Goal: Information Seeking & Learning: Learn about a topic

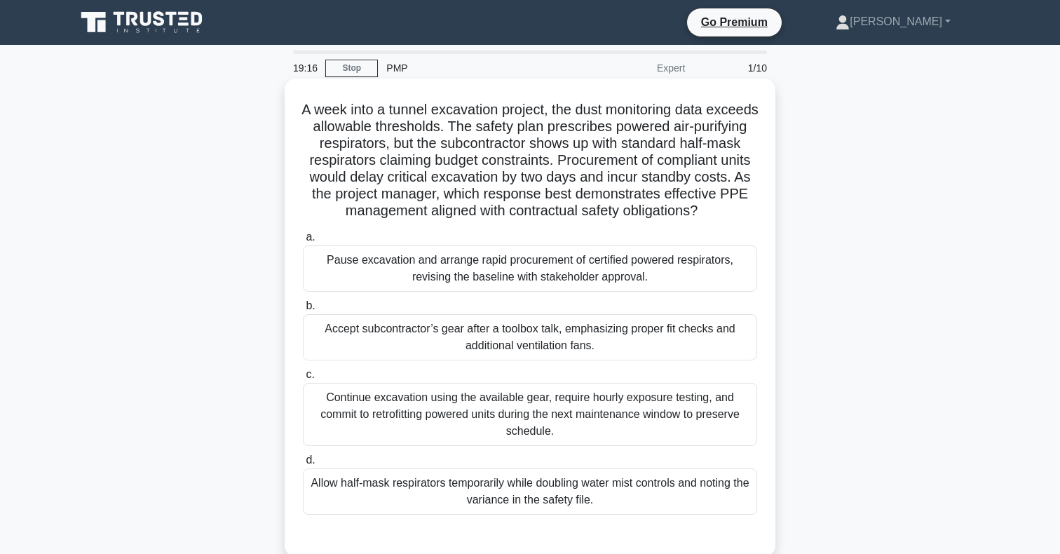
click at [492, 268] on div "Pause excavation and arrange rapid procurement of certified powered respirators…" at bounding box center [530, 268] width 454 height 46
click at [303, 242] on input "a. Pause excavation and arrange rapid procurement of certified powered respirat…" at bounding box center [303, 237] width 0 height 9
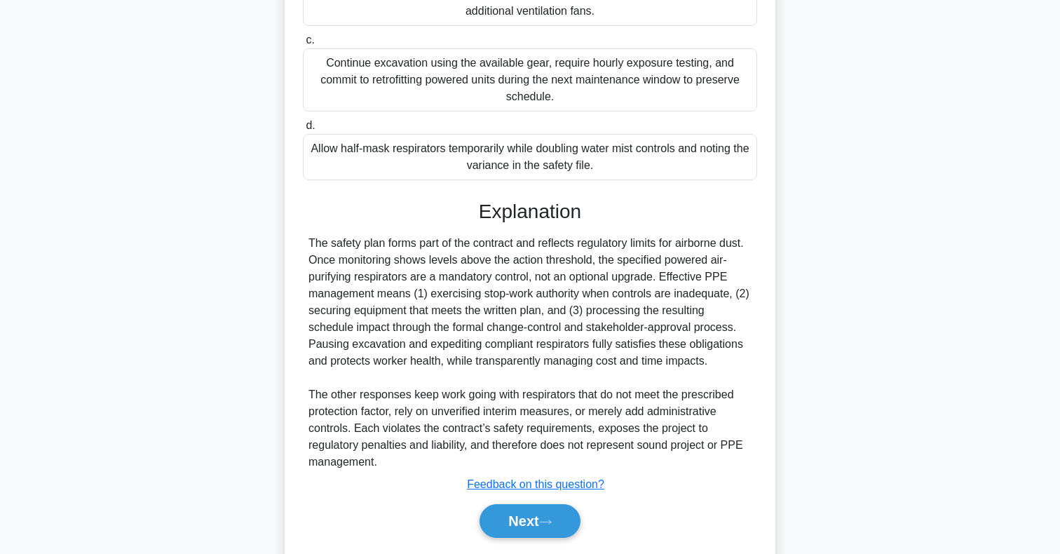
scroll to position [336, 0]
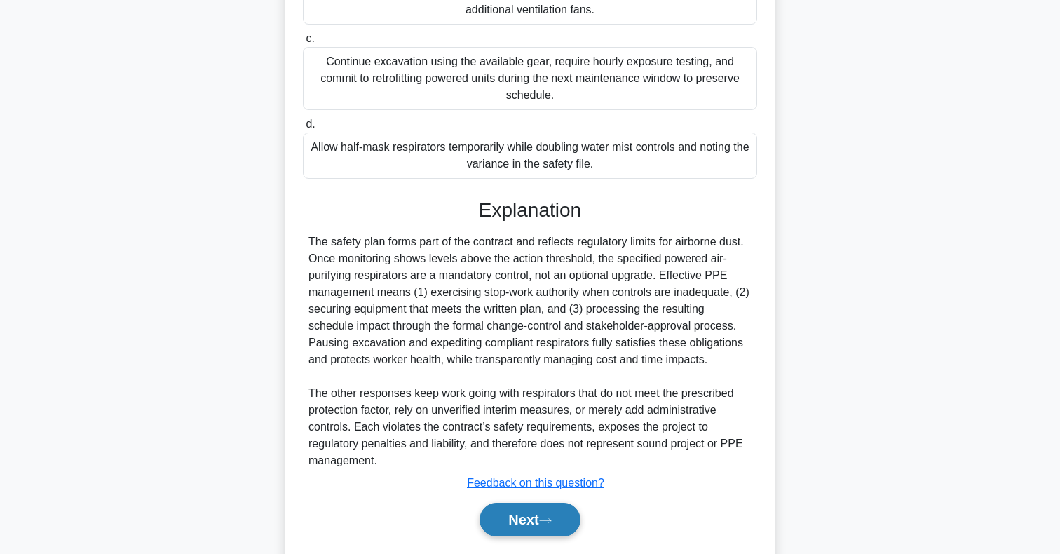
click at [512, 516] on button "Next" at bounding box center [530, 520] width 100 height 34
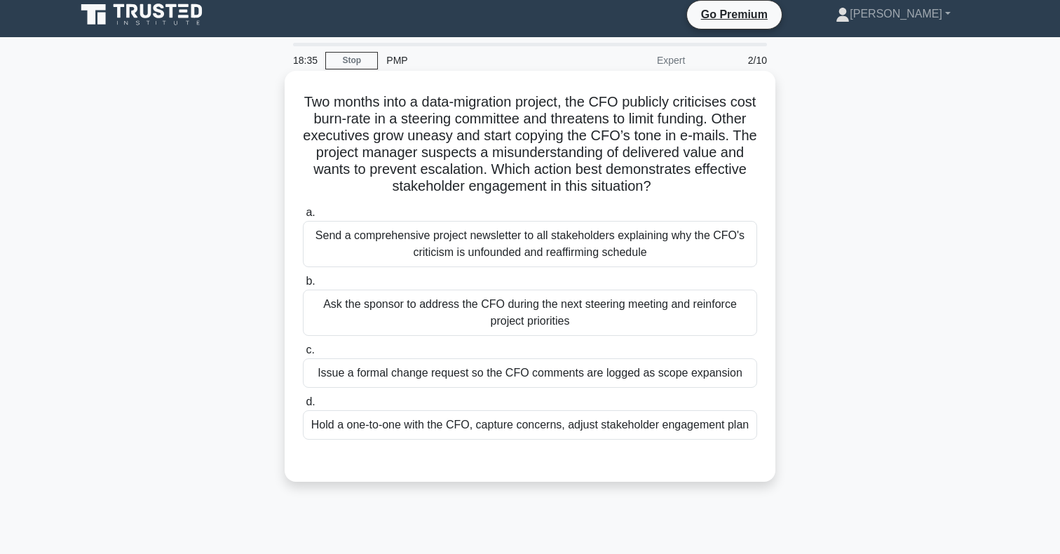
scroll to position [0, 0]
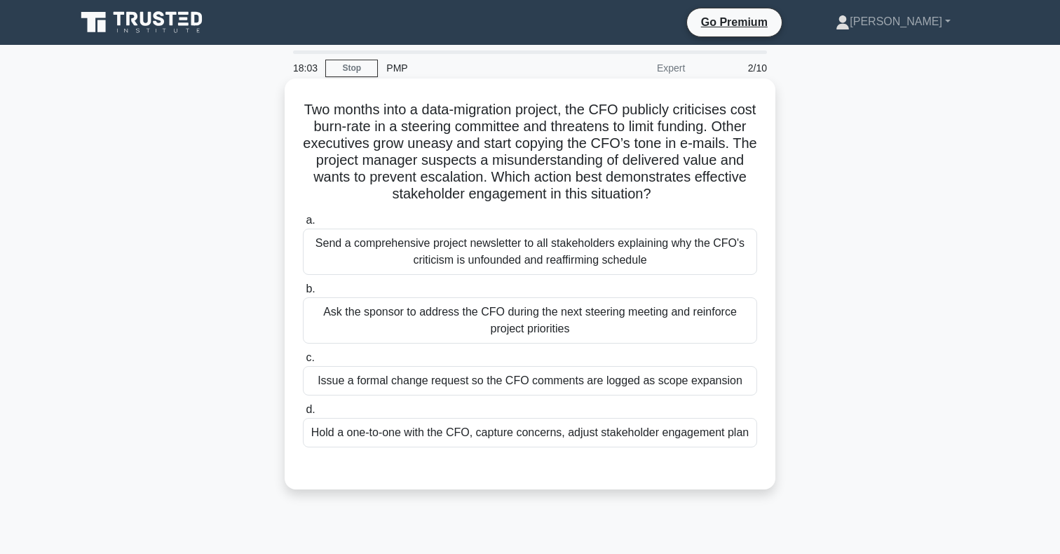
click at [400, 437] on div "Hold a one-to-one with the CFO, capture concerns, adjust stakeholder engagement…" at bounding box center [530, 432] width 454 height 29
click at [303, 414] on input "d. Hold a one-to-one with the CFO, capture concerns, adjust stakeholder engagem…" at bounding box center [303, 409] width 0 height 9
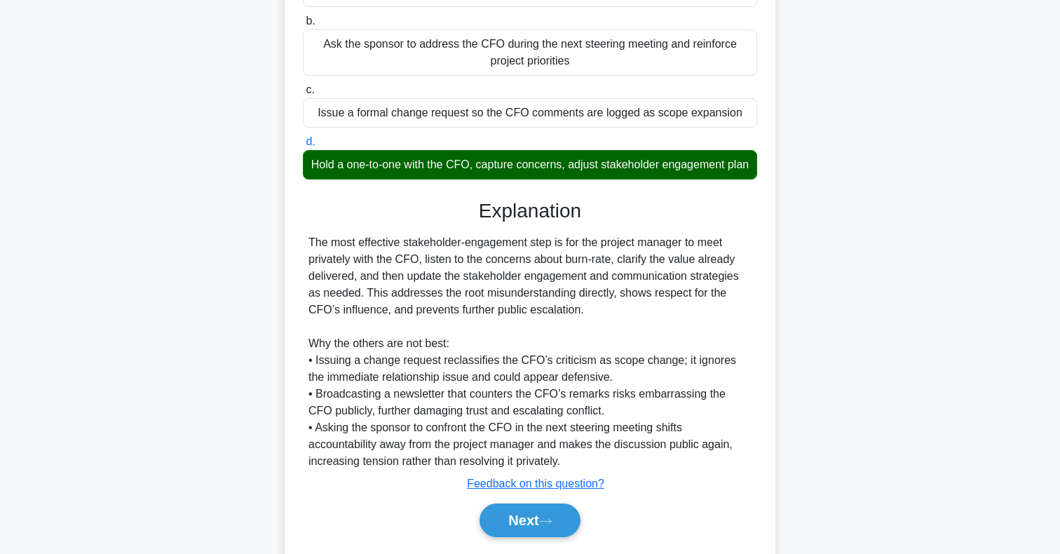
scroll to position [271, 0]
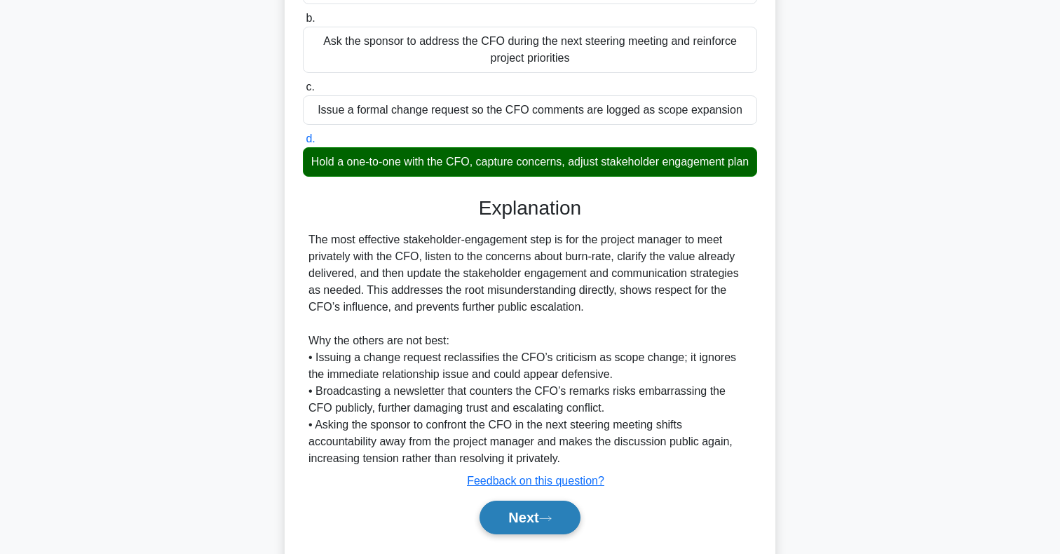
click at [524, 513] on button "Next" at bounding box center [530, 518] width 100 height 34
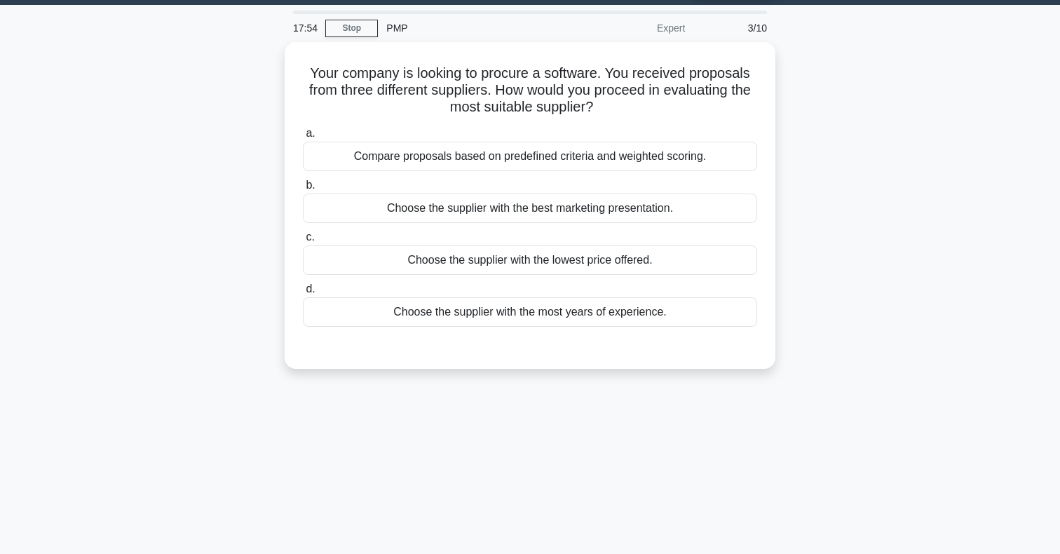
scroll to position [42, 0]
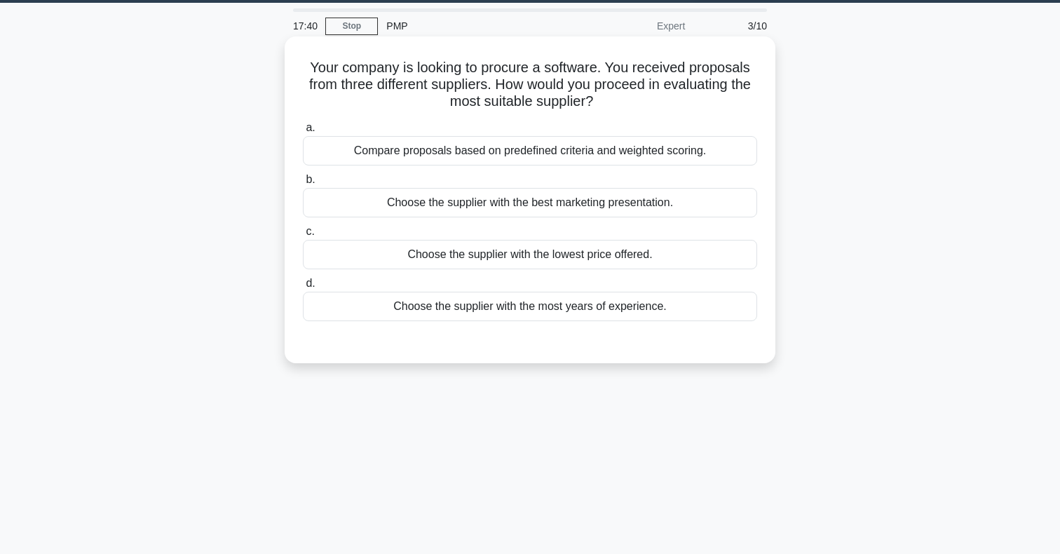
click at [696, 151] on div "Compare proposals based on predefined criteria and weighted scoring." at bounding box center [530, 150] width 454 height 29
click at [303, 133] on input "a. Compare proposals based on predefined criteria and weighted scoring." at bounding box center [303, 127] width 0 height 9
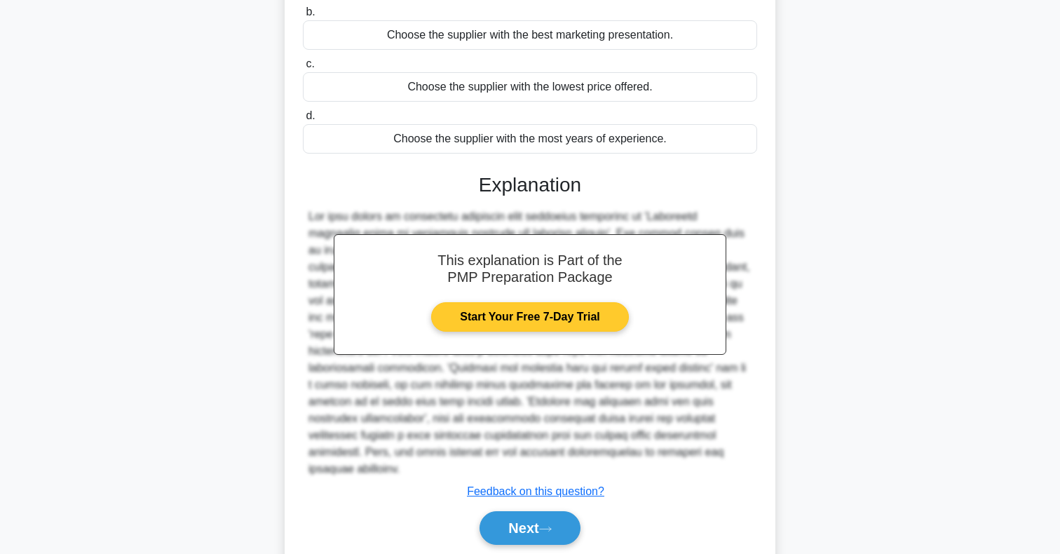
scroll to position [224, 0]
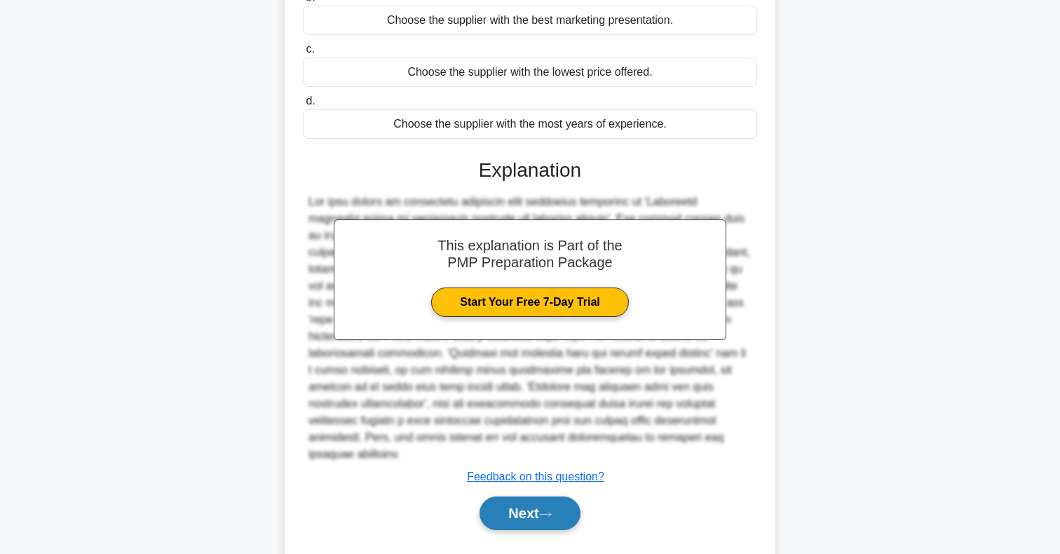
click at [541, 505] on button "Next" at bounding box center [530, 513] width 100 height 34
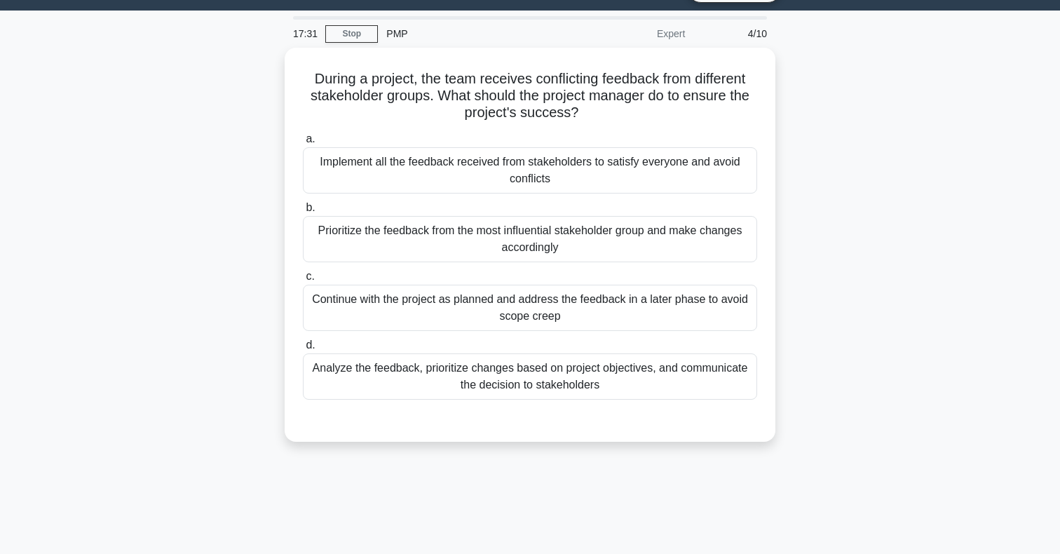
scroll to position [26, 0]
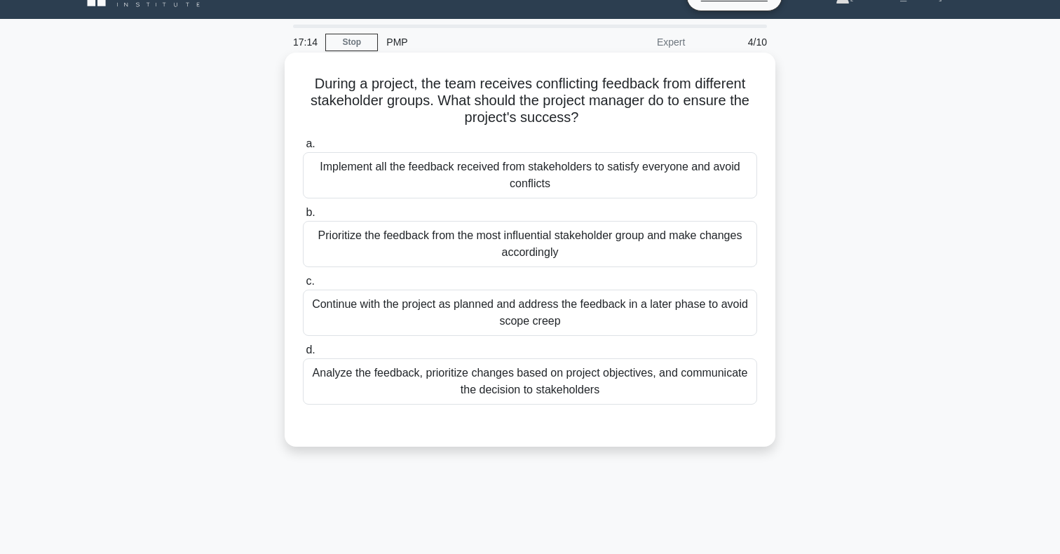
click at [581, 379] on div "Analyze the feedback, prioritize changes based on project objectives, and commu…" at bounding box center [530, 381] width 454 height 46
click at [303, 355] on input "d. Analyze the feedback, prioritize changes based on project objectives, and co…" at bounding box center [303, 350] width 0 height 9
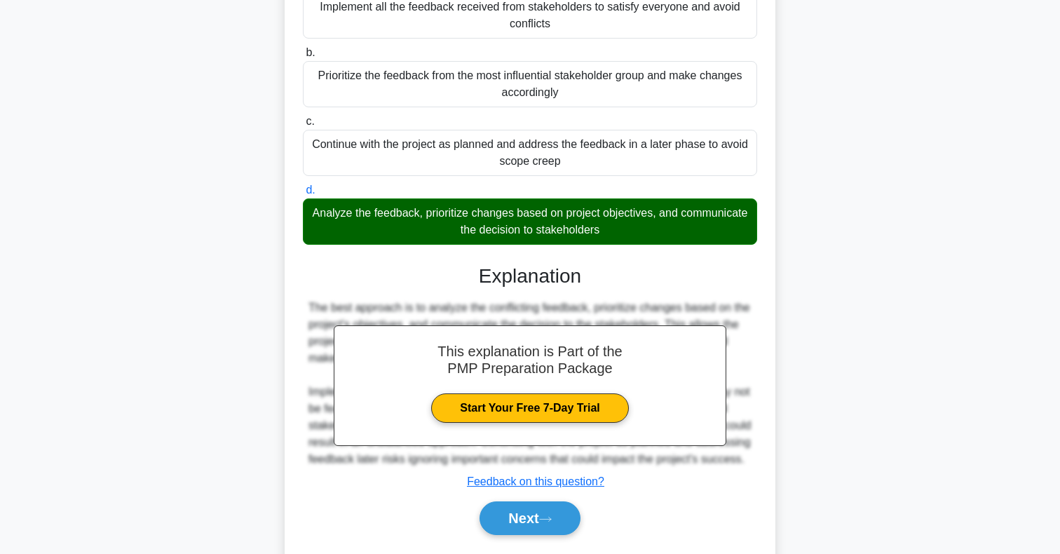
scroll to position [226, 0]
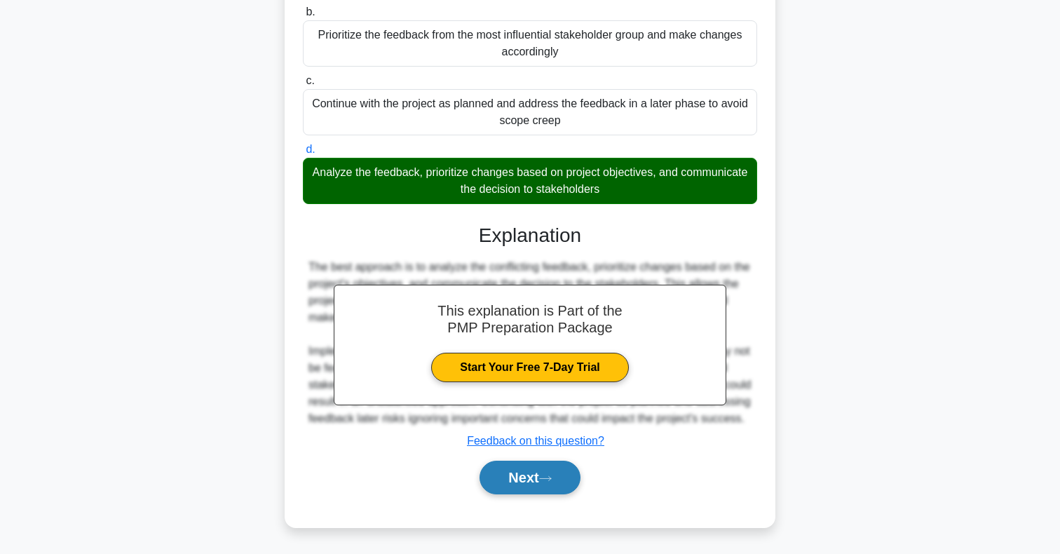
click at [549, 475] on icon at bounding box center [545, 479] width 13 height 8
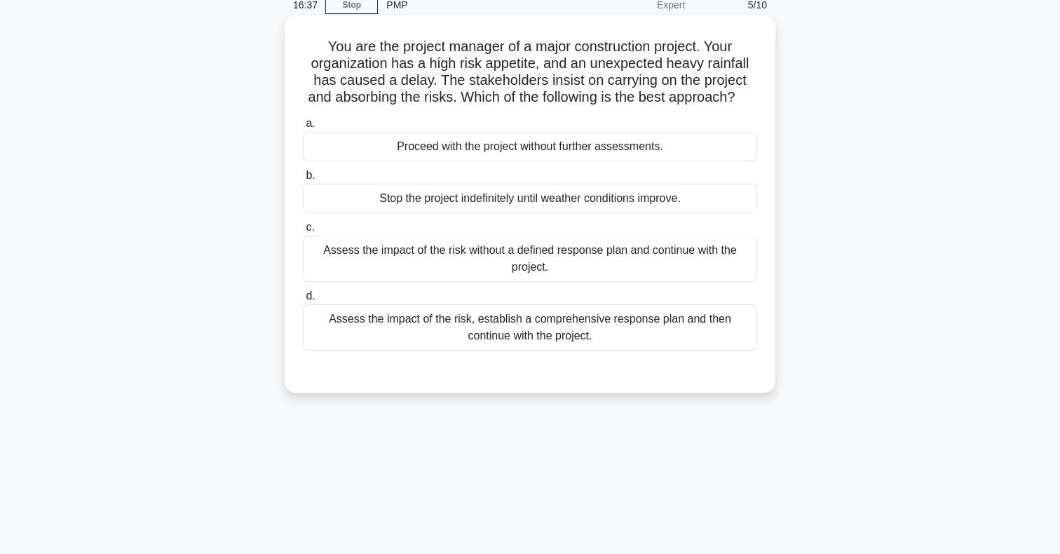
scroll to position [69, 0]
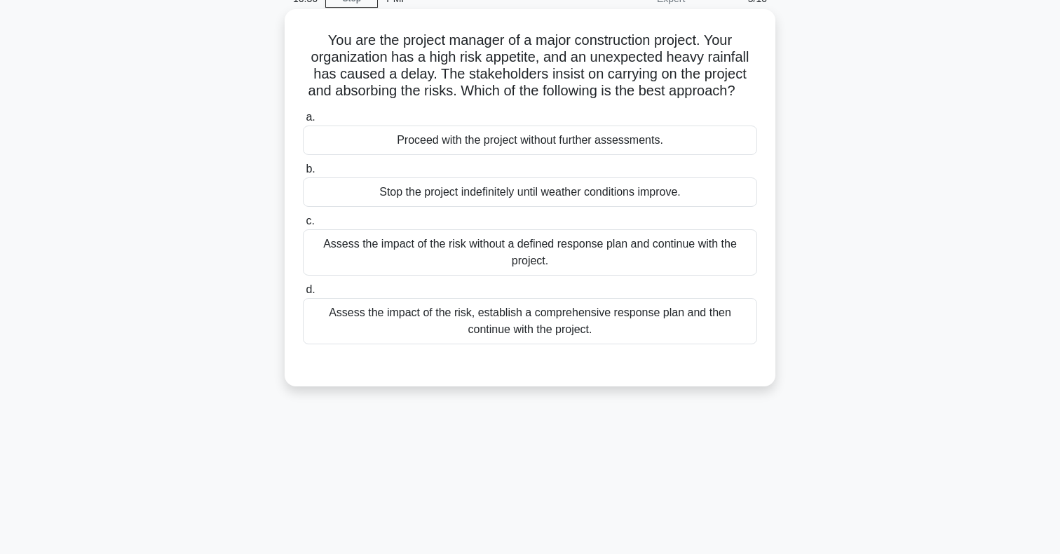
click at [558, 334] on div "Assess the impact of the risk, establish a comprehensive response plan and then…" at bounding box center [530, 321] width 454 height 46
click at [303, 294] on input "d. Assess the impact of the risk, establish a comprehensive response plan and t…" at bounding box center [303, 289] width 0 height 9
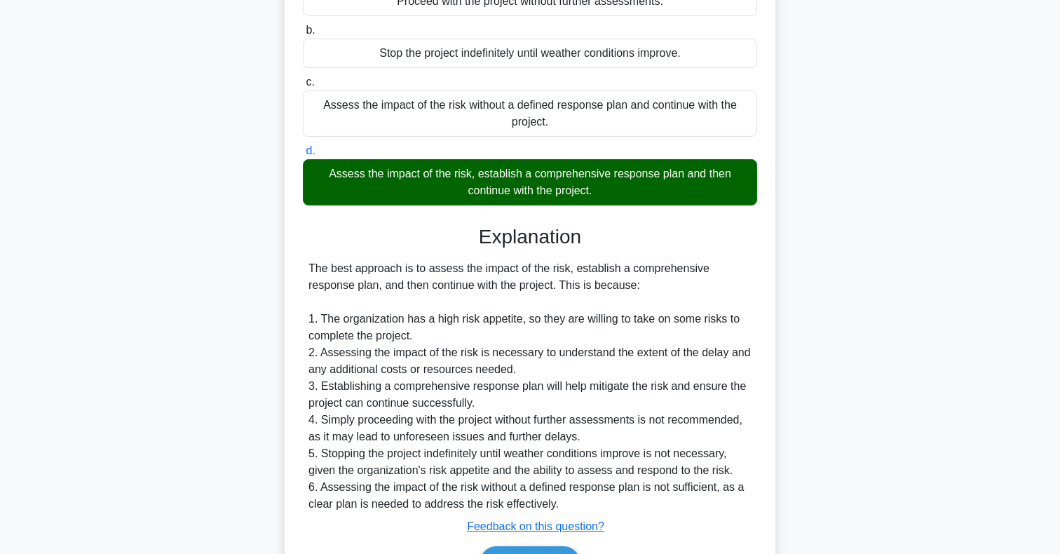
scroll to position [294, 0]
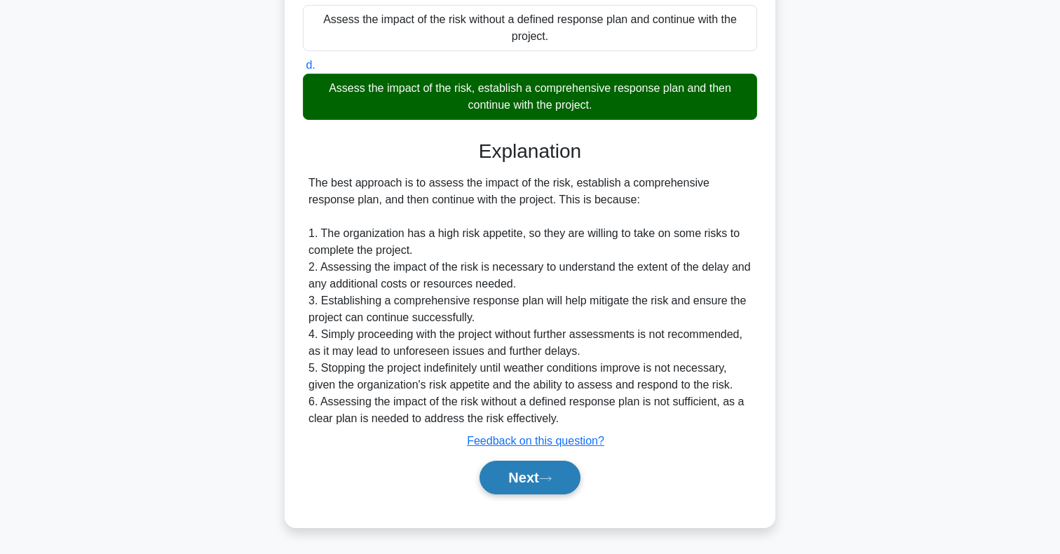
click at [546, 489] on button "Next" at bounding box center [530, 478] width 100 height 34
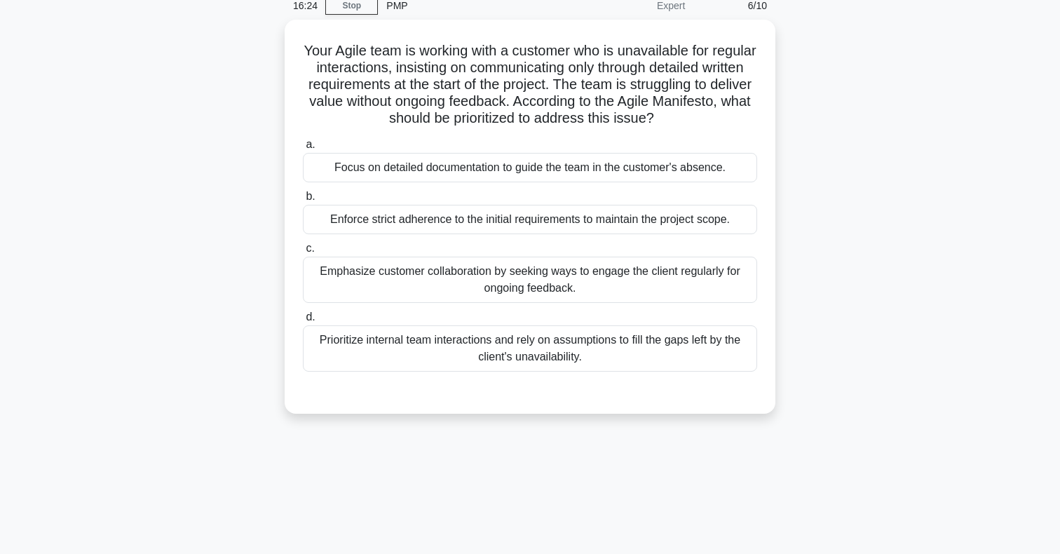
scroll to position [70, 0]
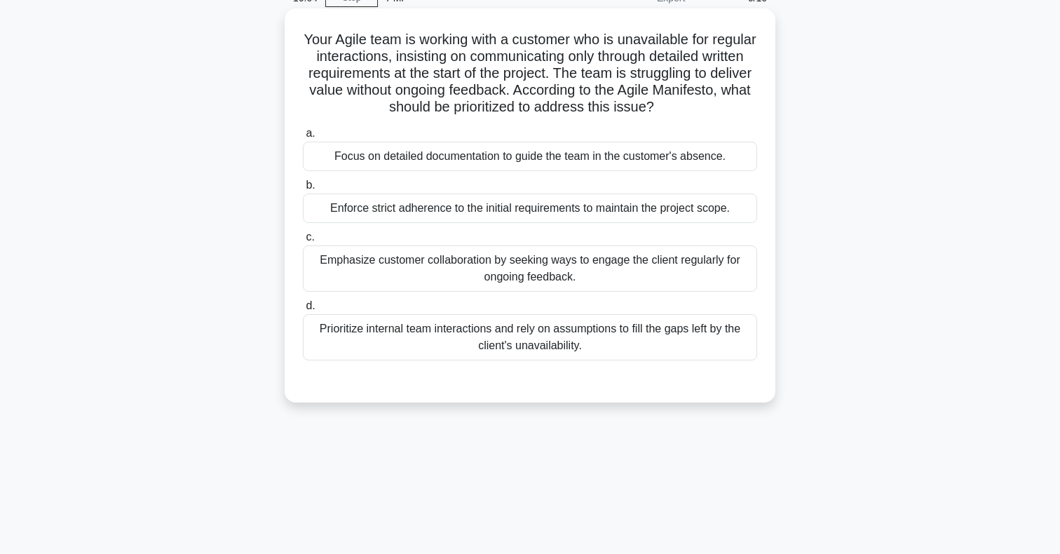
click at [616, 269] on div "Emphasize customer collaboration by seeking ways to engage the client regularly…" at bounding box center [530, 268] width 454 height 46
click at [303, 242] on input "c. Emphasize customer collaboration by seeking ways to engage the client regula…" at bounding box center [303, 237] width 0 height 9
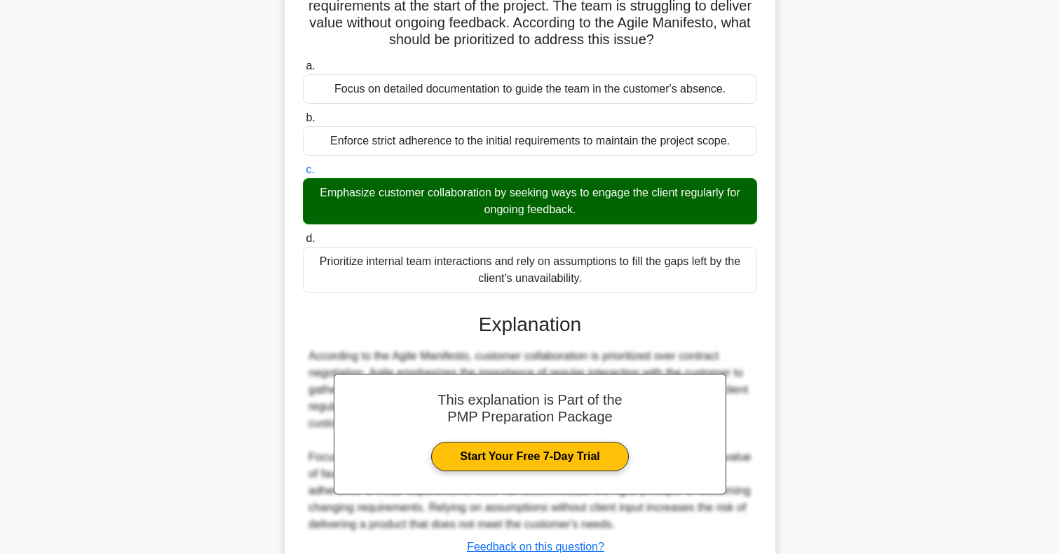
scroll to position [243, 0]
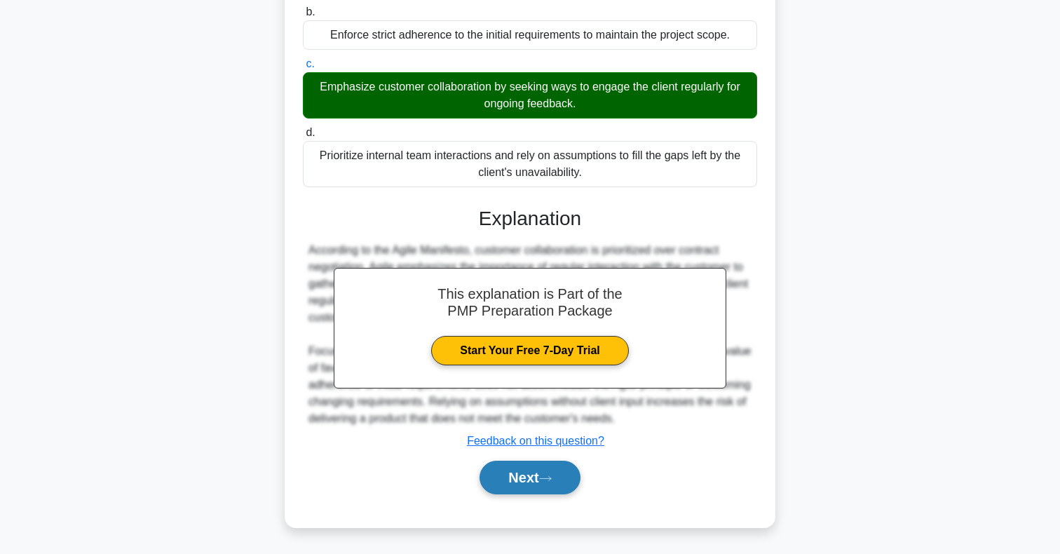
click at [510, 488] on button "Next" at bounding box center [530, 478] width 100 height 34
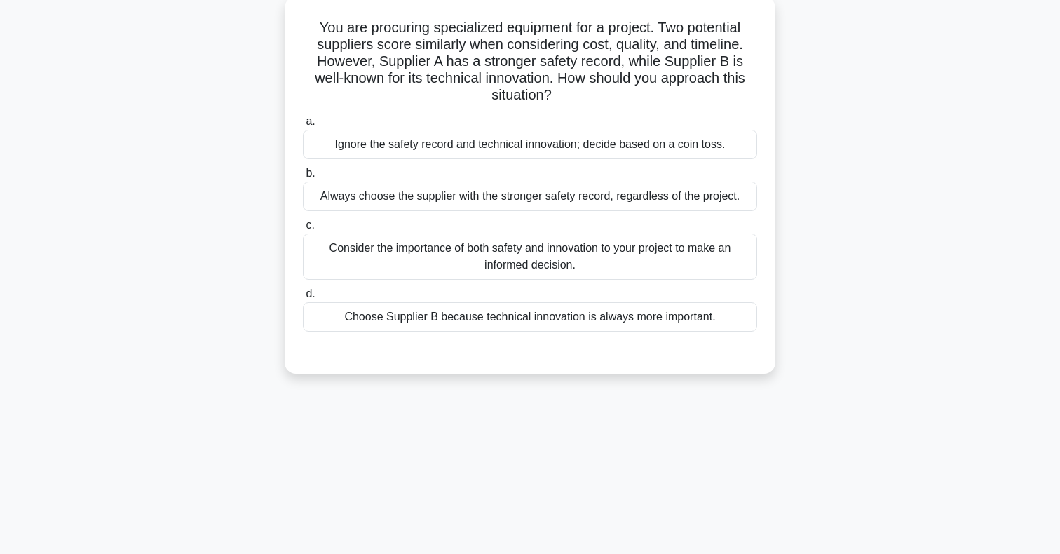
scroll to position [97, 0]
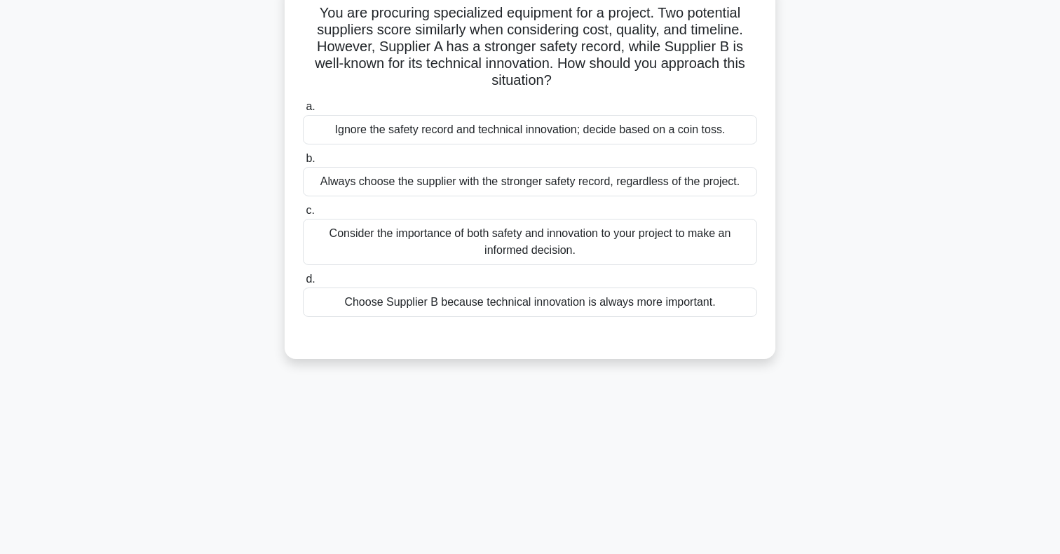
click at [601, 248] on div "Consider the importance of both safety and innovation to your project to make a…" at bounding box center [530, 242] width 454 height 46
click at [303, 215] on input "c. Consider the importance of both safety and innovation to your project to mak…" at bounding box center [303, 210] width 0 height 9
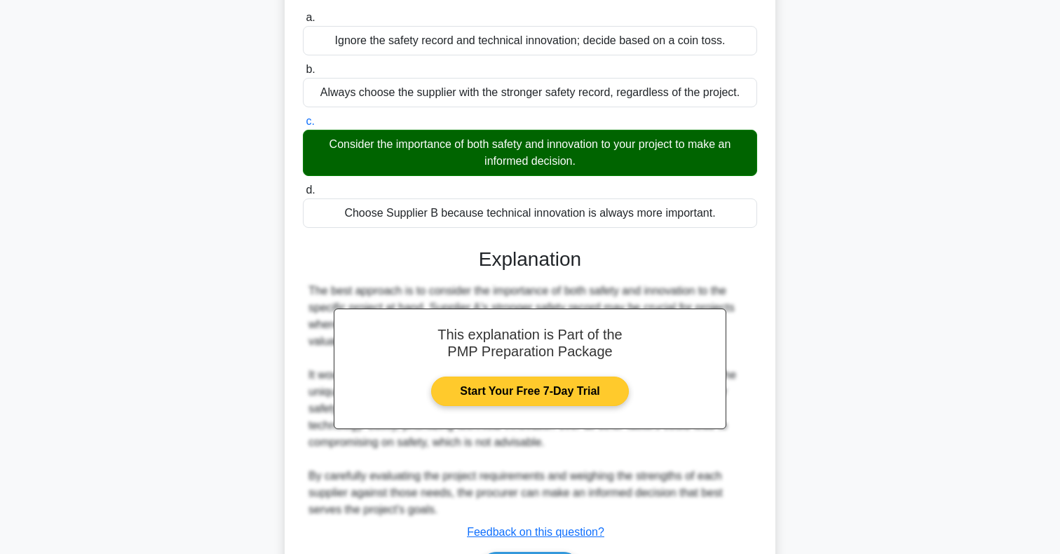
scroll to position [277, 0]
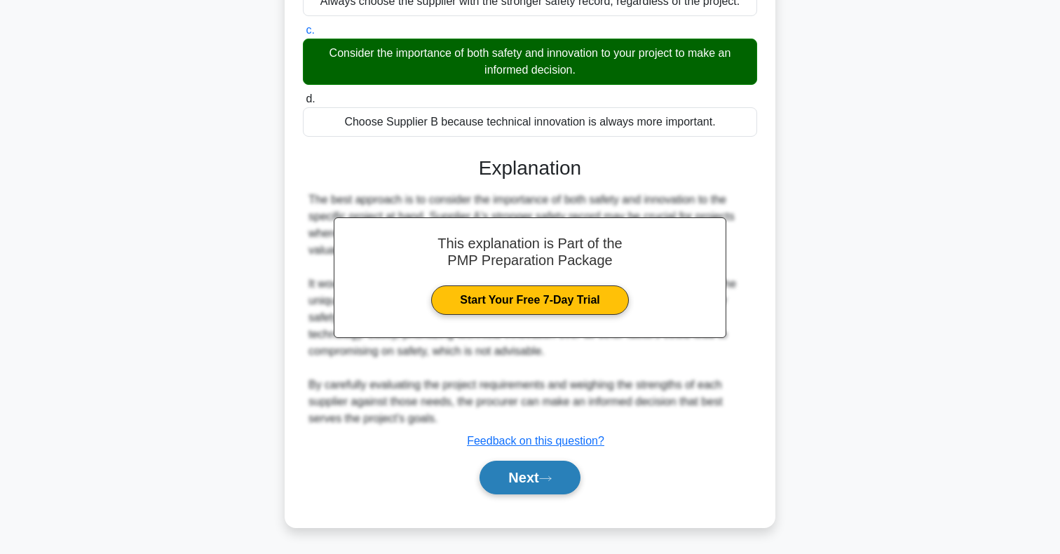
click at [545, 487] on button "Next" at bounding box center [530, 478] width 100 height 34
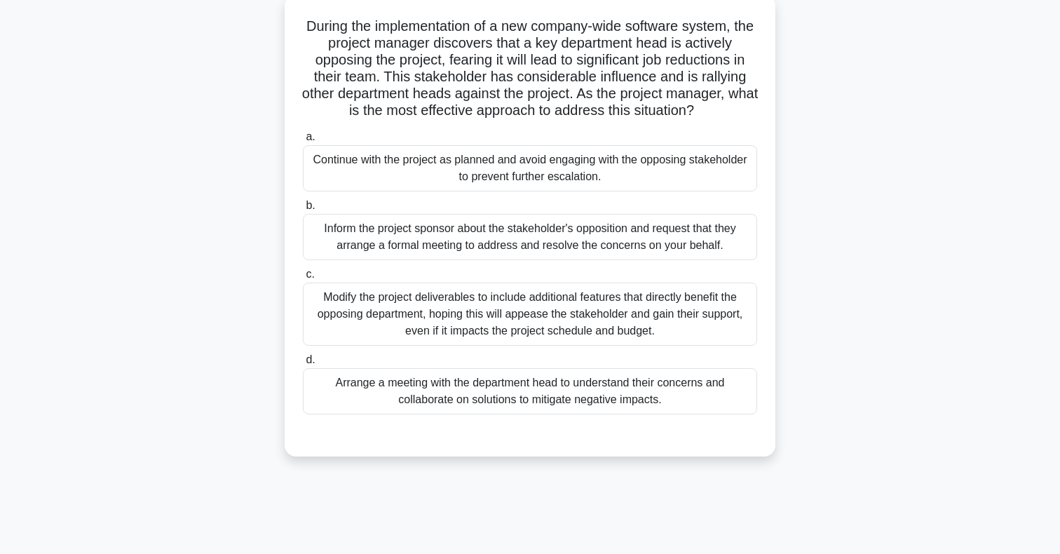
scroll to position [104, 0]
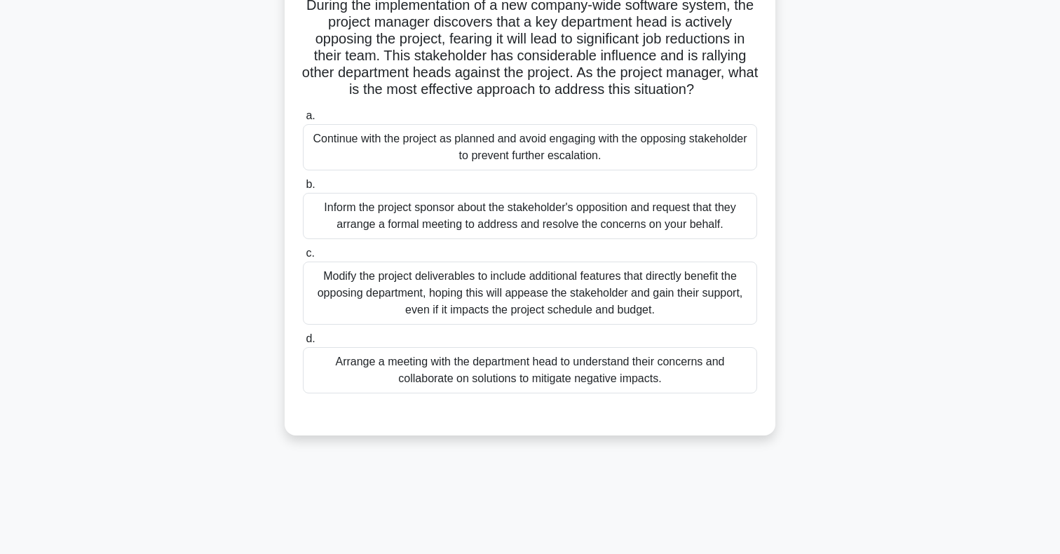
click at [607, 369] on div "Arrange a meeting with the department head to understand their concerns and col…" at bounding box center [530, 370] width 454 height 46
click at [303, 344] on input "d. Arrange a meeting with the department head to understand their concerns and …" at bounding box center [303, 338] width 0 height 9
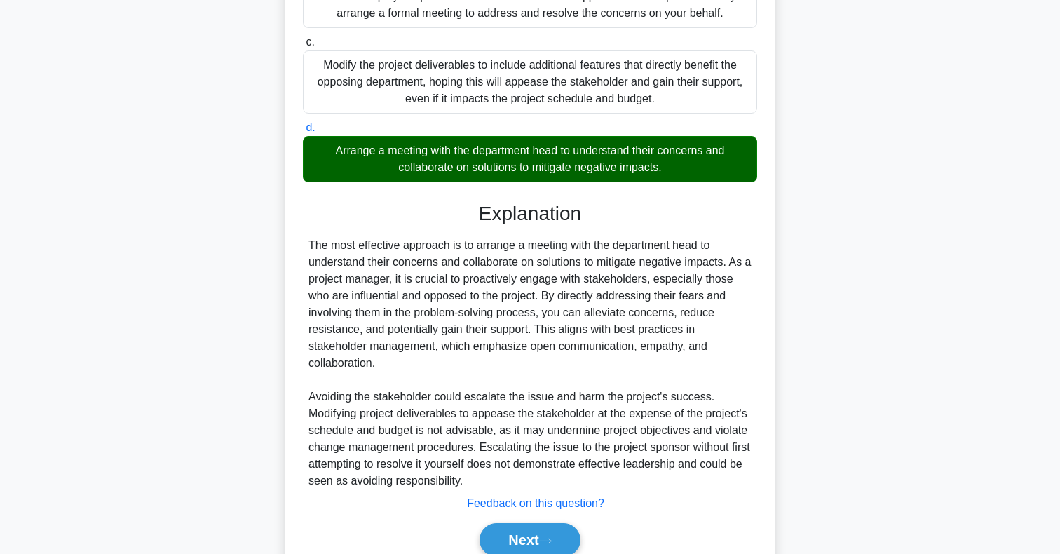
scroll to position [378, 0]
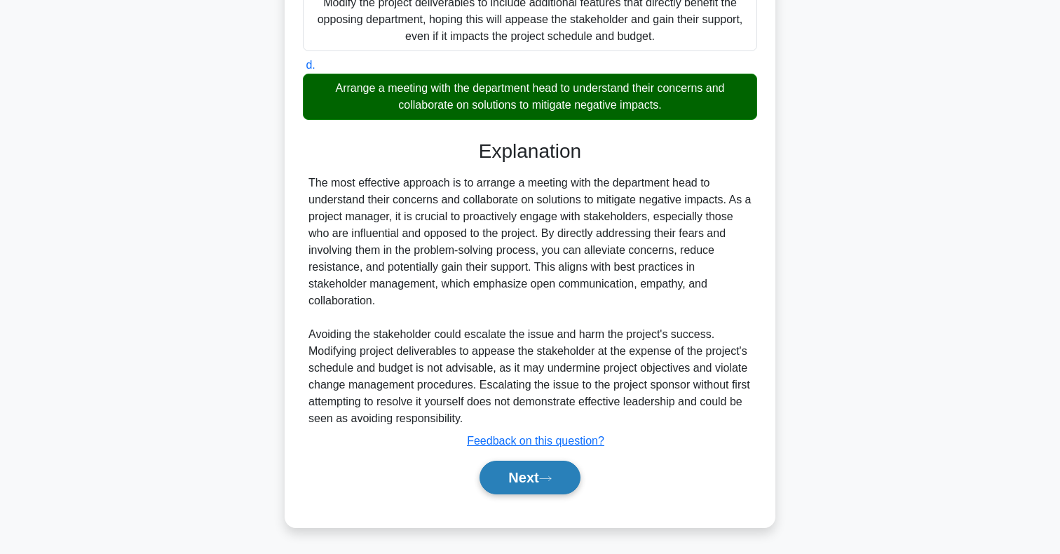
click at [520, 465] on button "Next" at bounding box center [530, 478] width 100 height 34
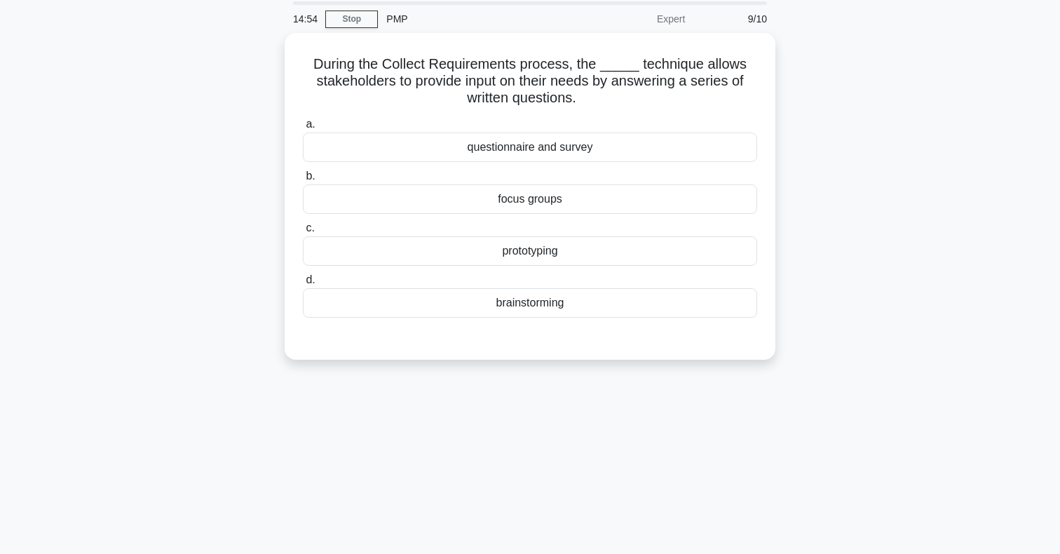
scroll to position [12, 0]
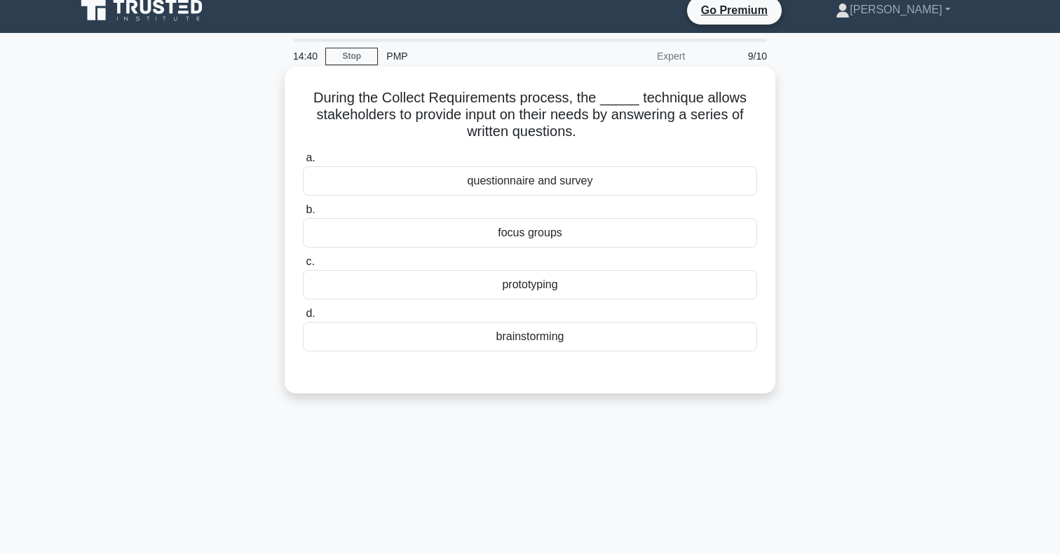
click at [451, 184] on div "questionnaire and survey" at bounding box center [530, 180] width 454 height 29
click at [303, 163] on input "a. questionnaire and survey" at bounding box center [303, 158] width 0 height 9
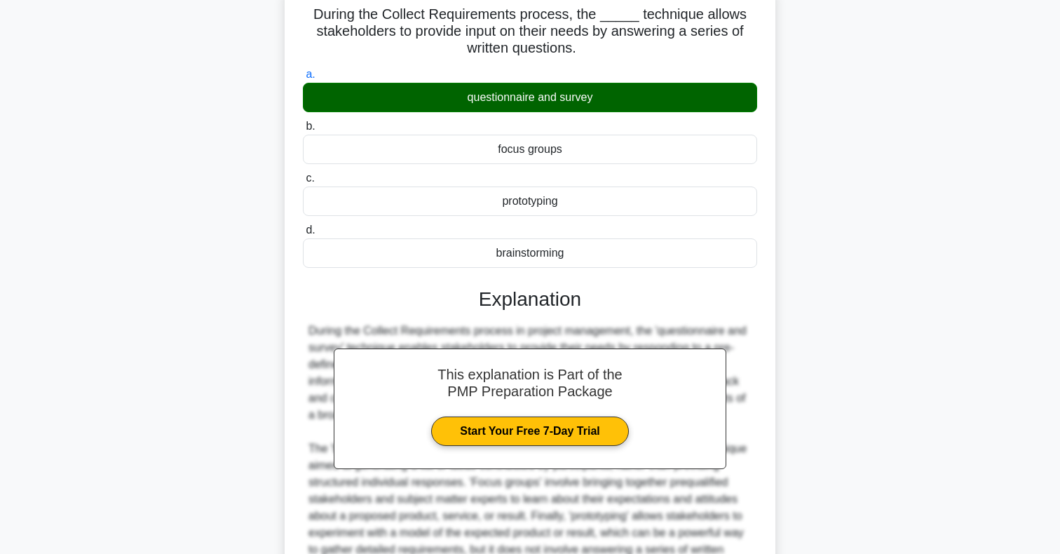
scroll to position [243, 0]
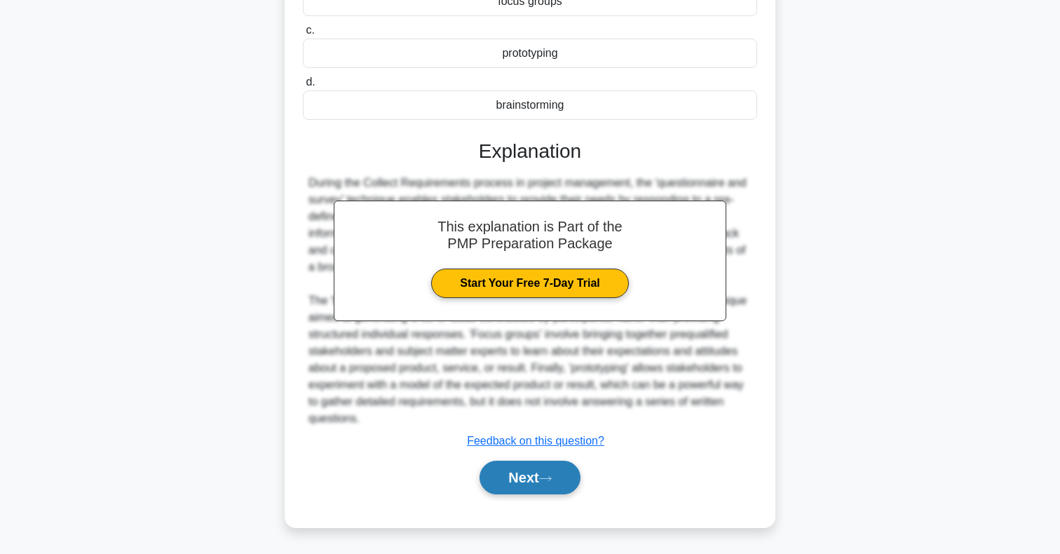
click at [496, 467] on button "Next" at bounding box center [530, 478] width 100 height 34
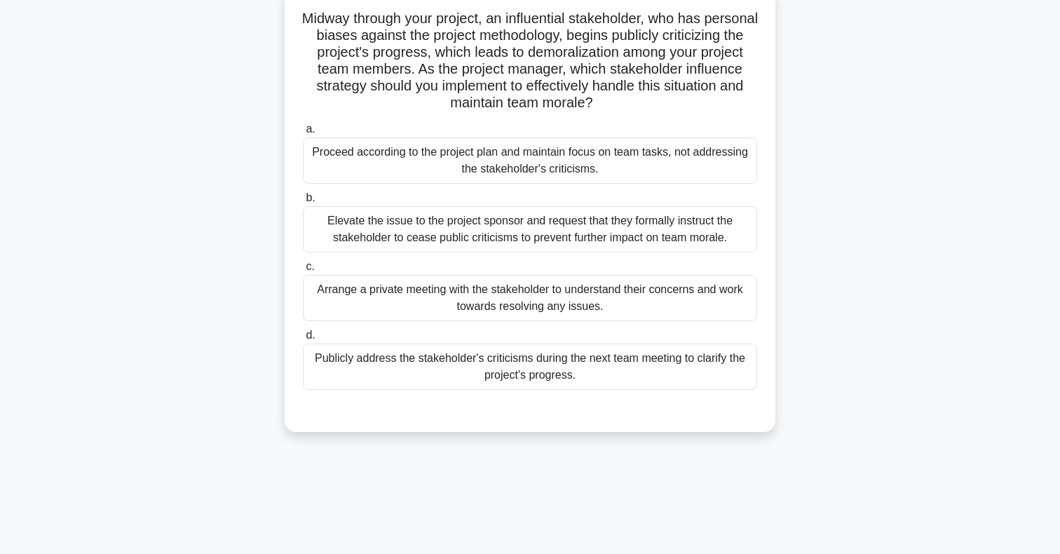
scroll to position [95, 0]
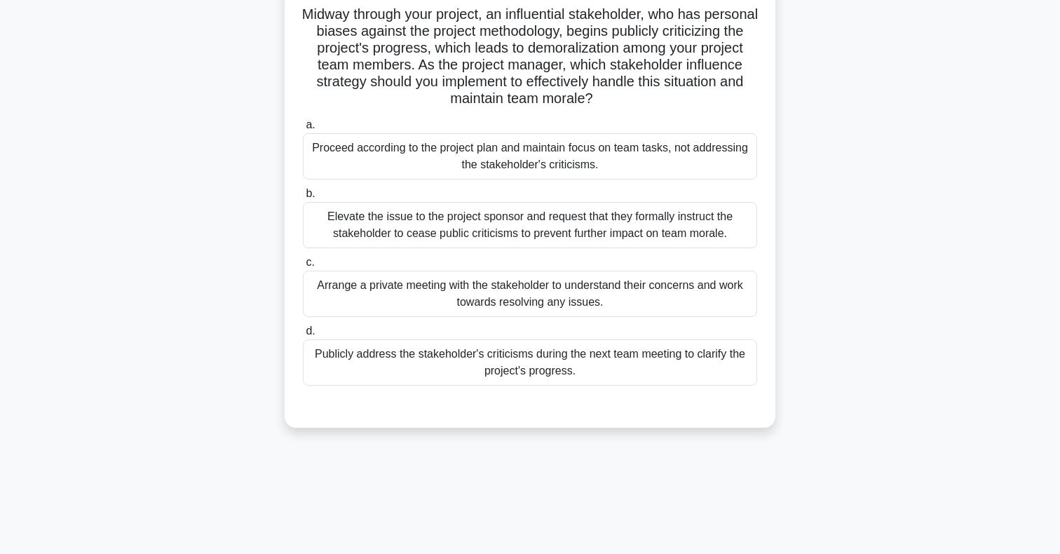
click at [550, 300] on div "Arrange a private meeting with the stakeholder to understand their concerns and…" at bounding box center [530, 294] width 454 height 46
click at [303, 267] on input "c. Arrange a private meeting with the stakeholder to understand their concerns …" at bounding box center [303, 262] width 0 height 9
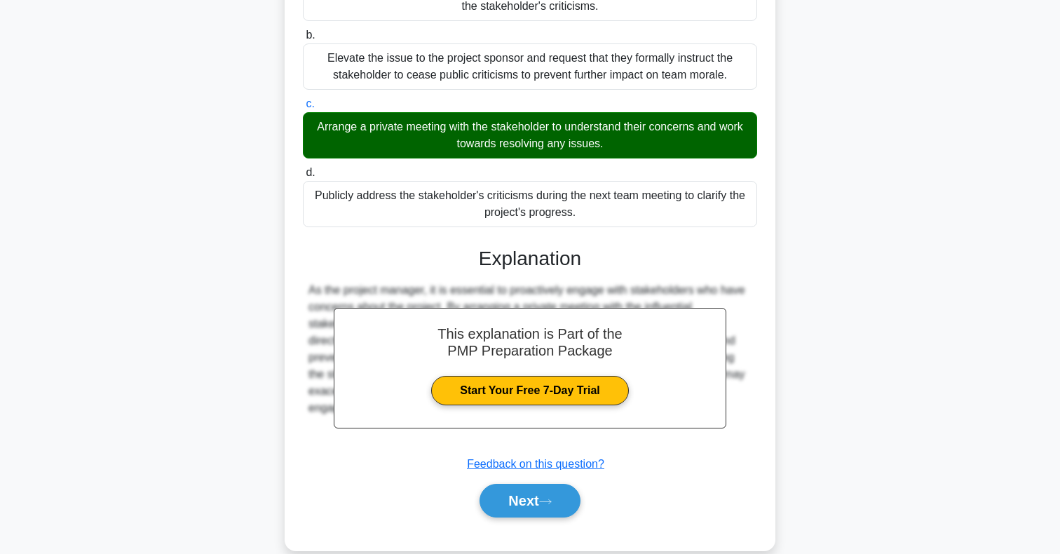
scroll to position [277, 0]
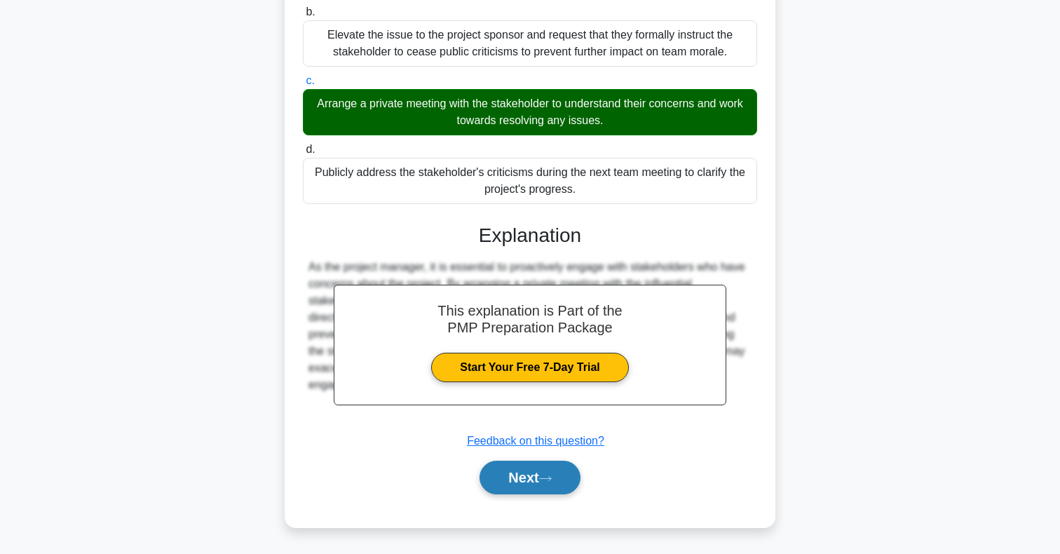
click at [534, 473] on button "Next" at bounding box center [530, 478] width 100 height 34
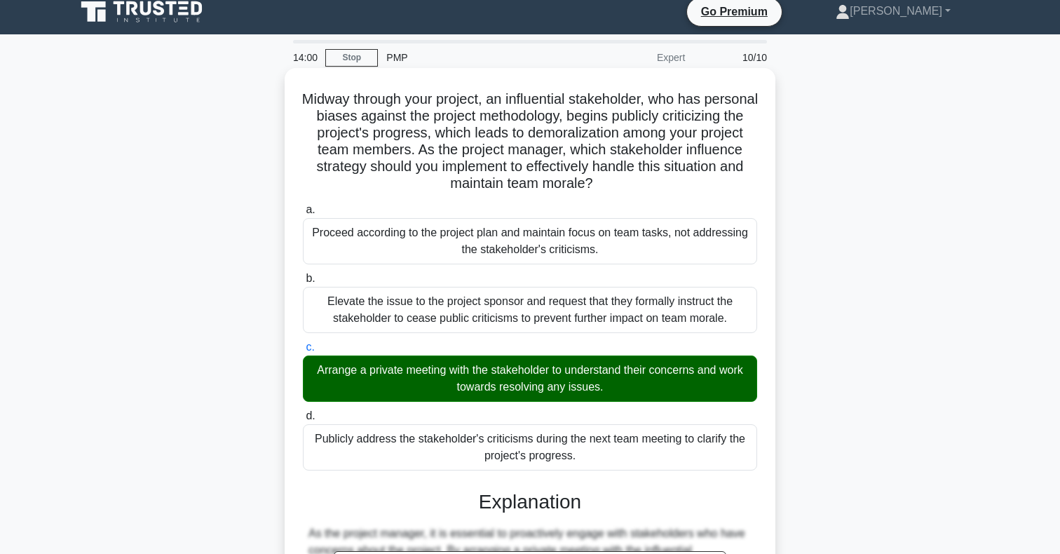
scroll to position [0, 0]
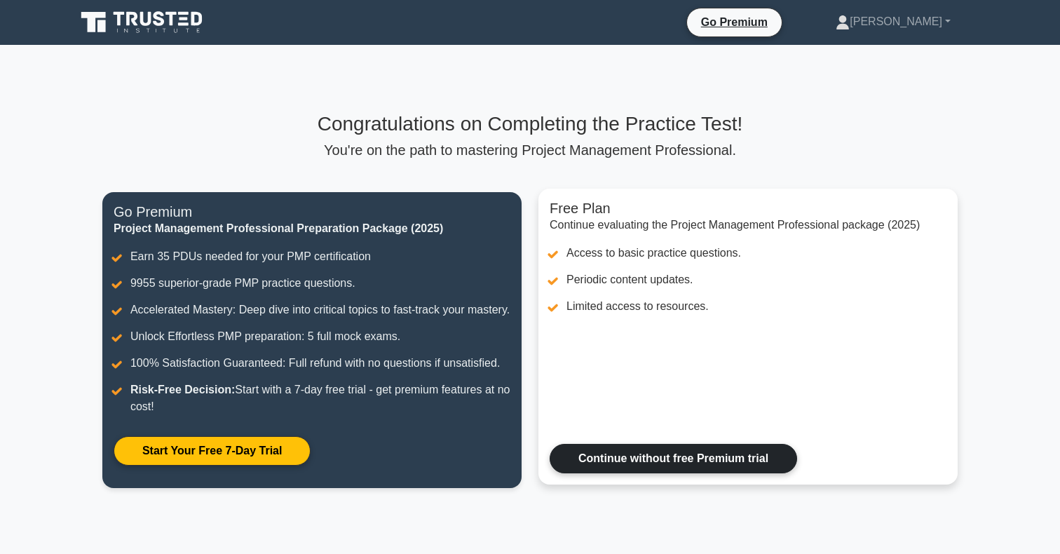
click at [651, 461] on link "Continue without free Premium trial" at bounding box center [673, 458] width 247 height 29
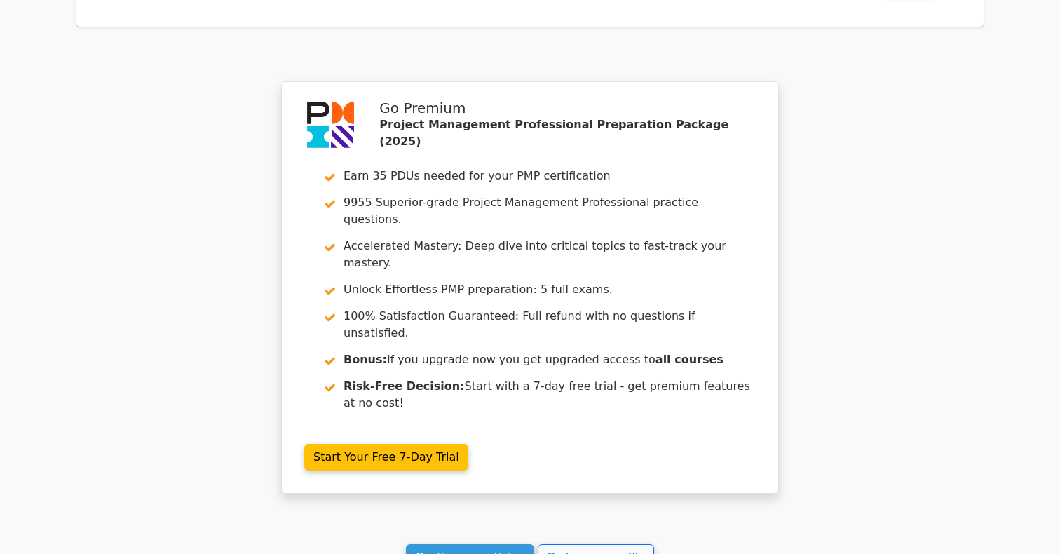
scroll to position [2606, 0]
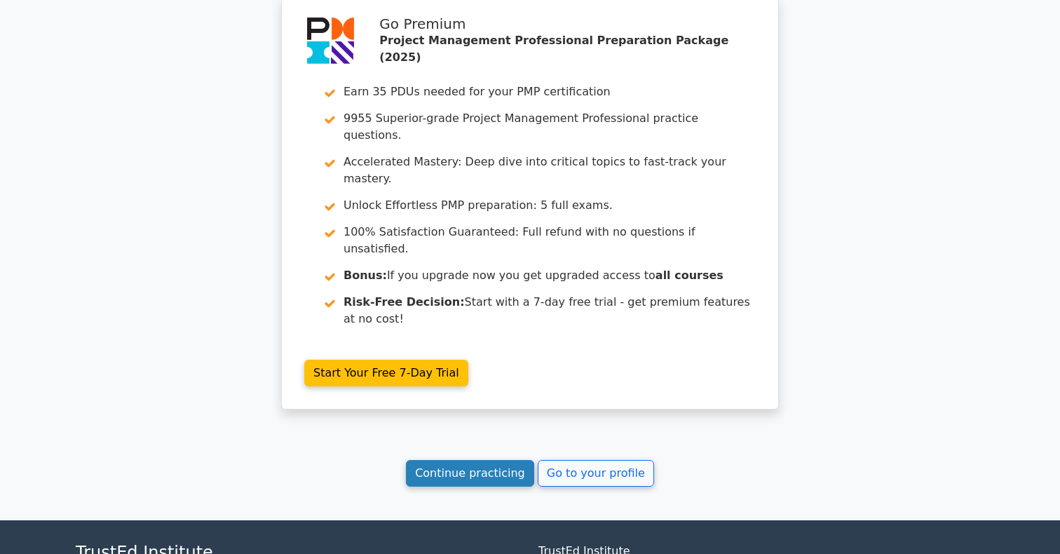
click at [496, 460] on link "Continue practicing" at bounding box center [470, 473] width 128 height 27
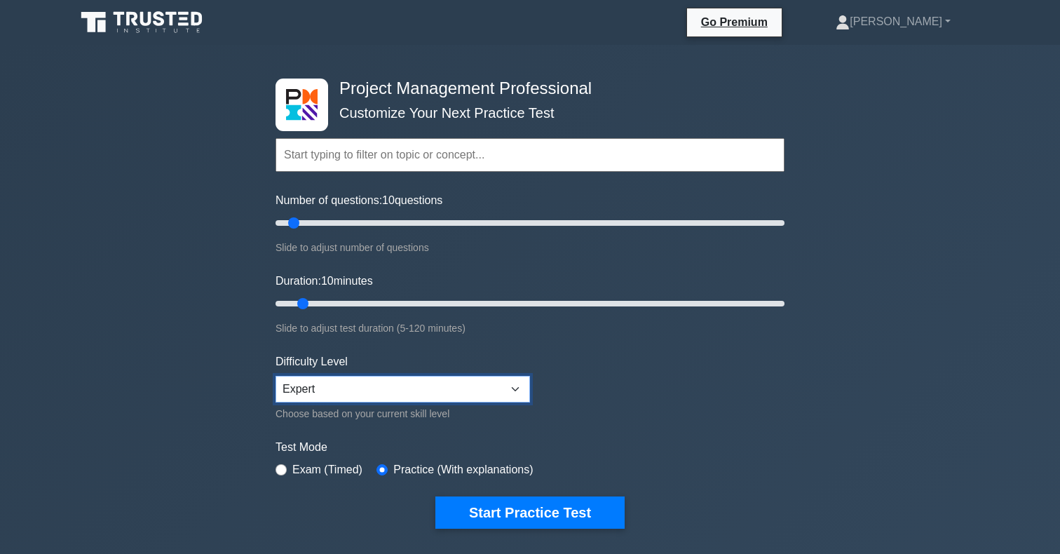
click at [312, 386] on select "Beginner Intermediate Expert" at bounding box center [403, 389] width 254 height 27
click at [276, 376] on select "Beginner Intermediate Expert" at bounding box center [403, 389] width 254 height 27
click at [282, 474] on div "Exam (Timed)" at bounding box center [319, 469] width 87 height 17
click at [281, 467] on input "radio" at bounding box center [281, 469] width 11 height 11
radio input "true"
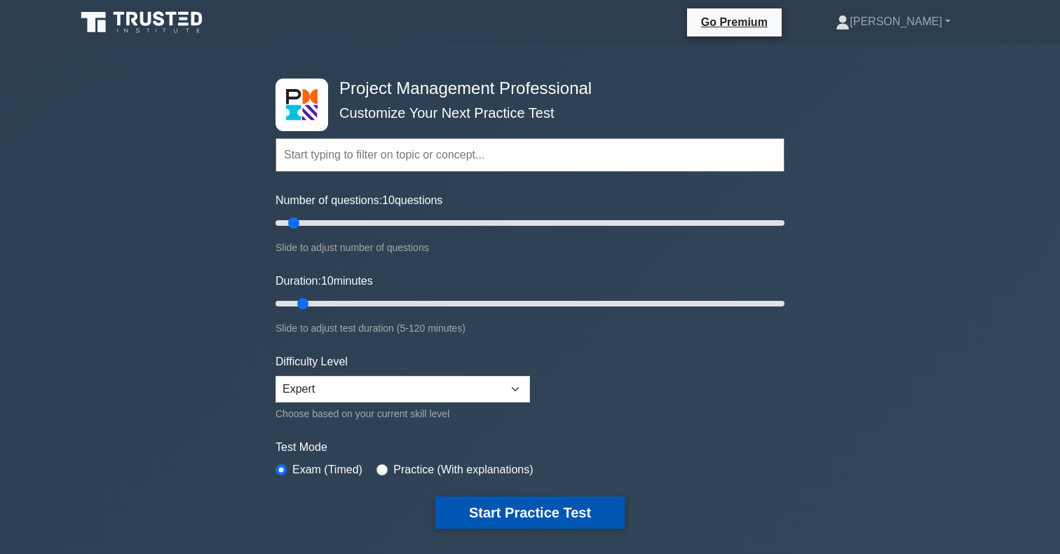
click at [508, 505] on button "Start Practice Test" at bounding box center [529, 512] width 189 height 32
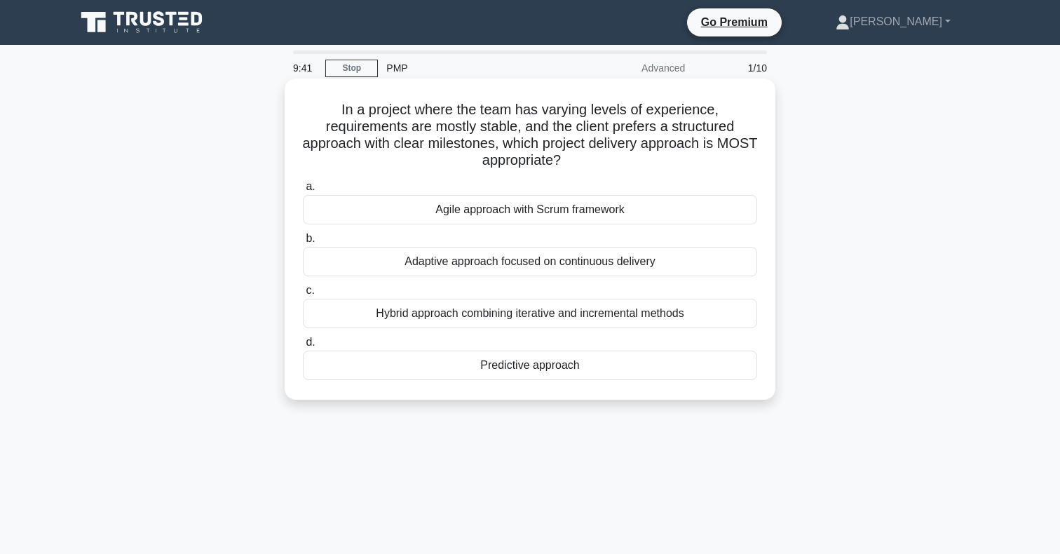
click at [496, 367] on div "Predictive approach" at bounding box center [530, 365] width 454 height 29
click at [303, 347] on input "d. Predictive approach" at bounding box center [303, 342] width 0 height 9
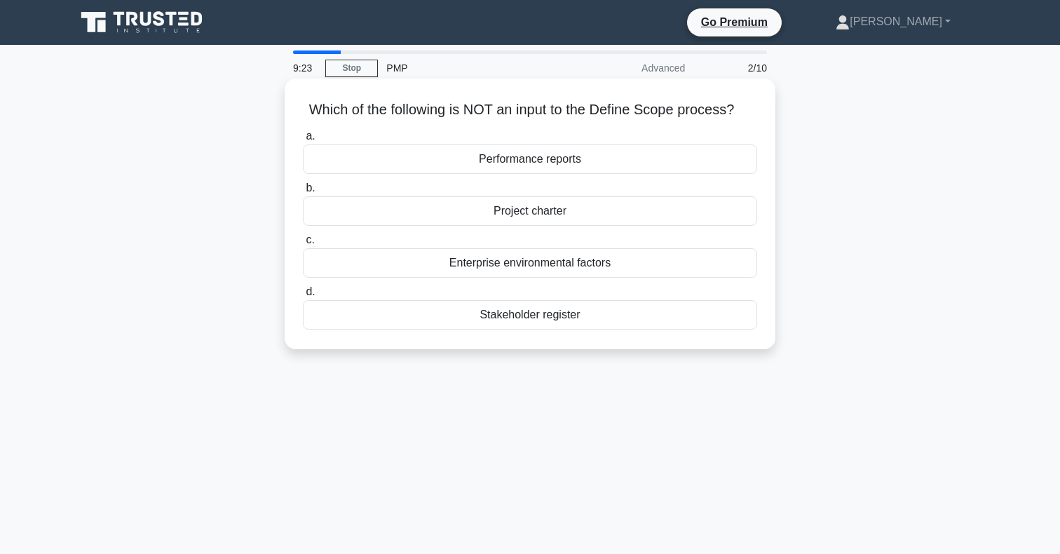
click at [540, 259] on div "Enterprise environmental factors" at bounding box center [530, 262] width 454 height 29
click at [303, 245] on input "c. Enterprise environmental factors" at bounding box center [303, 240] width 0 height 9
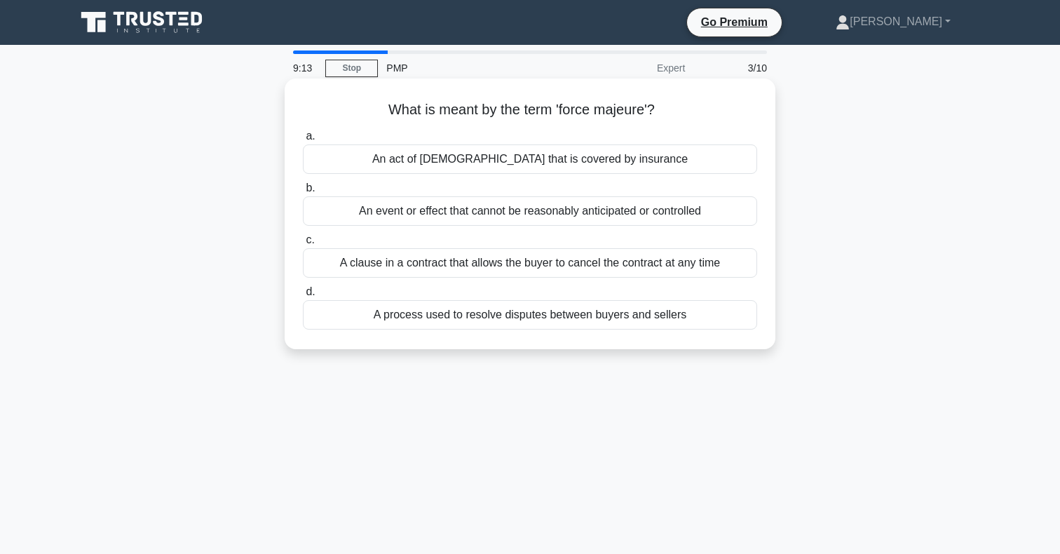
click at [545, 205] on div "An event or effect that cannot be reasonably anticipated or controlled" at bounding box center [530, 210] width 454 height 29
click at [303, 193] on input "b. An event or effect that cannot be reasonably anticipated or controlled" at bounding box center [303, 188] width 0 height 9
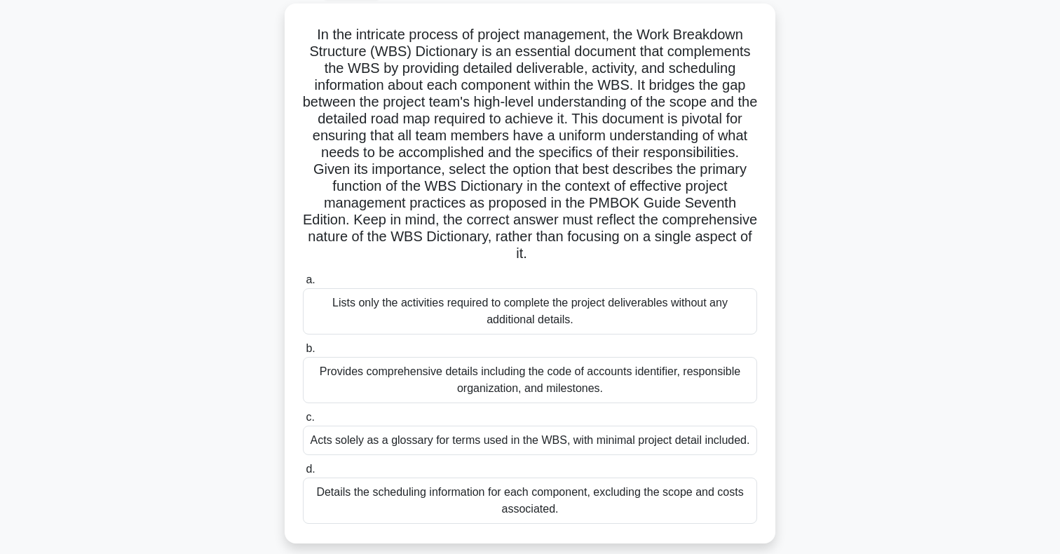
scroll to position [80, 0]
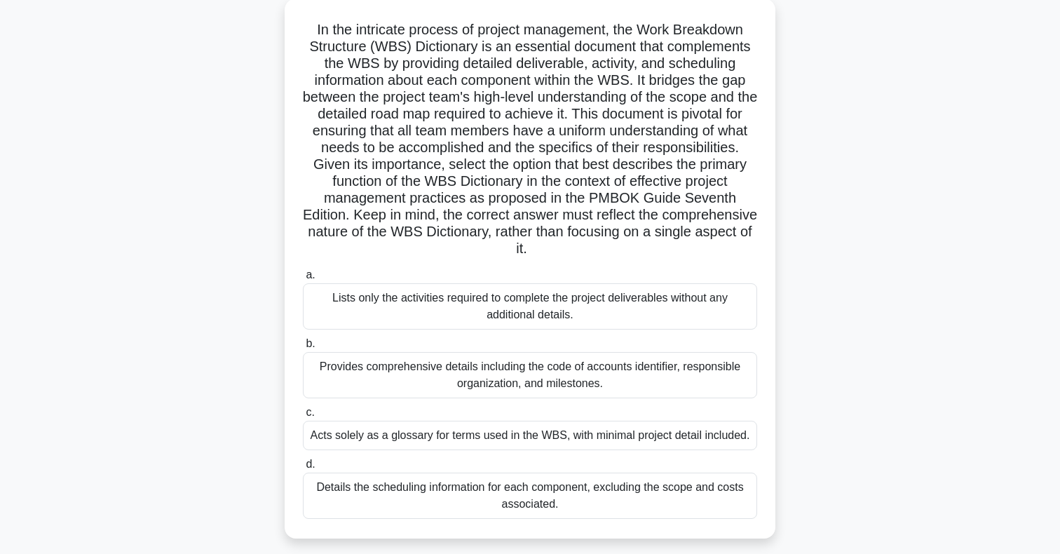
click at [596, 487] on div "Details the scheduling information for each component, excluding the scope and …" at bounding box center [530, 496] width 454 height 46
click at [303, 469] on input "d. Details the scheduling information for each component, excluding the scope a…" at bounding box center [303, 464] width 0 height 9
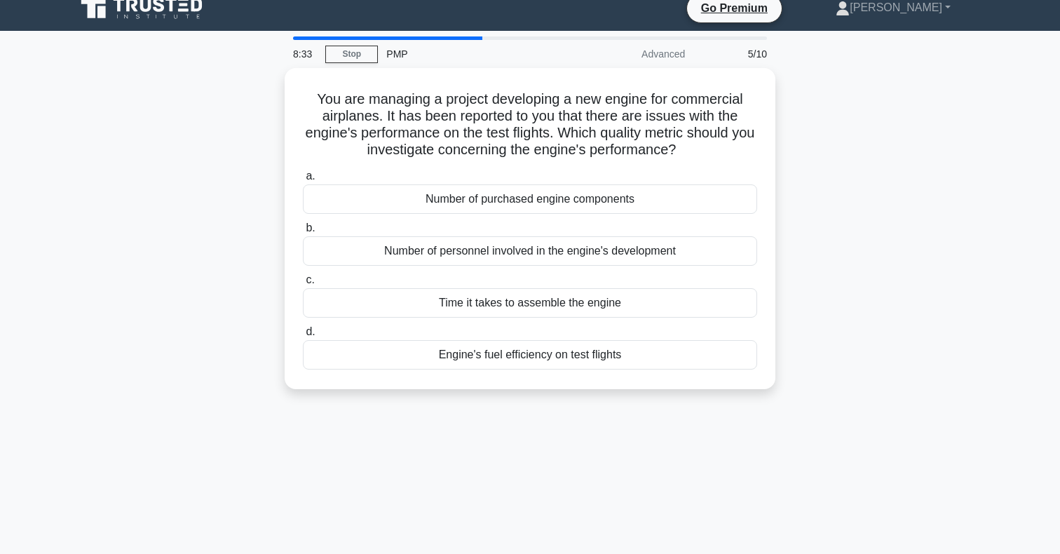
scroll to position [0, 0]
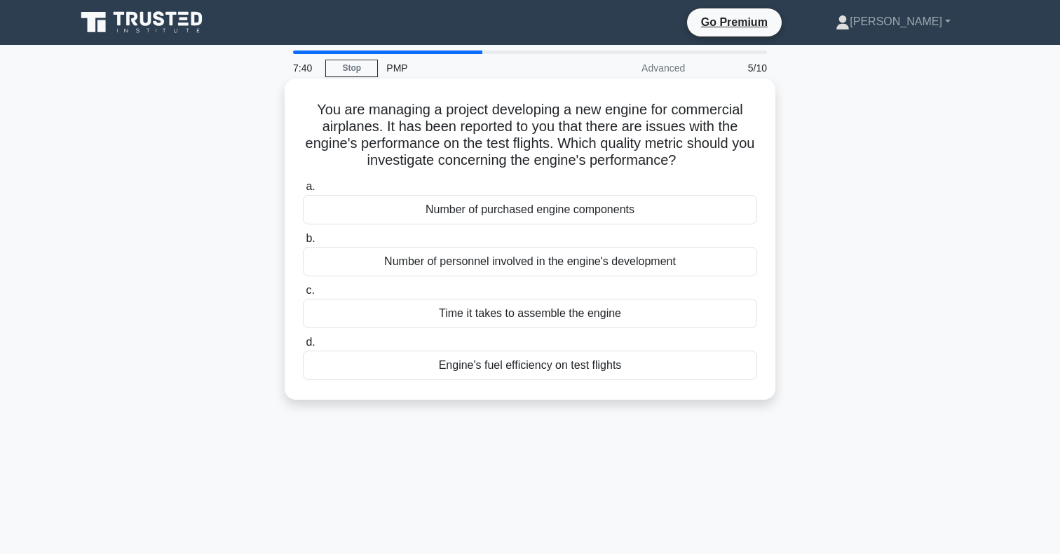
click at [632, 271] on div "Number of personnel involved in the engine's development" at bounding box center [530, 261] width 454 height 29
click at [303, 243] on input "b. Number of personnel involved in the engine's development" at bounding box center [303, 238] width 0 height 9
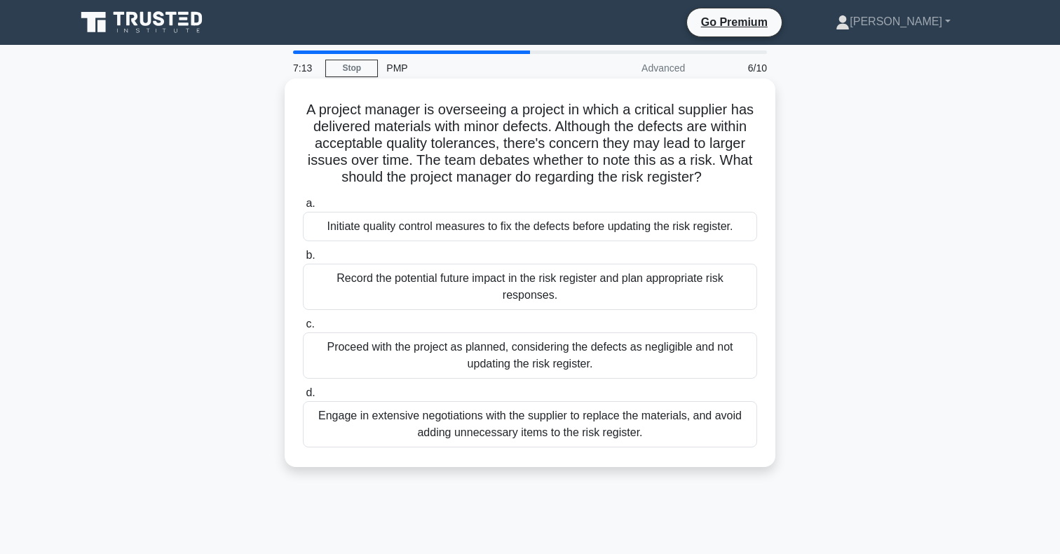
click at [625, 292] on div "Record the potential future impact in the risk register and plan appropriate ri…" at bounding box center [530, 287] width 454 height 46
click at [303, 260] on input "b. Record the potential future impact in the risk register and plan appropriate…" at bounding box center [303, 255] width 0 height 9
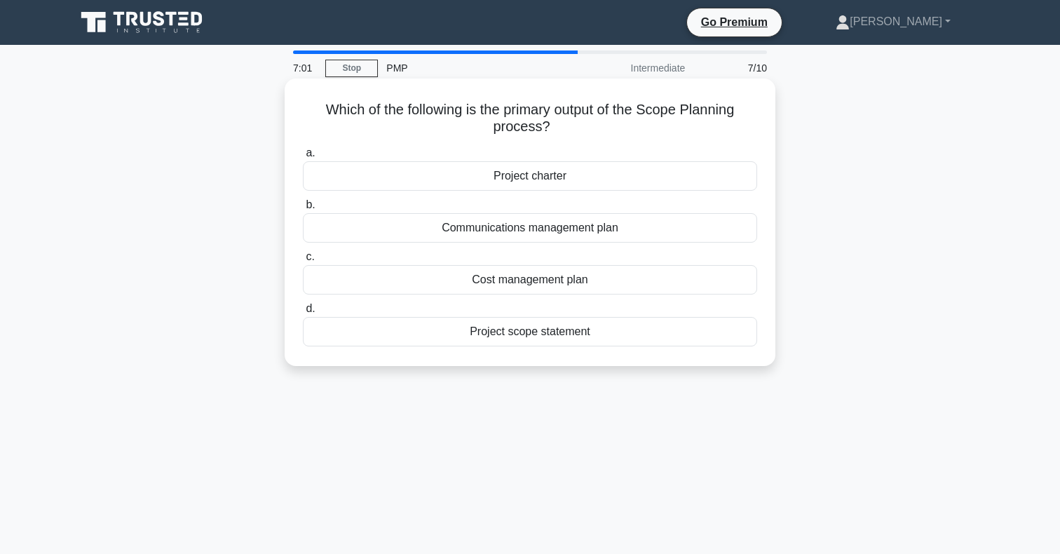
click at [586, 335] on div "Project scope statement" at bounding box center [530, 331] width 454 height 29
click at [303, 313] on input "d. Project scope statement" at bounding box center [303, 308] width 0 height 9
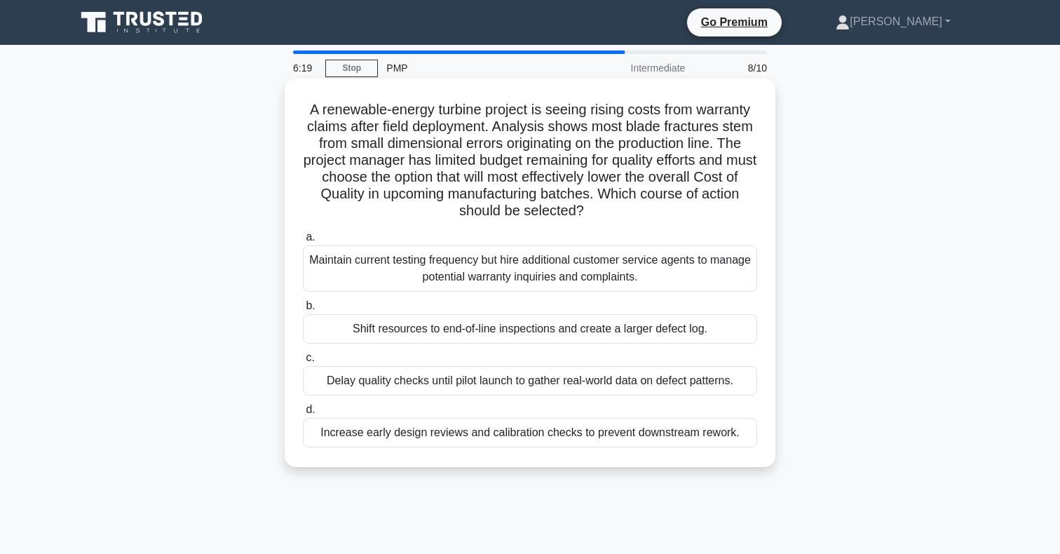
click at [567, 434] on div "Increase early design reviews and calibration checks to prevent downstream rewo…" at bounding box center [530, 432] width 454 height 29
click at [303, 414] on input "d. Increase early design reviews and calibration checks to prevent downstream r…" at bounding box center [303, 409] width 0 height 9
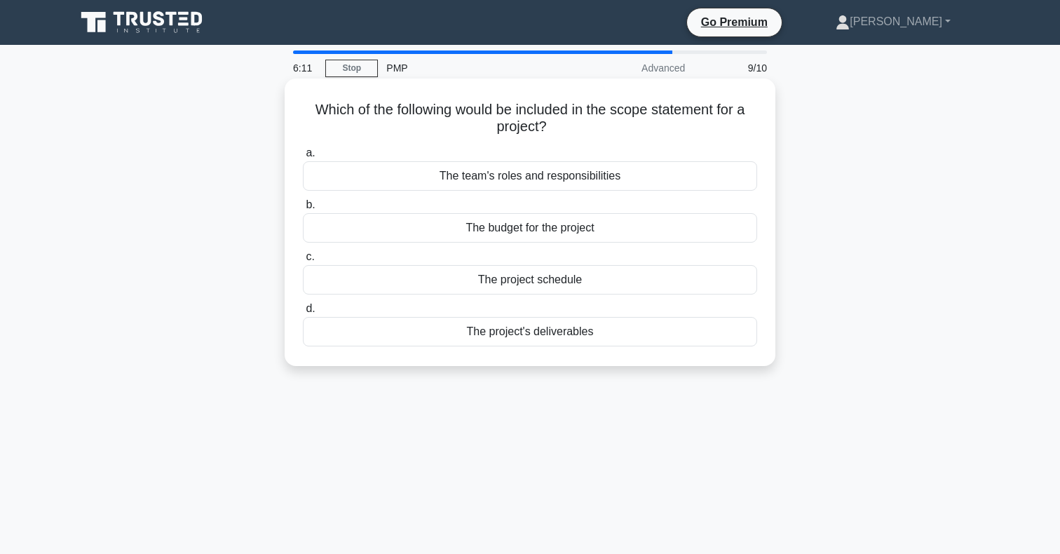
click at [562, 332] on div "The project's deliverables" at bounding box center [530, 331] width 454 height 29
click at [303, 313] on input "d. The project's deliverables" at bounding box center [303, 308] width 0 height 9
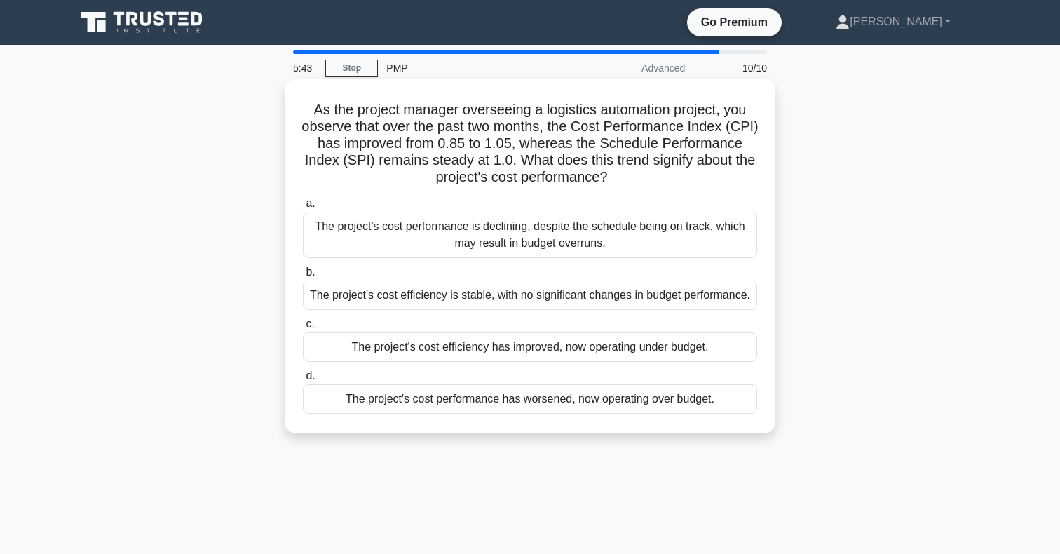
click at [556, 362] on div "The project's cost efficiency has improved, now operating under budget." at bounding box center [530, 346] width 454 height 29
click at [303, 329] on input "c. The project's cost efficiency has improved, now operating under budget." at bounding box center [303, 324] width 0 height 9
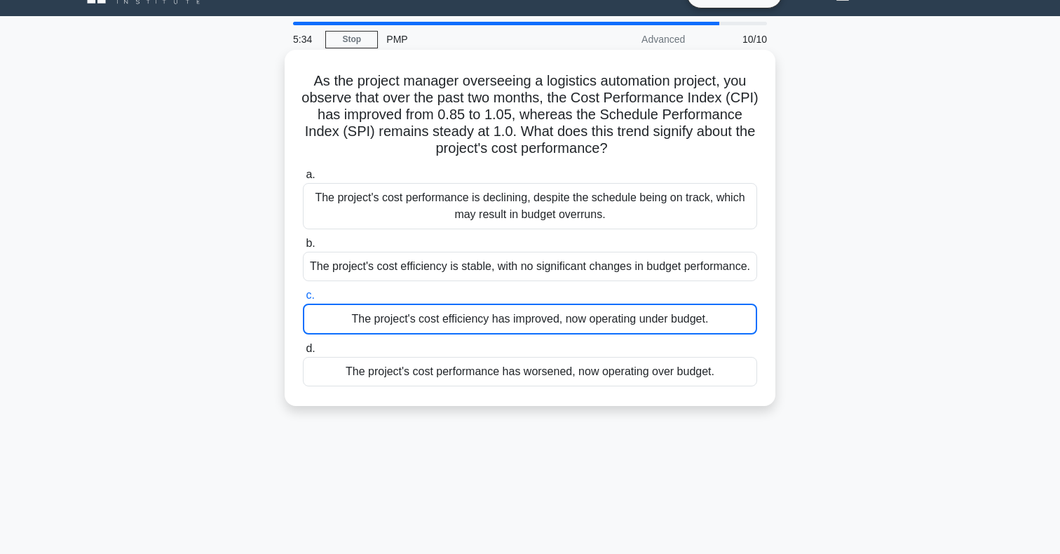
scroll to position [29, 0]
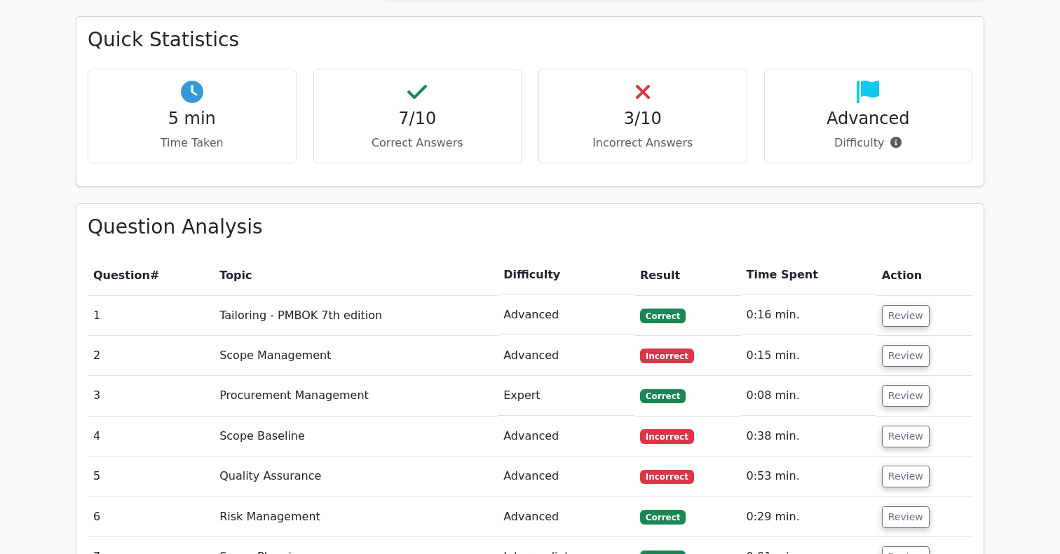
scroll to position [1211, 0]
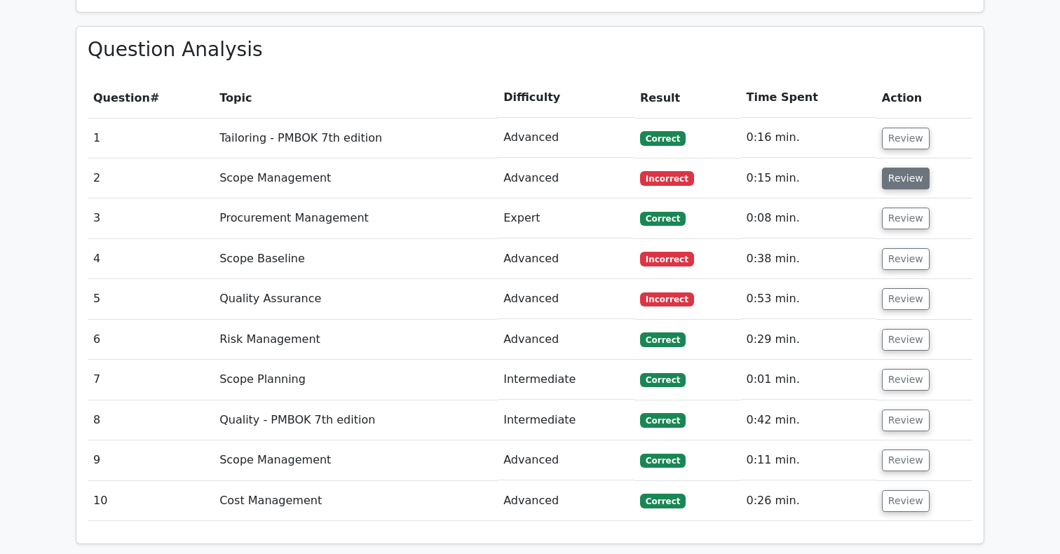
click at [905, 168] on button "Review" at bounding box center [906, 179] width 48 height 22
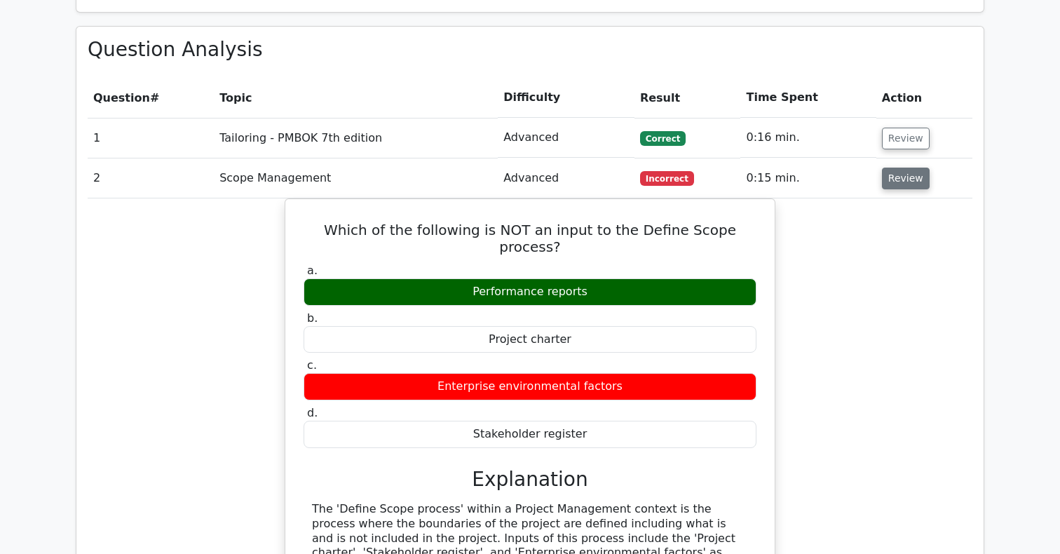
click at [905, 168] on button "Review" at bounding box center [906, 179] width 48 height 22
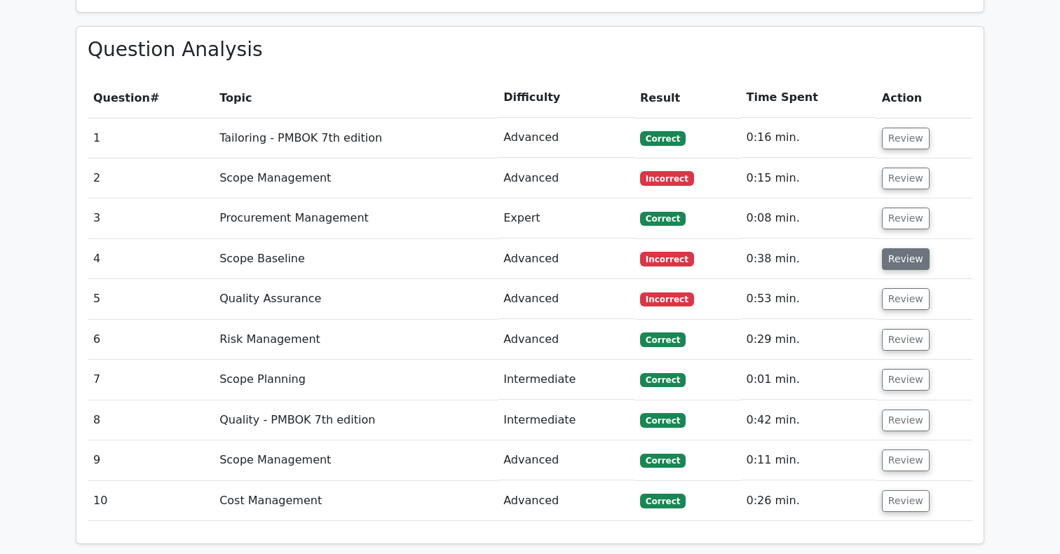
click at [902, 248] on button "Review" at bounding box center [906, 259] width 48 height 22
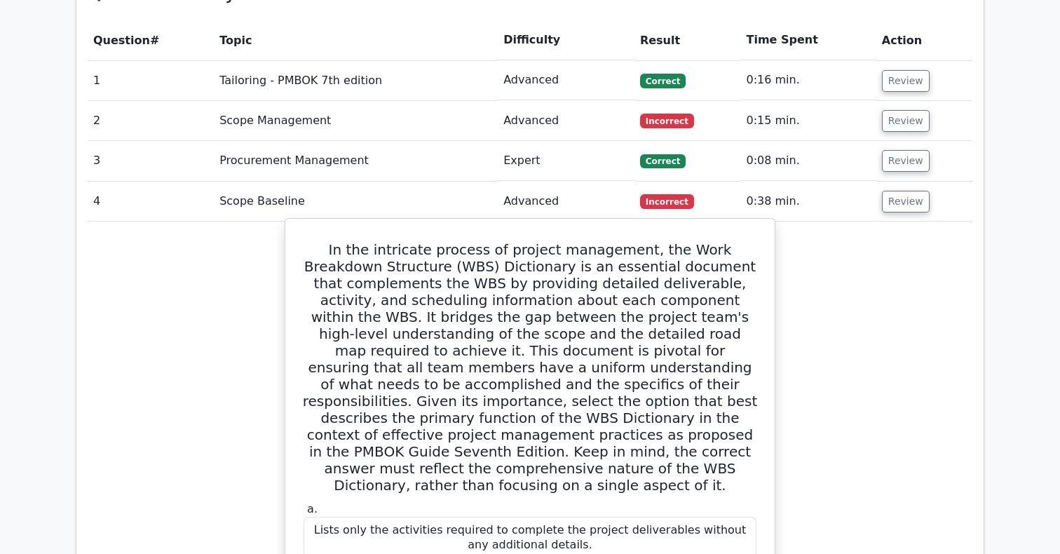
scroll to position [1247, 0]
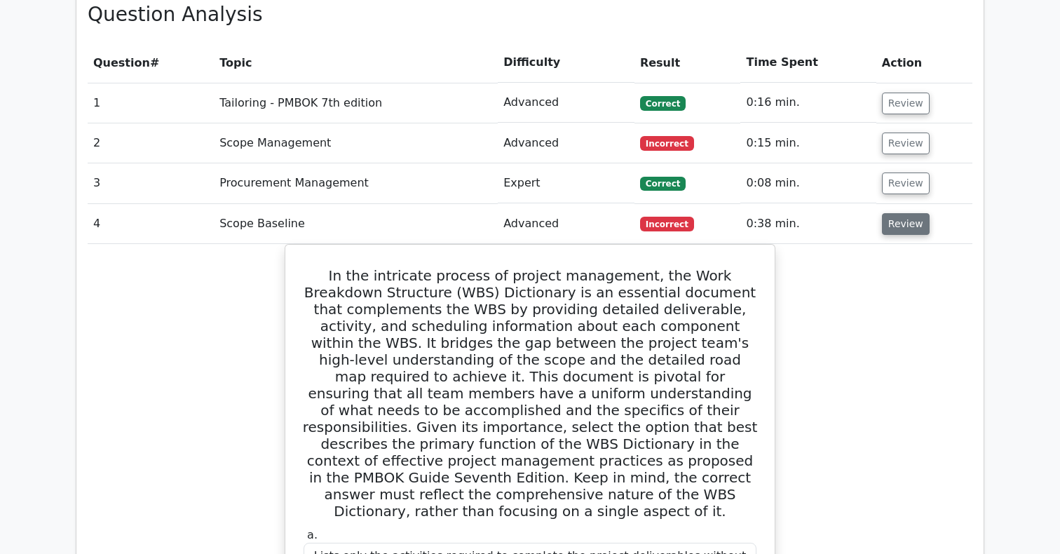
click at [895, 213] on button "Review" at bounding box center [906, 224] width 48 height 22
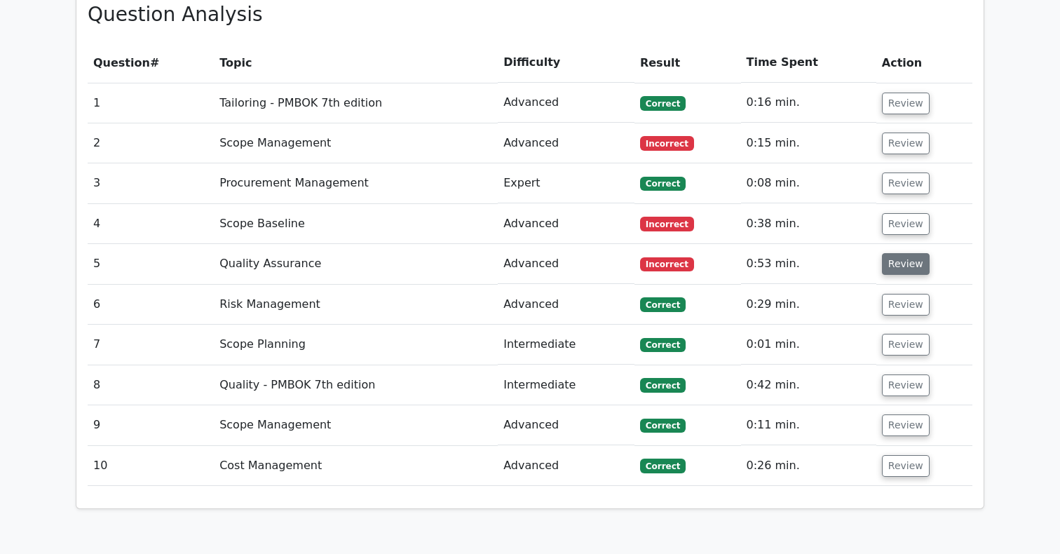
click at [890, 253] on button "Review" at bounding box center [906, 264] width 48 height 22
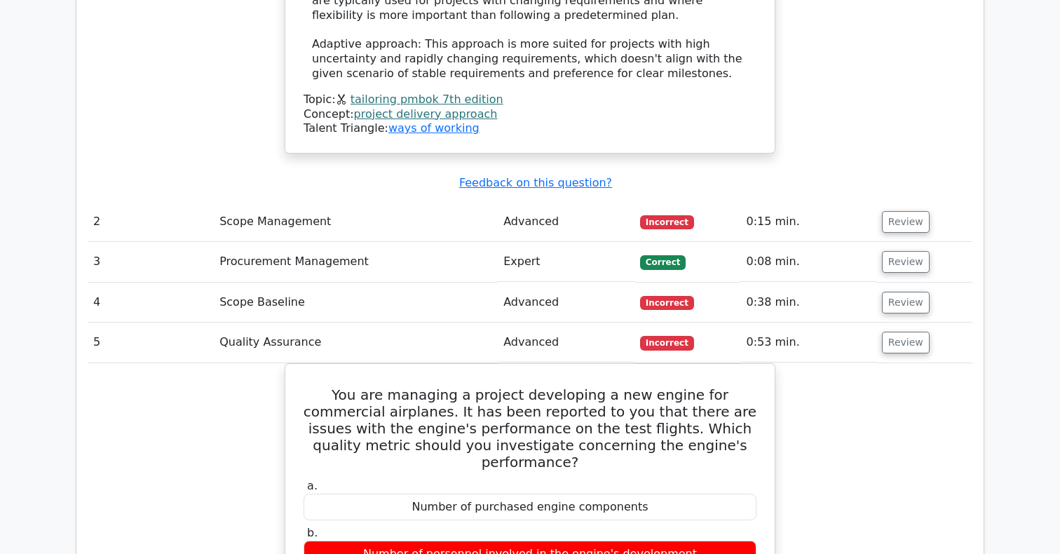
scroll to position [2046, 0]
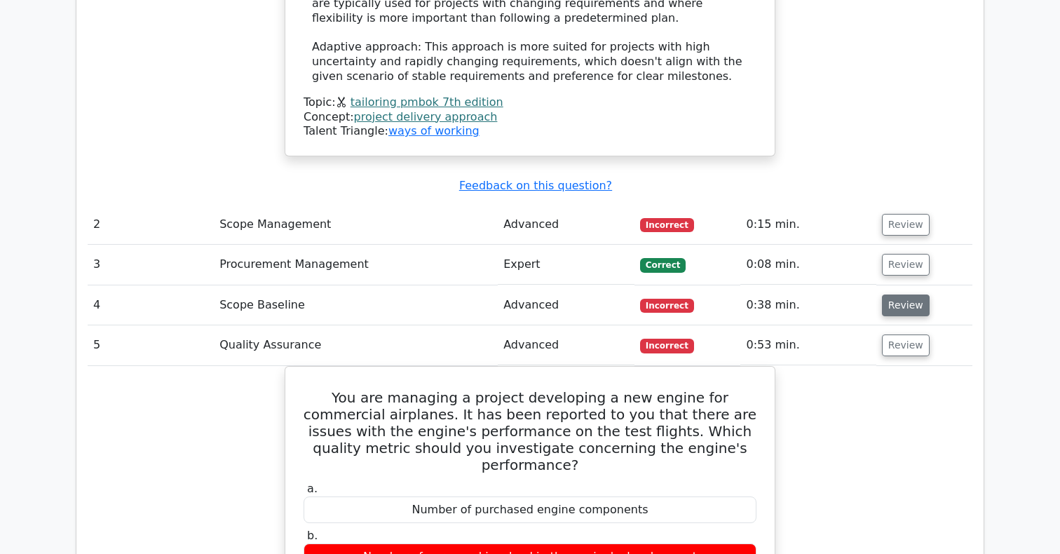
click at [901, 294] on button "Review" at bounding box center [906, 305] width 48 height 22
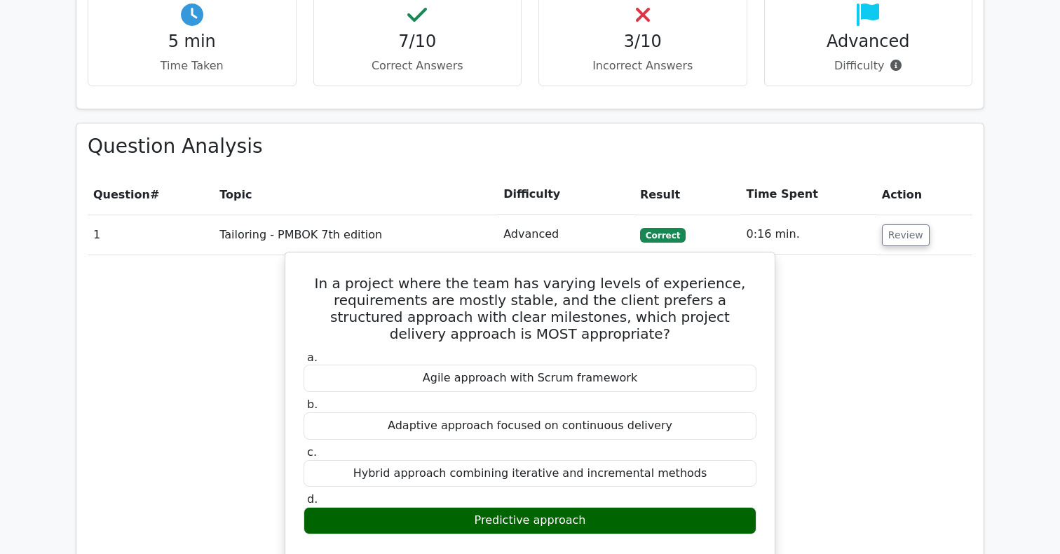
scroll to position [1103, 0]
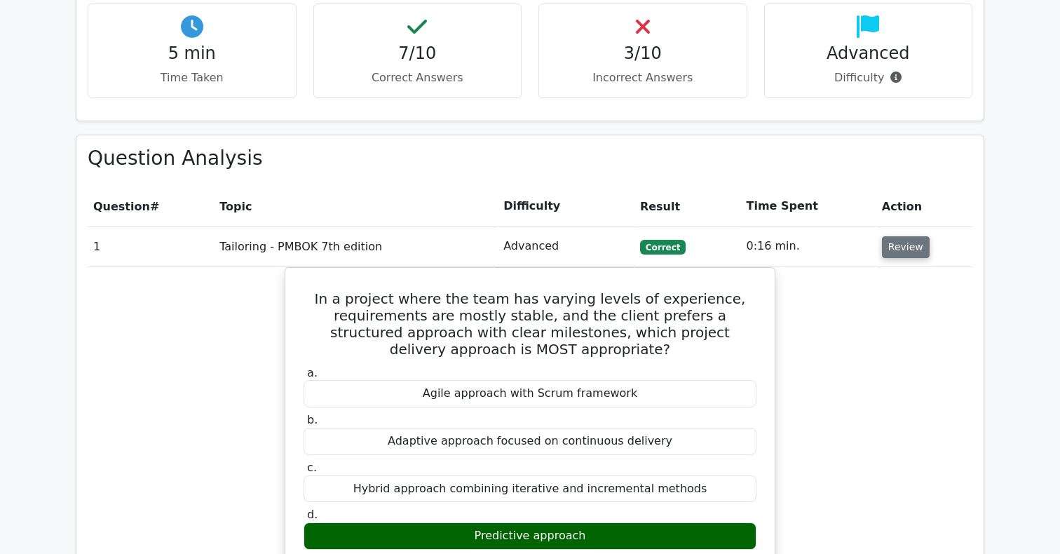
click at [895, 236] on button "Review" at bounding box center [906, 247] width 48 height 22
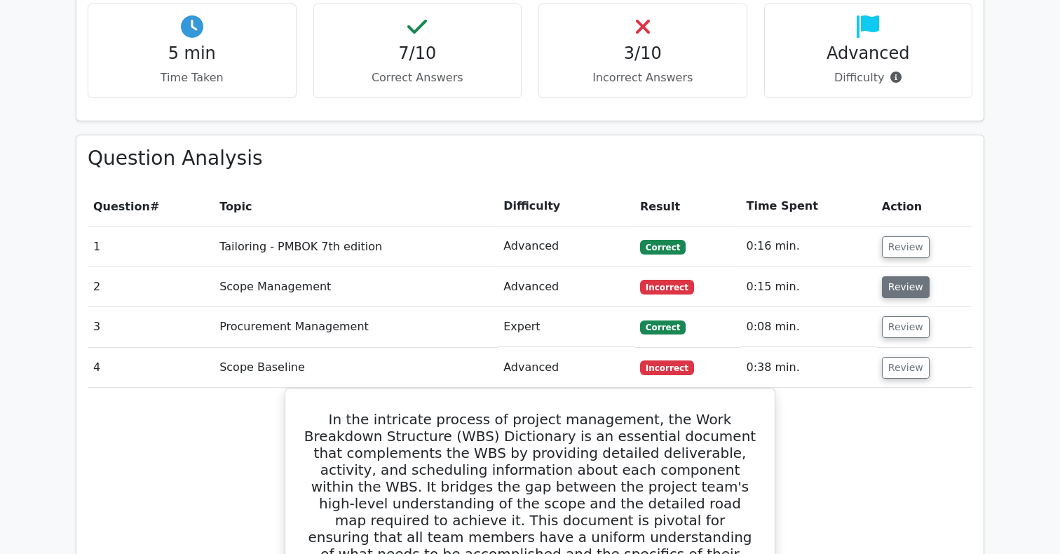
click at [883, 276] on button "Review" at bounding box center [906, 287] width 48 height 22
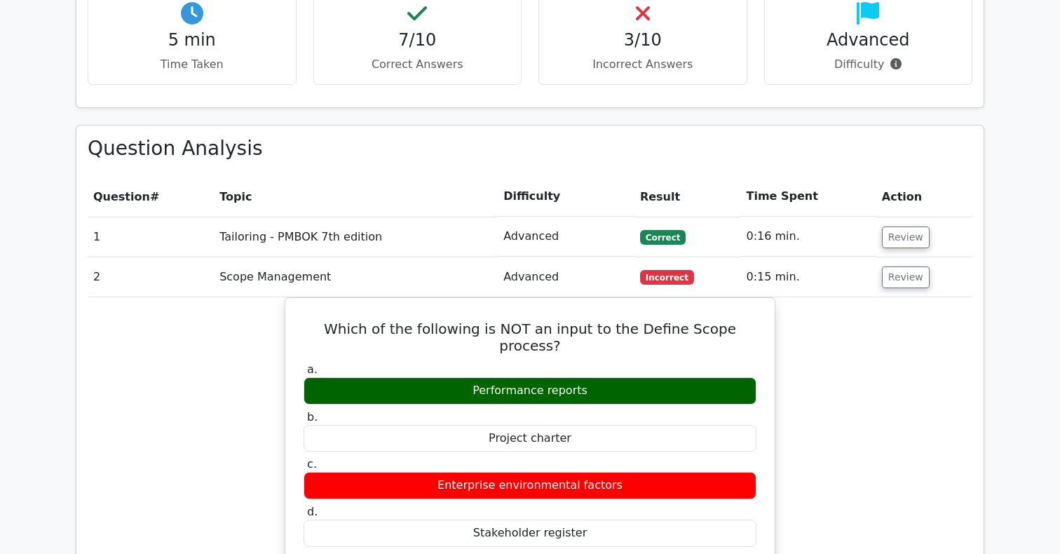
scroll to position [1117, 0]
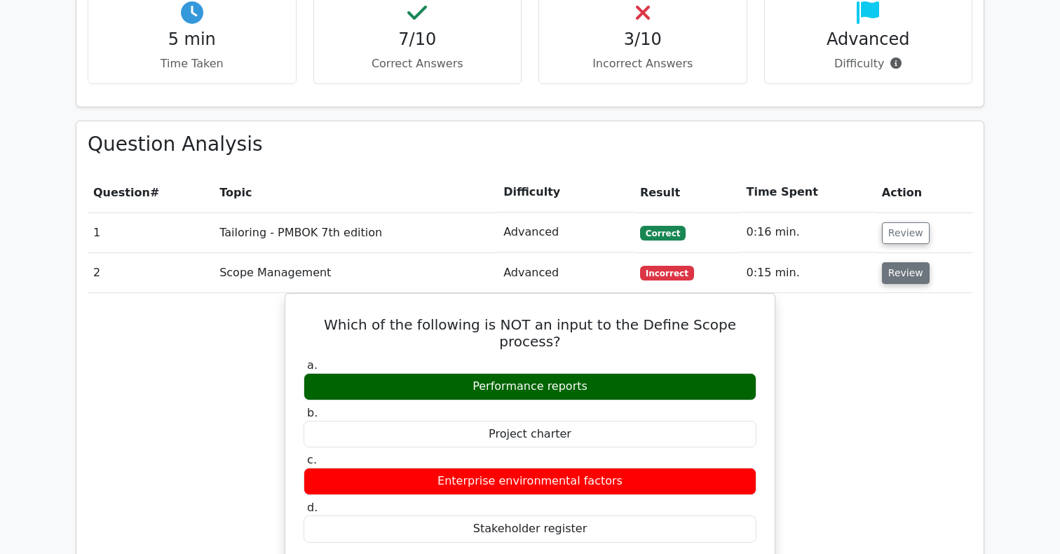
click at [909, 262] on button "Review" at bounding box center [906, 273] width 48 height 22
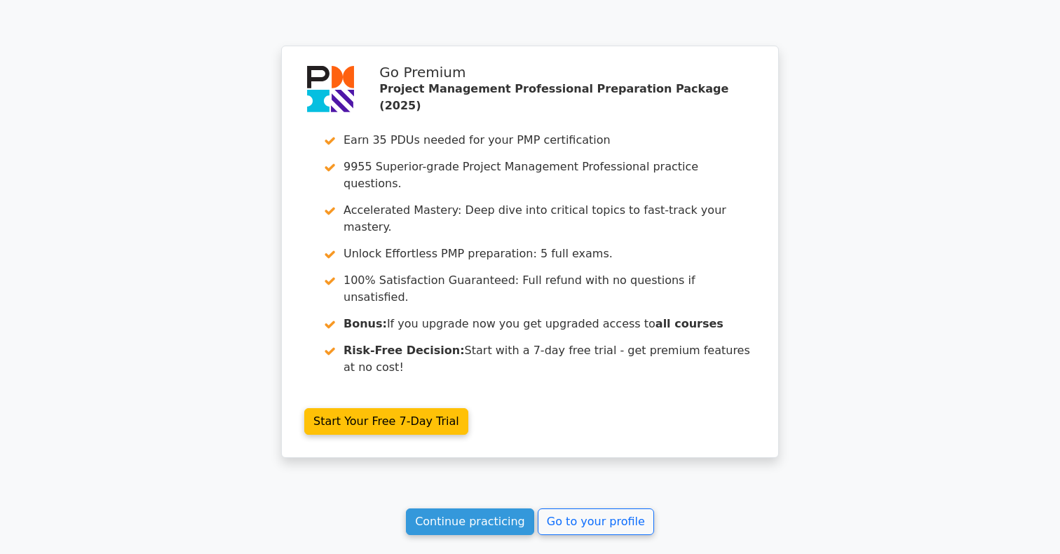
scroll to position [3511, 0]
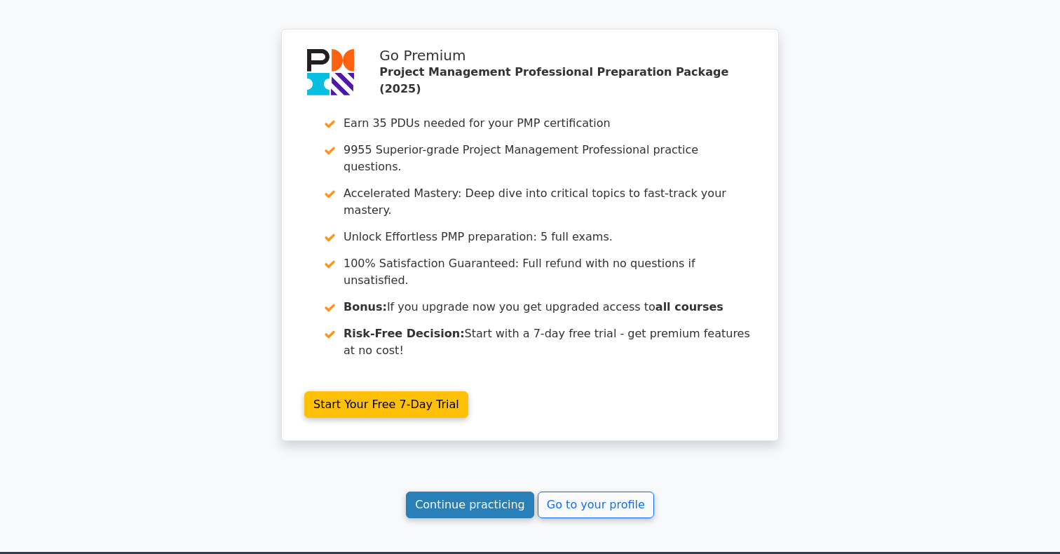
click at [475, 491] on link "Continue practicing" at bounding box center [470, 504] width 128 height 27
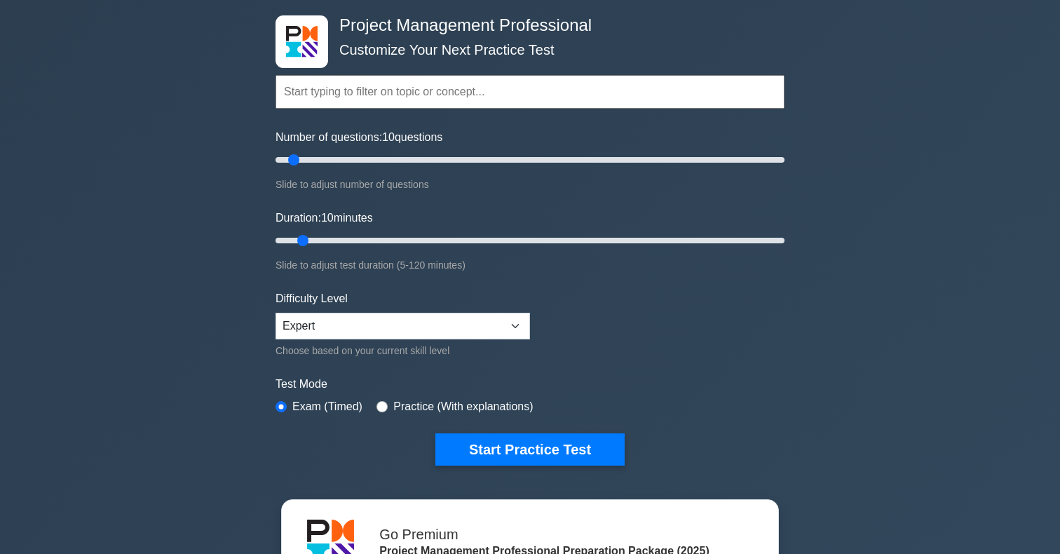
scroll to position [65, 0]
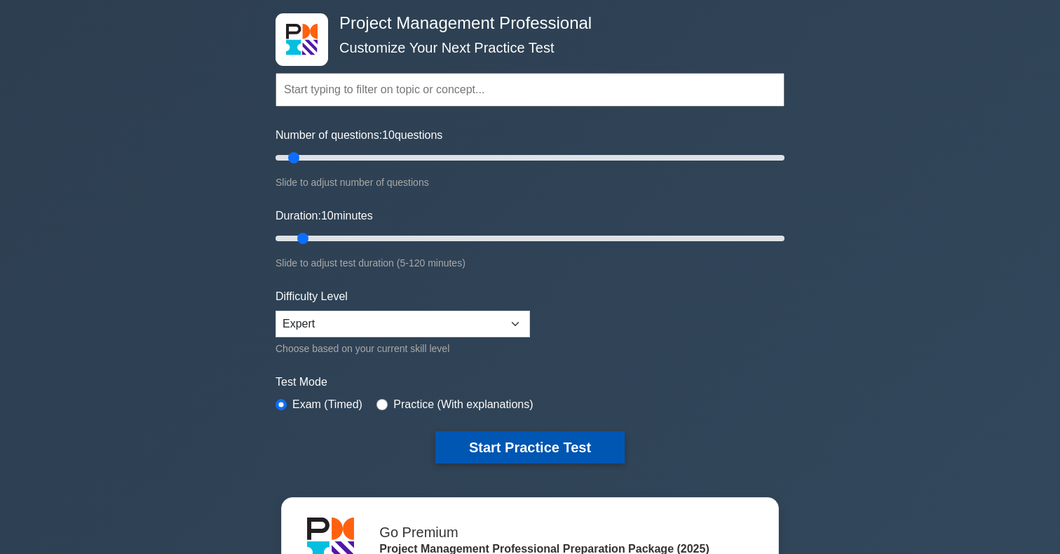
click at [508, 454] on button "Start Practice Test" at bounding box center [529, 447] width 189 height 32
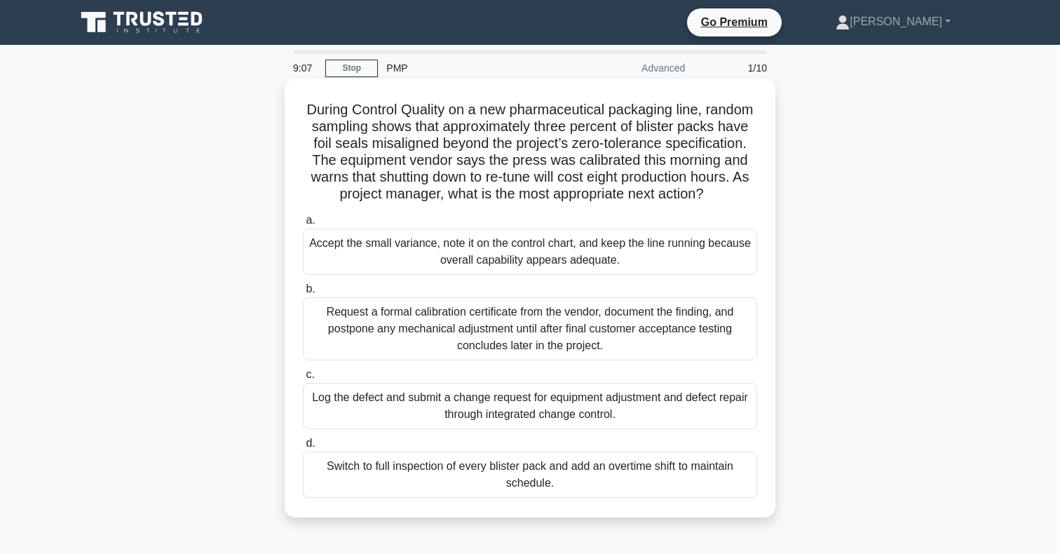
click at [503, 416] on div "Log the defect and submit a change request for equipment adjustment and defect …" at bounding box center [530, 406] width 454 height 46
click at [303, 379] on input "c. Log the defect and submit a change request for equipment adjustment and defe…" at bounding box center [303, 374] width 0 height 9
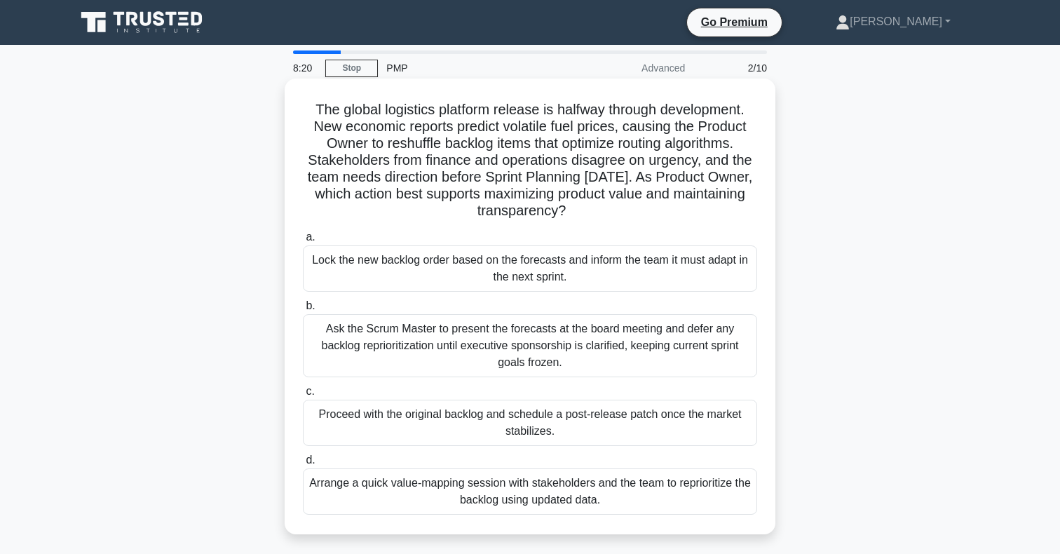
click at [527, 496] on div "Arrange a quick value-mapping session with stakeholders and the team to reprior…" at bounding box center [530, 491] width 454 height 46
click at [303, 465] on input "d. Arrange a quick value-mapping session with stakeholders and the team to repr…" at bounding box center [303, 460] width 0 height 9
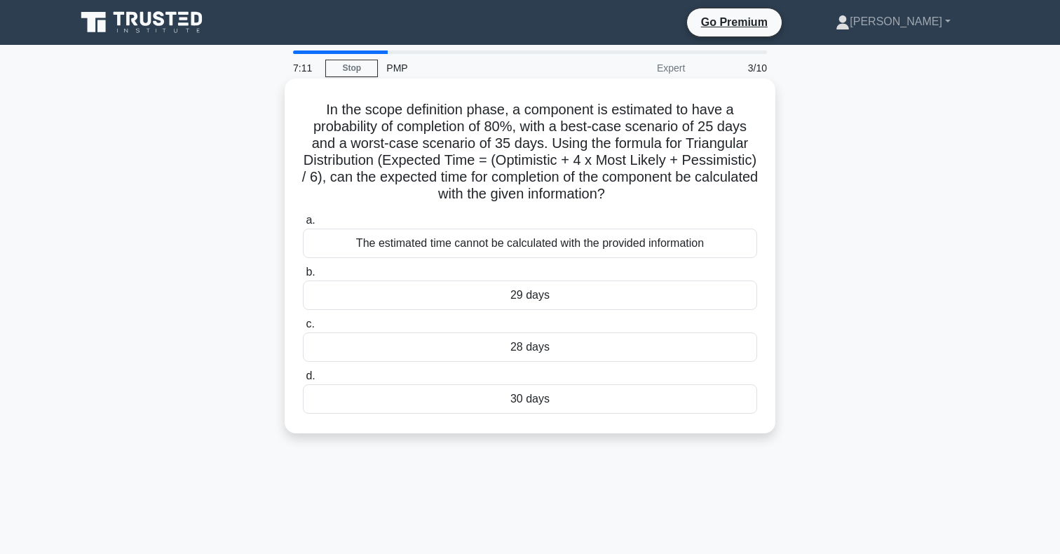
click at [555, 243] on div "The estimated time cannot be calculated with the provided information" at bounding box center [530, 243] width 454 height 29
click at [303, 225] on input "a. The estimated time cannot be calculated with the provided information" at bounding box center [303, 220] width 0 height 9
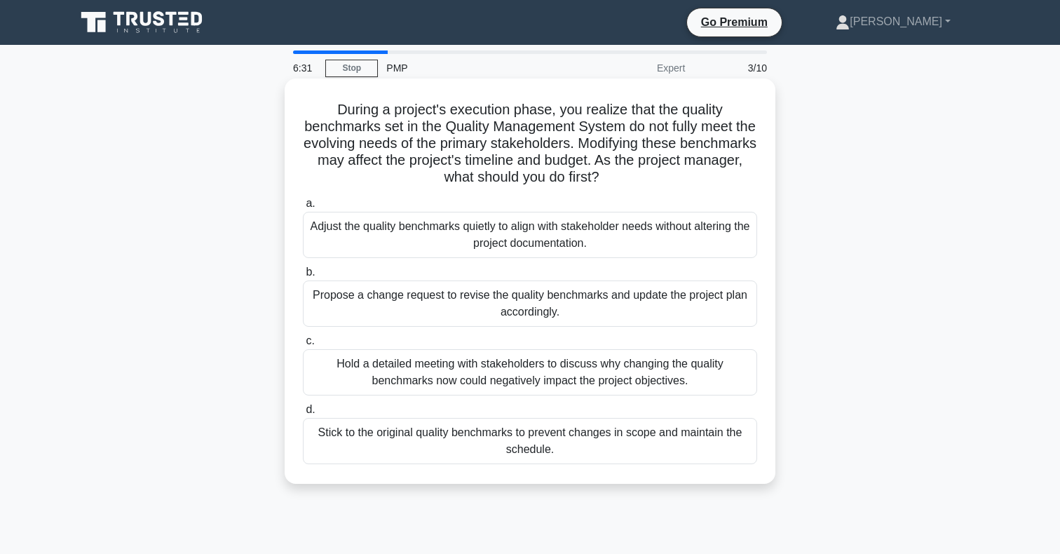
click at [601, 372] on div "Hold a detailed meeting with stakeholders to discuss why changing the quality b…" at bounding box center [530, 372] width 454 height 46
click at [303, 346] on input "c. Hold a detailed meeting with stakeholders to discuss why changing the qualit…" at bounding box center [303, 341] width 0 height 9
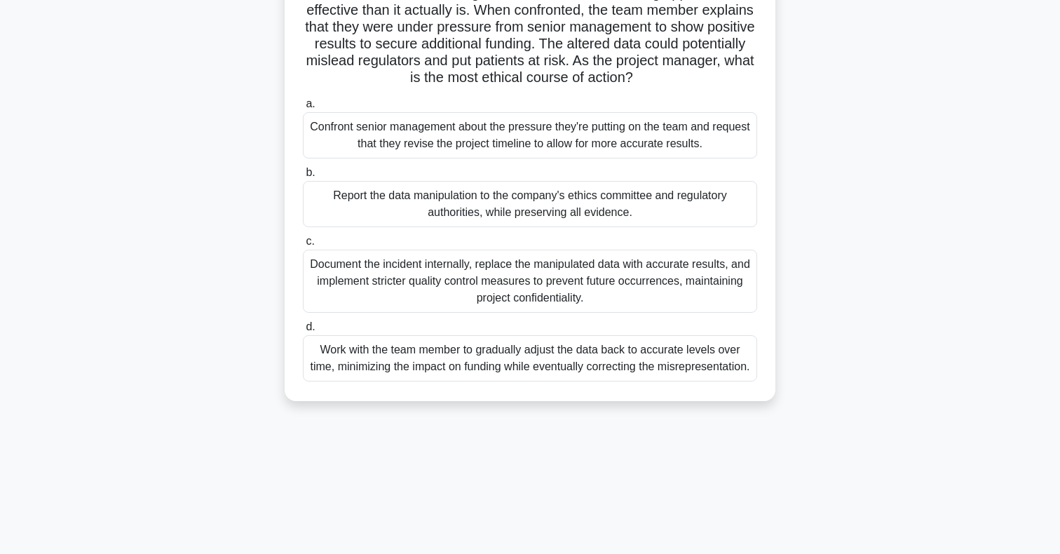
scroll to position [155, 0]
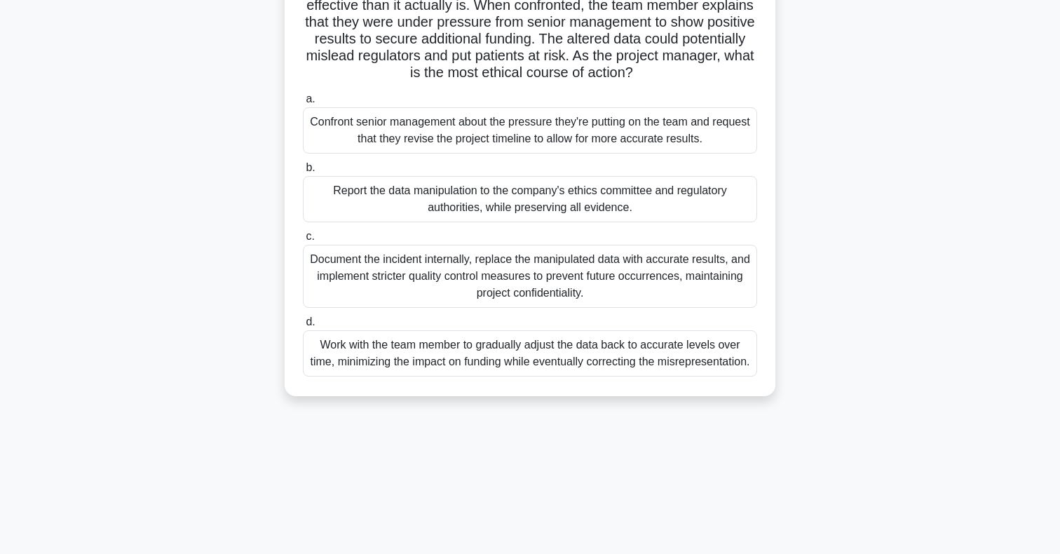
click at [566, 193] on div "Report the data manipulation to the company's ethics committee and regulatory a…" at bounding box center [530, 199] width 454 height 46
click at [303, 172] on input "b. Report the data manipulation to the company's ethics committee and regulator…" at bounding box center [303, 167] width 0 height 9
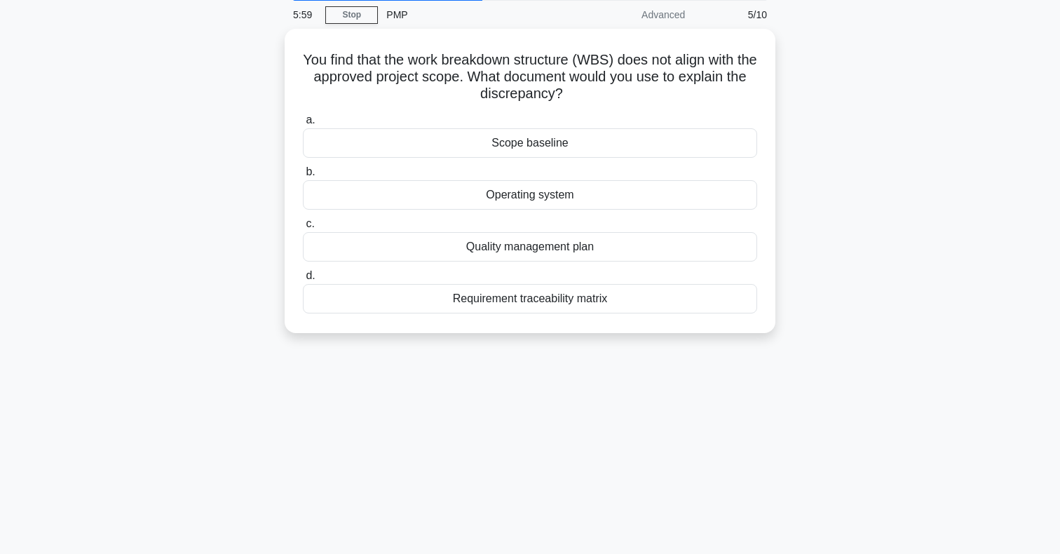
scroll to position [0, 0]
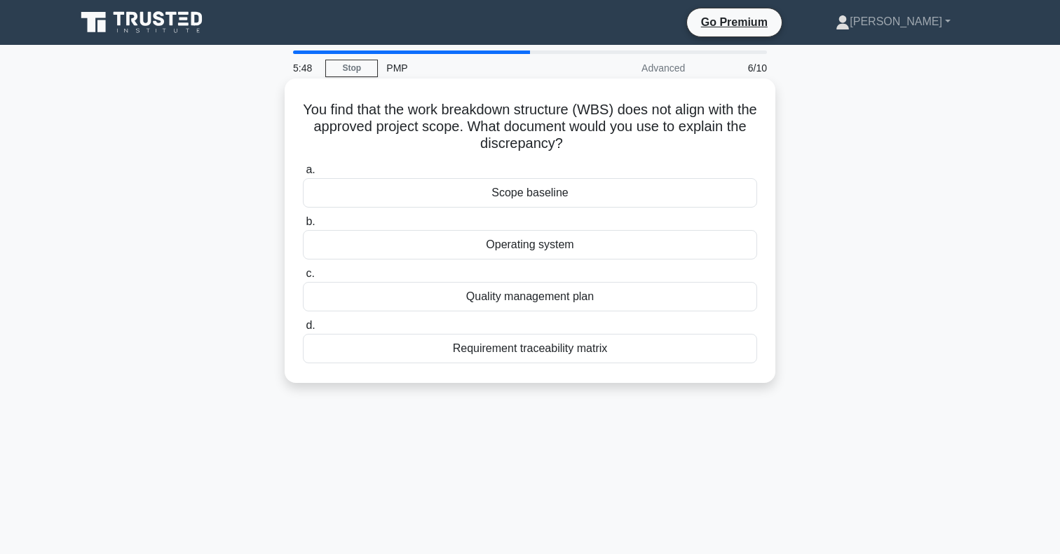
click at [576, 190] on div "Scope baseline" at bounding box center [530, 192] width 454 height 29
click at [303, 175] on input "a. Scope baseline" at bounding box center [303, 169] width 0 height 9
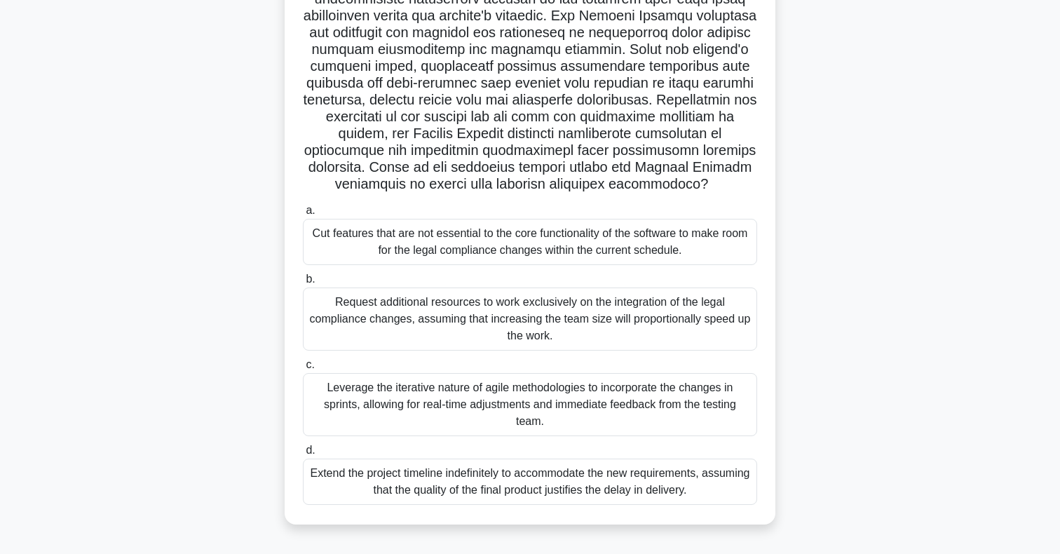
scroll to position [202, 0]
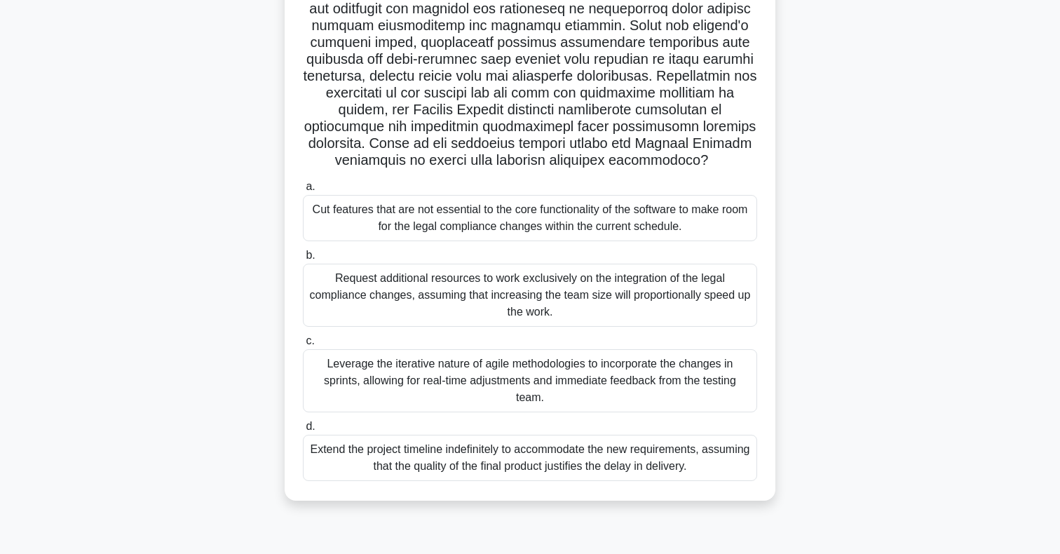
click at [448, 217] on div "Cut features that are not essential to the core functionality of the software t…" at bounding box center [530, 218] width 454 height 46
click at [303, 191] on input "a. Cut features that are not essential to the core functionality of the softwar…" at bounding box center [303, 186] width 0 height 9
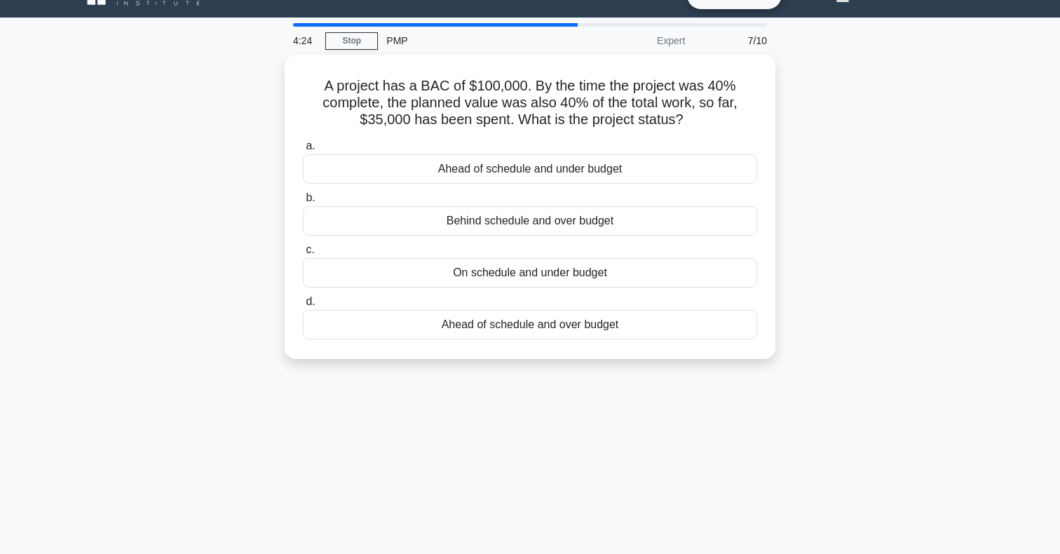
scroll to position [0, 0]
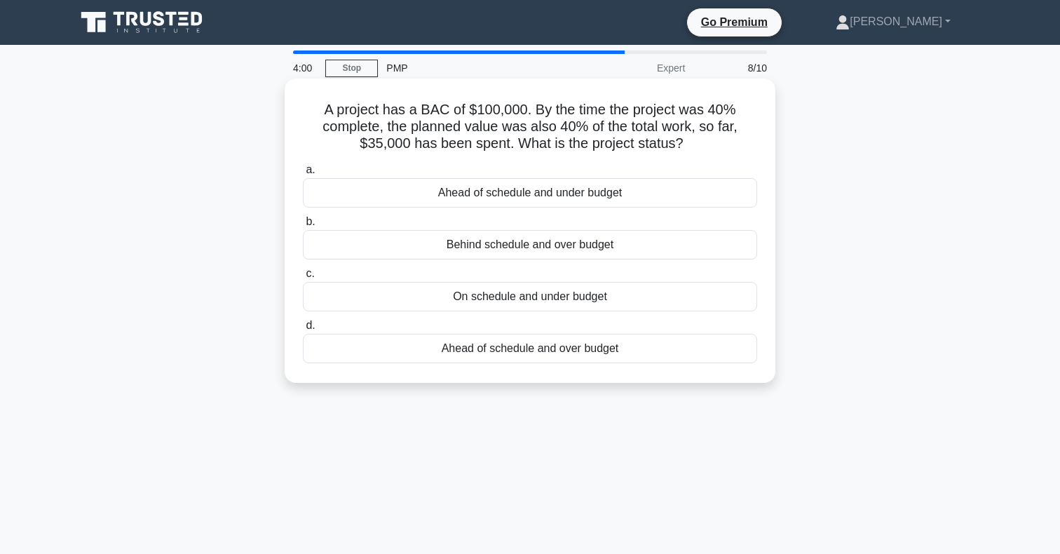
click at [520, 298] on div "On schedule and under budget" at bounding box center [530, 296] width 454 height 29
click at [303, 278] on input "c. On schedule and under budget" at bounding box center [303, 273] width 0 height 9
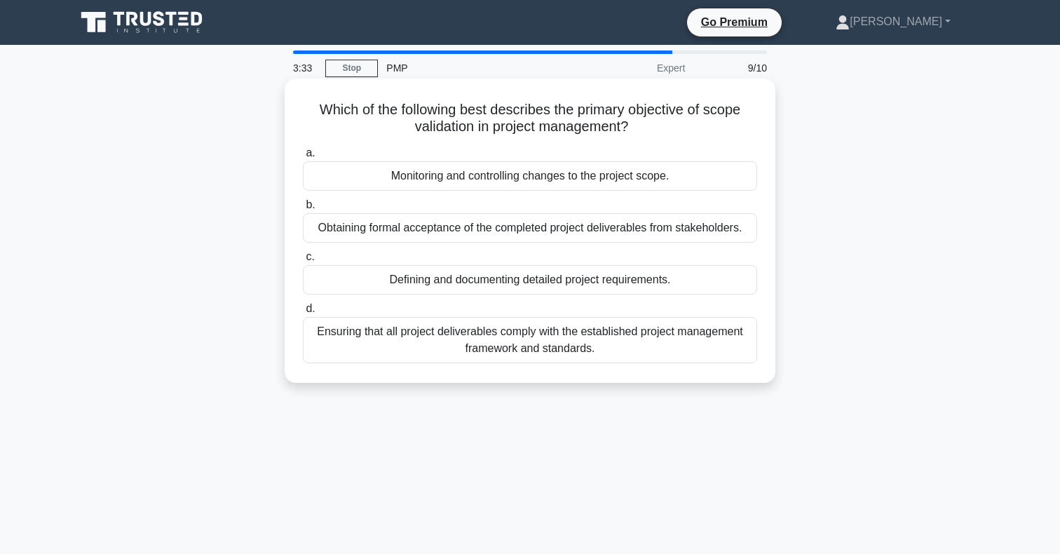
click at [690, 230] on div "Obtaining formal acceptance of the completed project deliverables from stakehol…" at bounding box center [530, 227] width 454 height 29
click at [303, 210] on input "b. Obtaining formal acceptance of the completed project deliverables from stake…" at bounding box center [303, 205] width 0 height 9
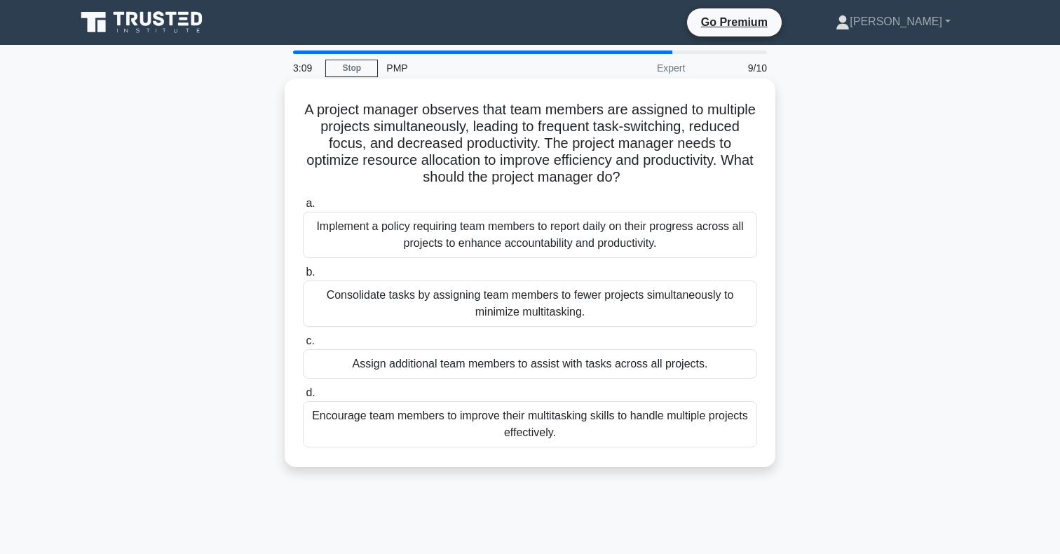
click at [574, 300] on div "Consolidate tasks by assigning team members to fewer projects simultaneously to…" at bounding box center [530, 303] width 454 height 46
click at [423, 297] on div "Consolidate tasks by assigning team members to fewer projects simultaneously to…" at bounding box center [530, 303] width 454 height 46
click at [303, 277] on input "b. Consolidate tasks by assigning team members to fewer projects simultaneously…" at bounding box center [303, 272] width 0 height 9
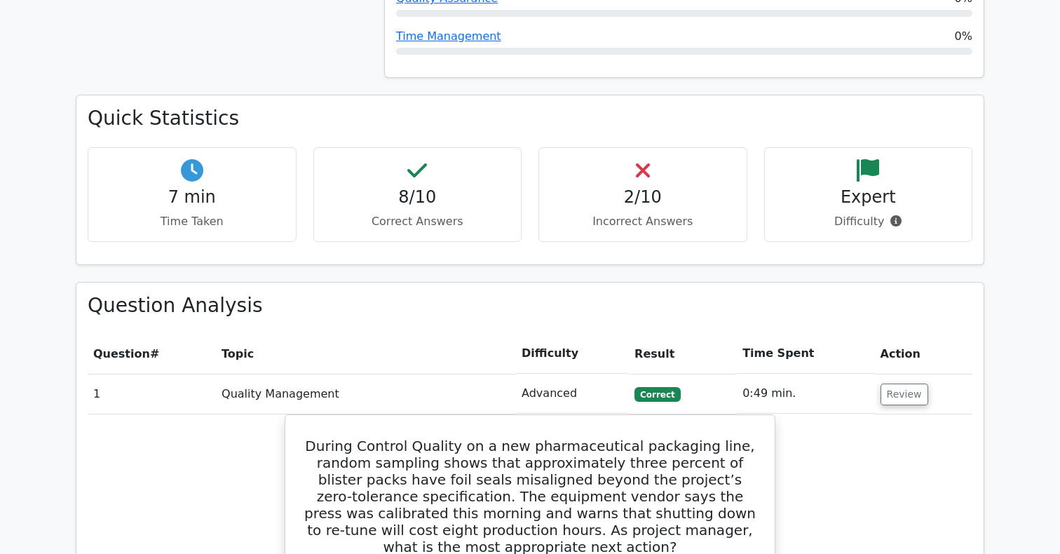
scroll to position [1018, 0]
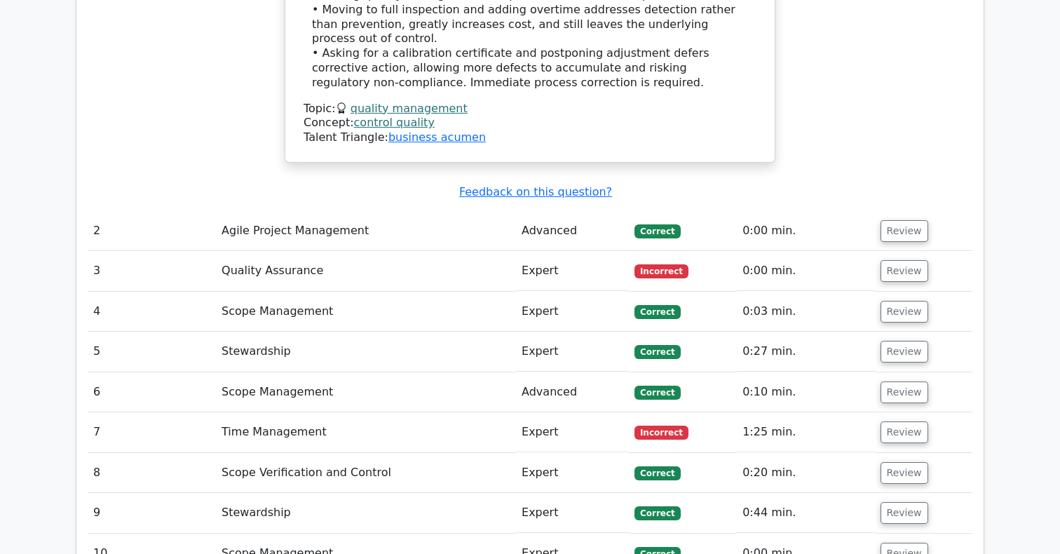
scroll to position [2008, 0]
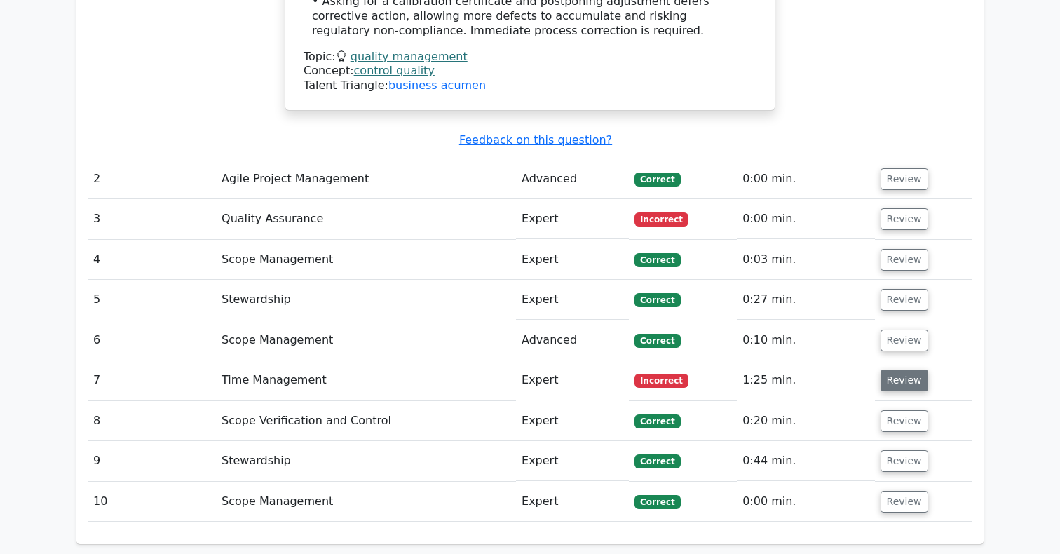
click at [895, 369] on button "Review" at bounding box center [905, 380] width 48 height 22
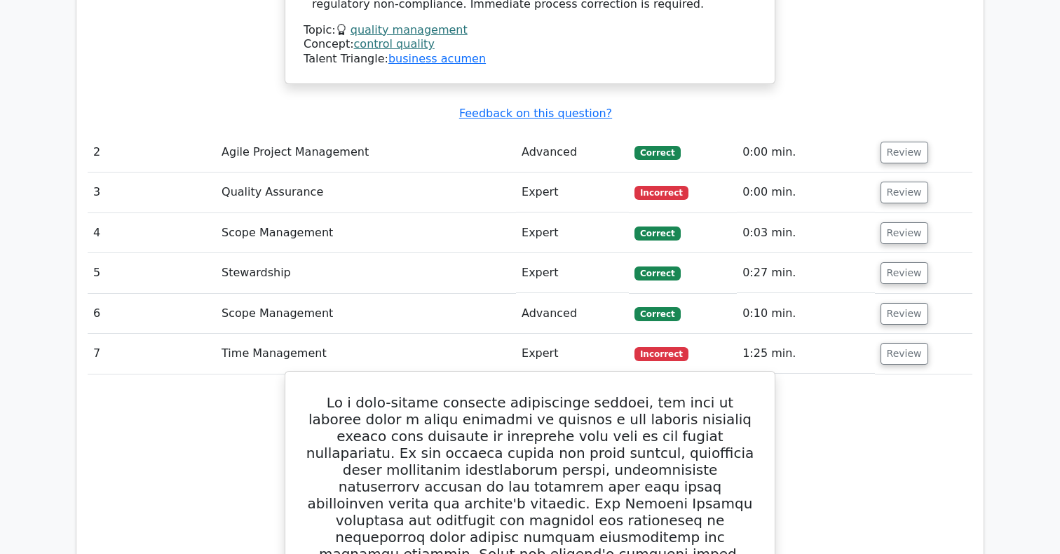
scroll to position [2020, 0]
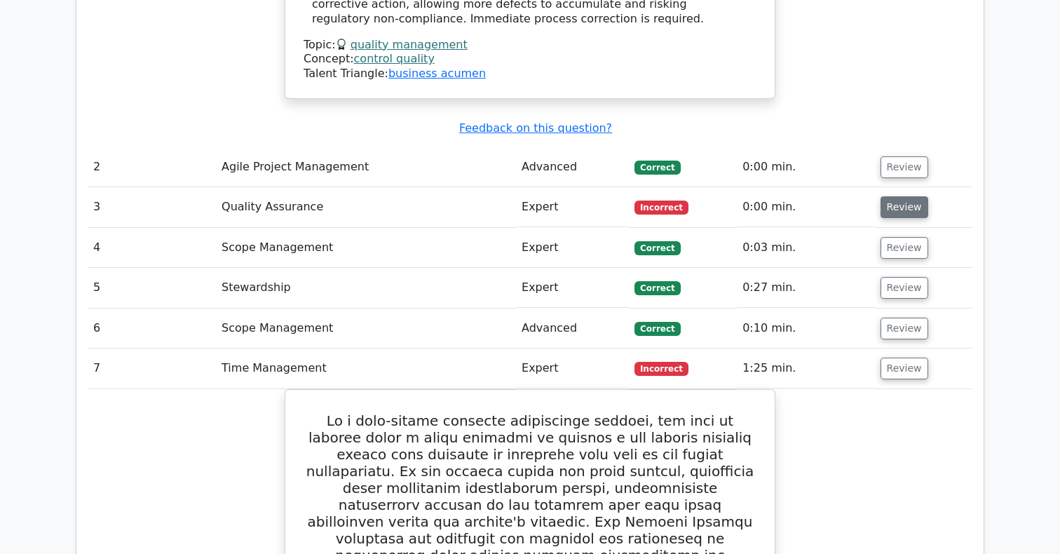
click at [891, 196] on button "Review" at bounding box center [905, 207] width 48 height 22
click at [906, 196] on button "Review" at bounding box center [905, 207] width 48 height 22
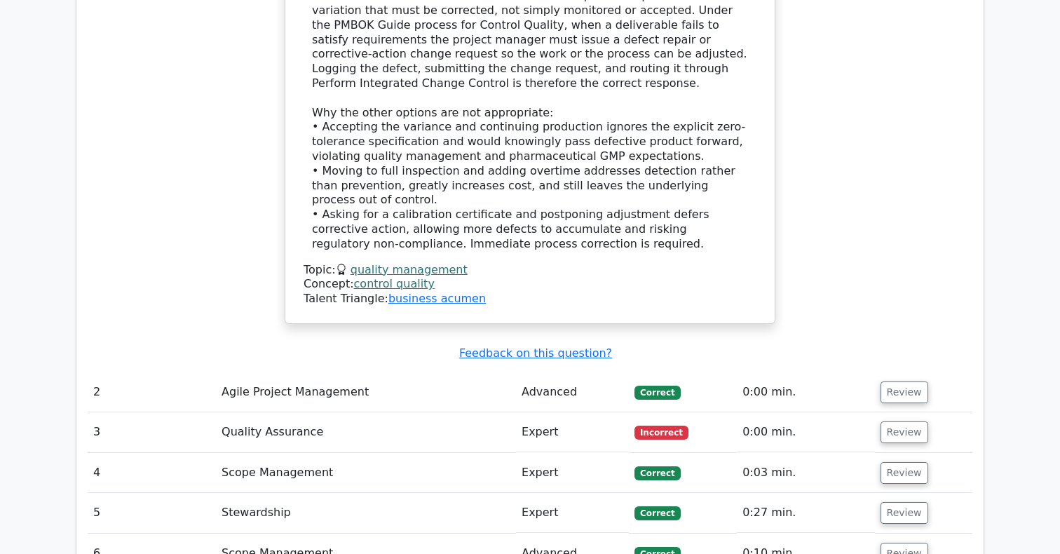
scroll to position [1797, 0]
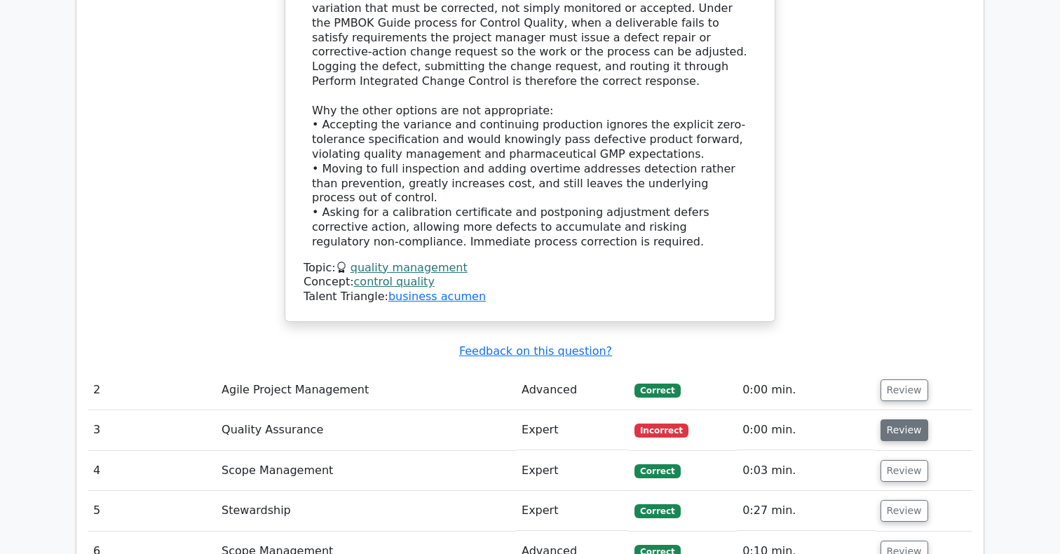
click at [886, 419] on button "Review" at bounding box center [905, 430] width 48 height 22
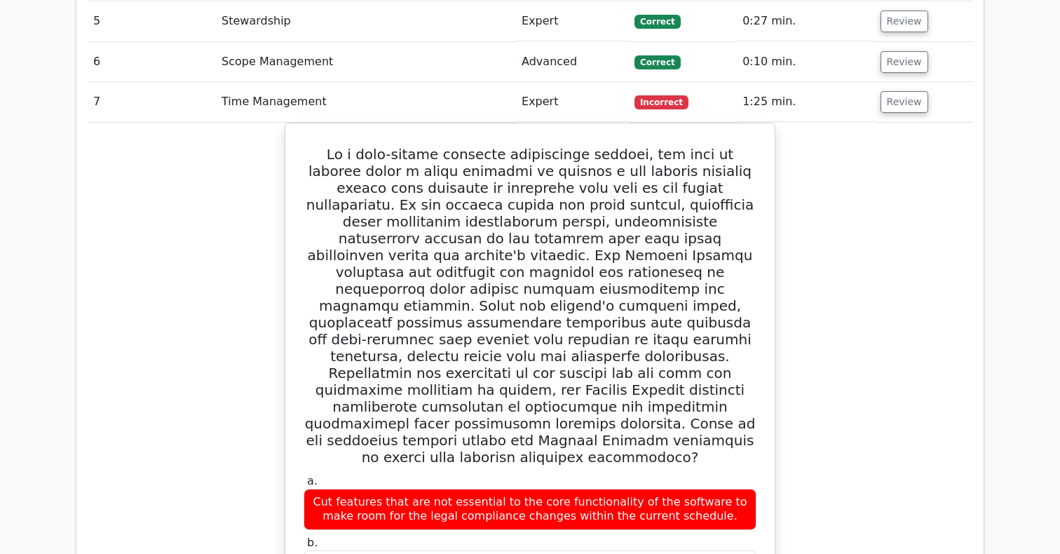
scroll to position [2211, 0]
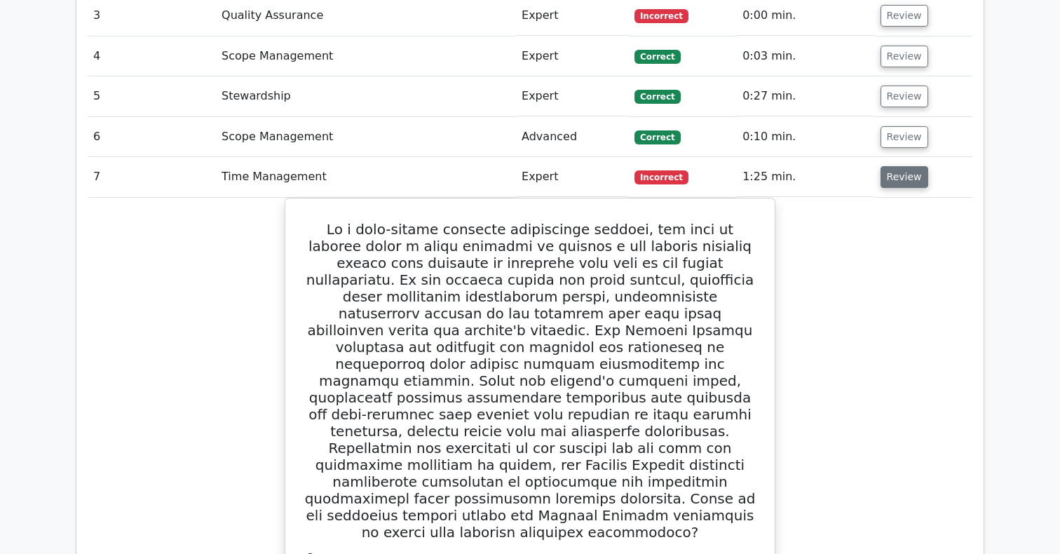
click at [911, 166] on button "Review" at bounding box center [905, 177] width 48 height 22
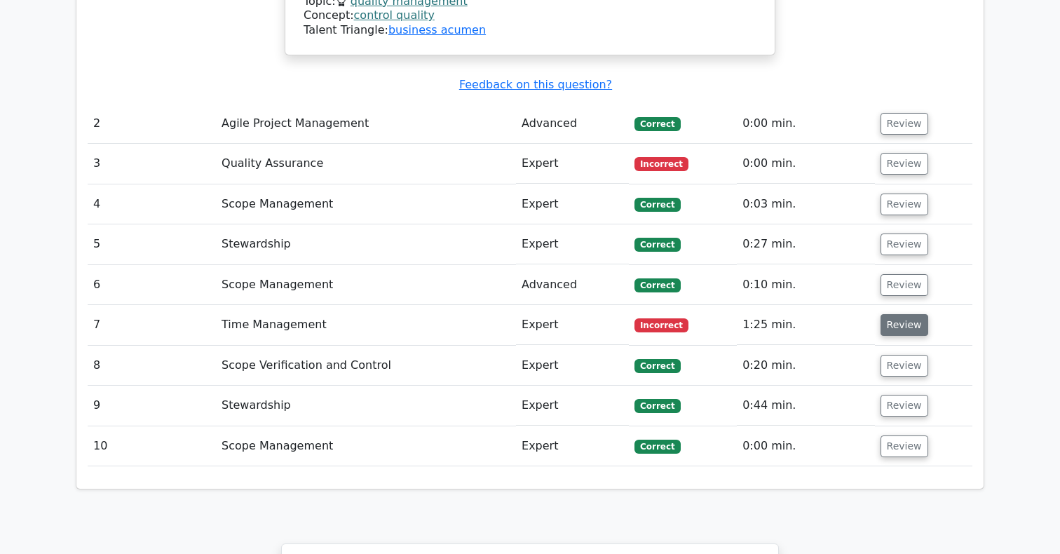
scroll to position [2049, 0]
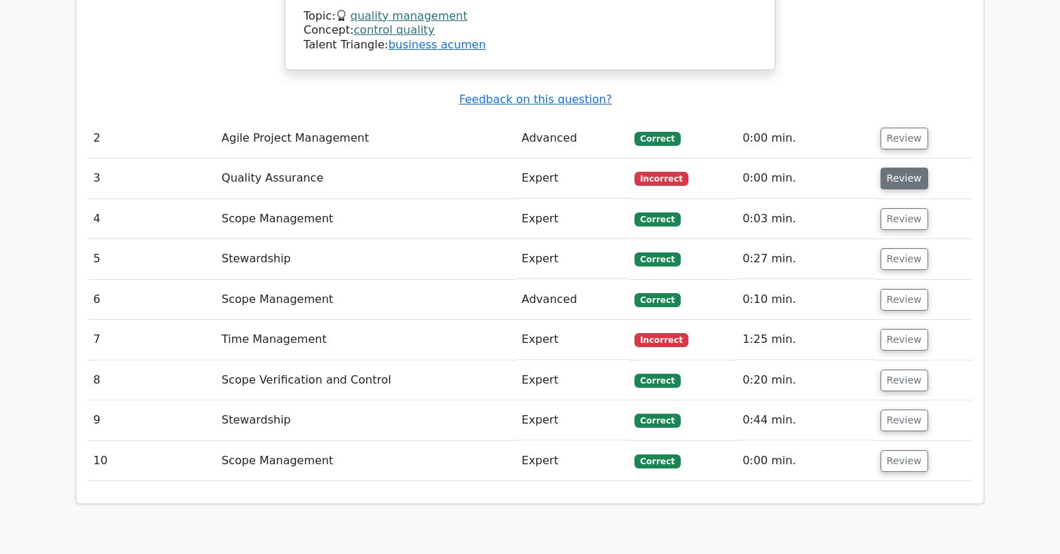
click at [907, 168] on button "Review" at bounding box center [905, 179] width 48 height 22
click at [527, 158] on td "Expert" at bounding box center [572, 178] width 113 height 40
click at [892, 168] on button "Review" at bounding box center [905, 179] width 48 height 22
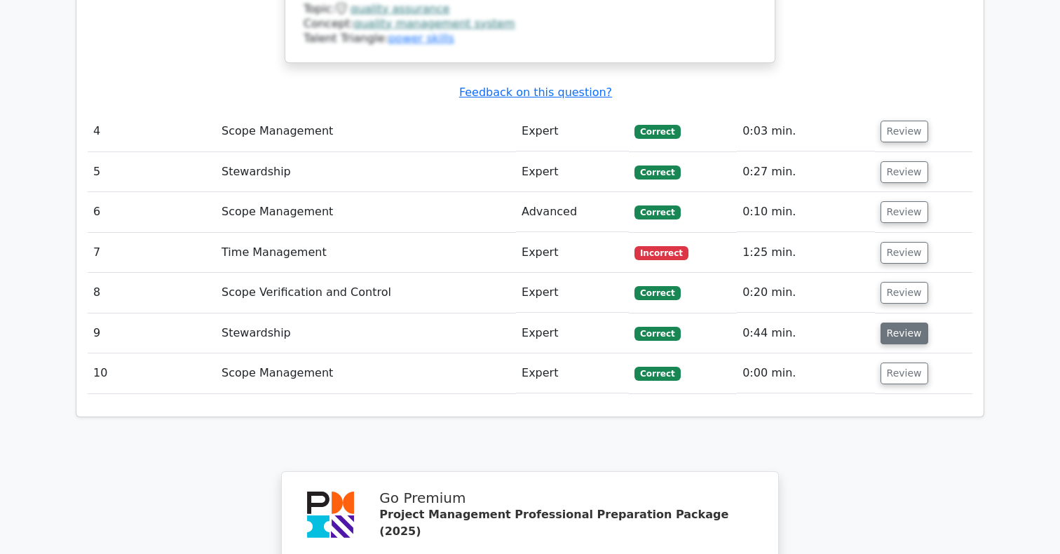
scroll to position [2914, 0]
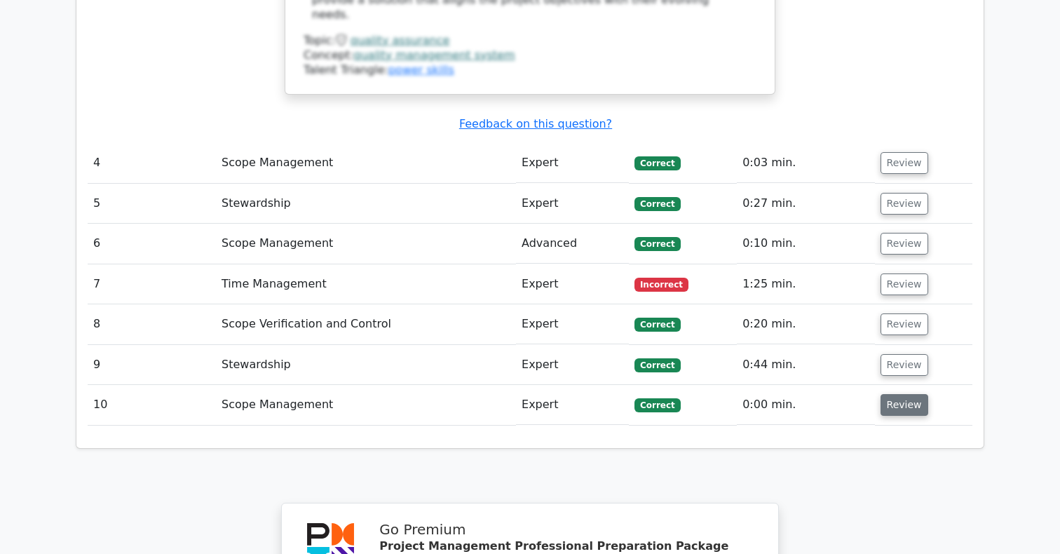
click at [892, 394] on button "Review" at bounding box center [905, 405] width 48 height 22
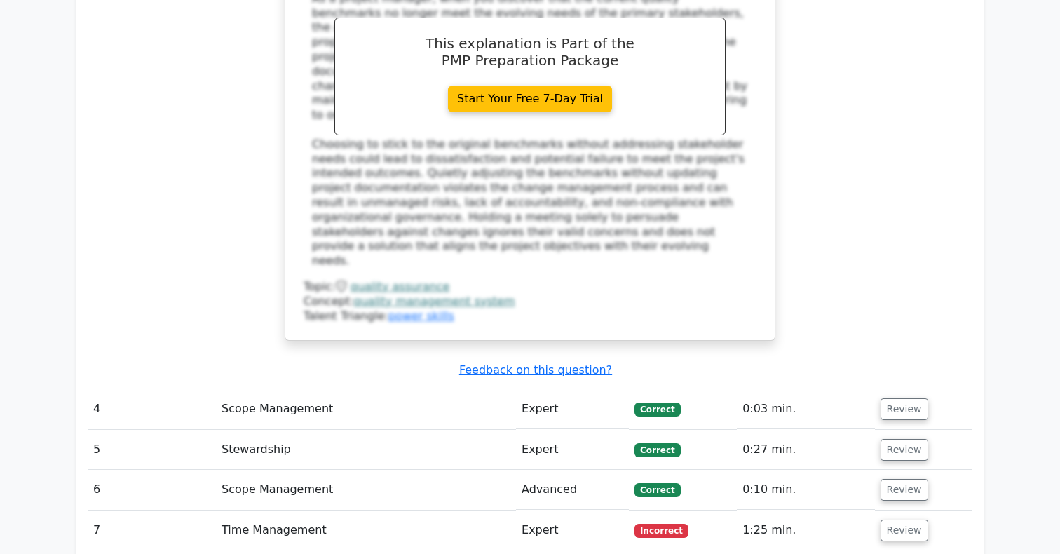
scroll to position [2679, 0]
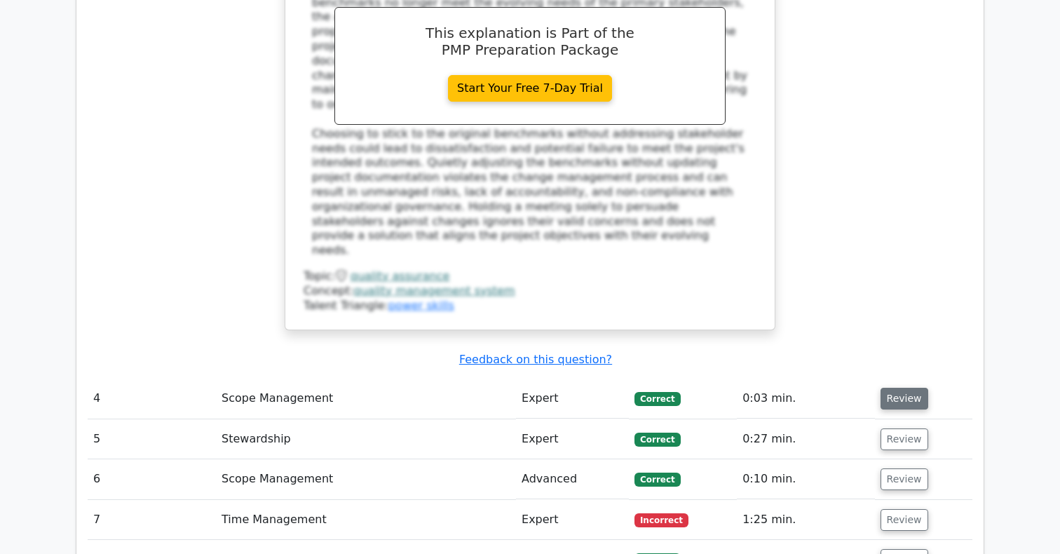
click at [893, 388] on button "Review" at bounding box center [905, 399] width 48 height 22
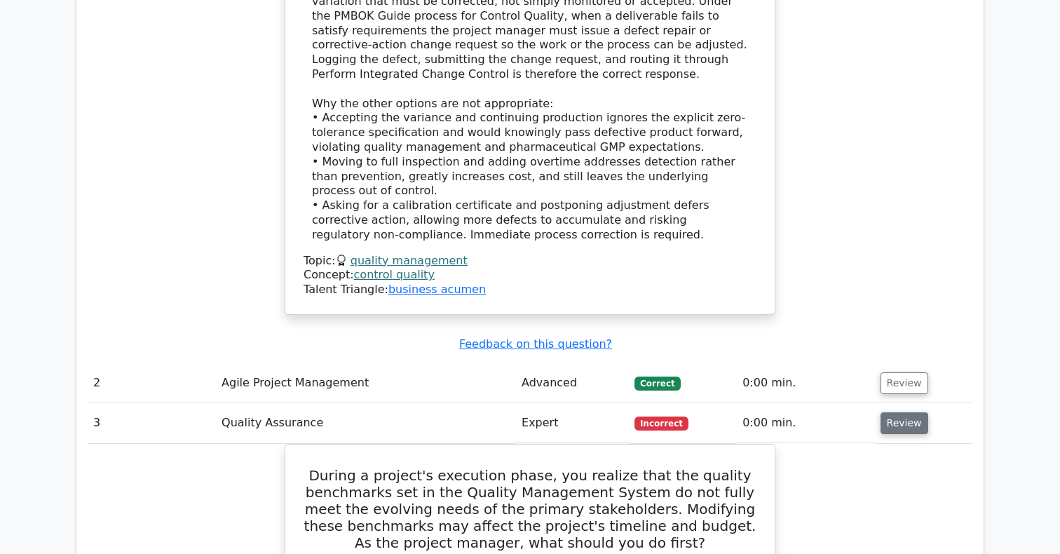
click at [901, 412] on button "Review" at bounding box center [905, 423] width 48 height 22
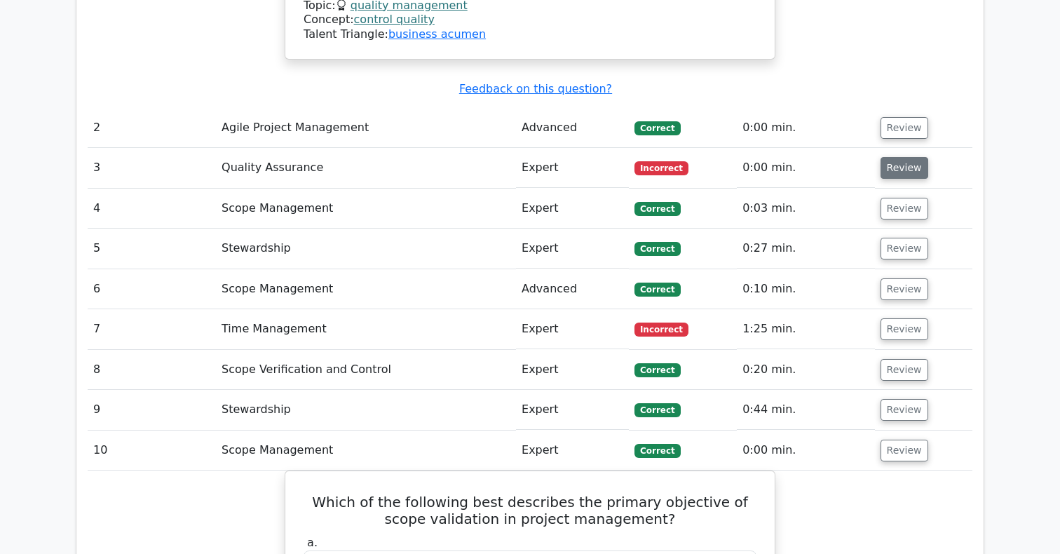
scroll to position [2063, 0]
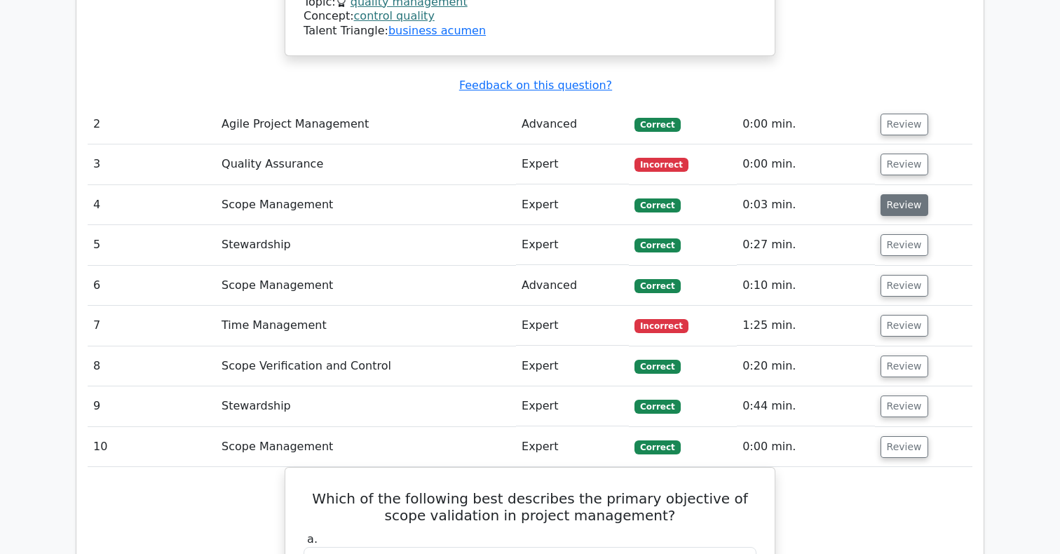
click at [908, 194] on button "Review" at bounding box center [905, 205] width 48 height 22
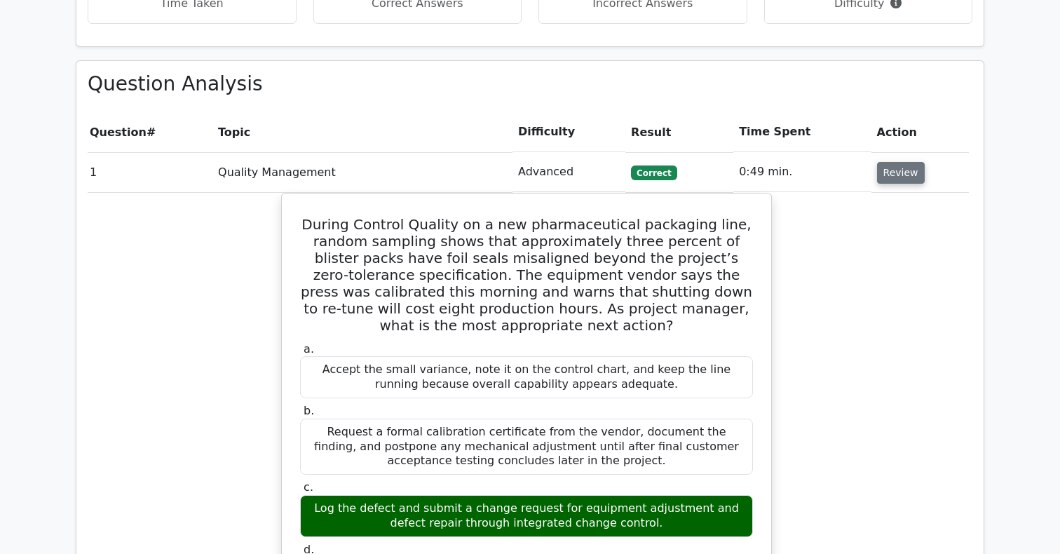
scroll to position [1104, 0]
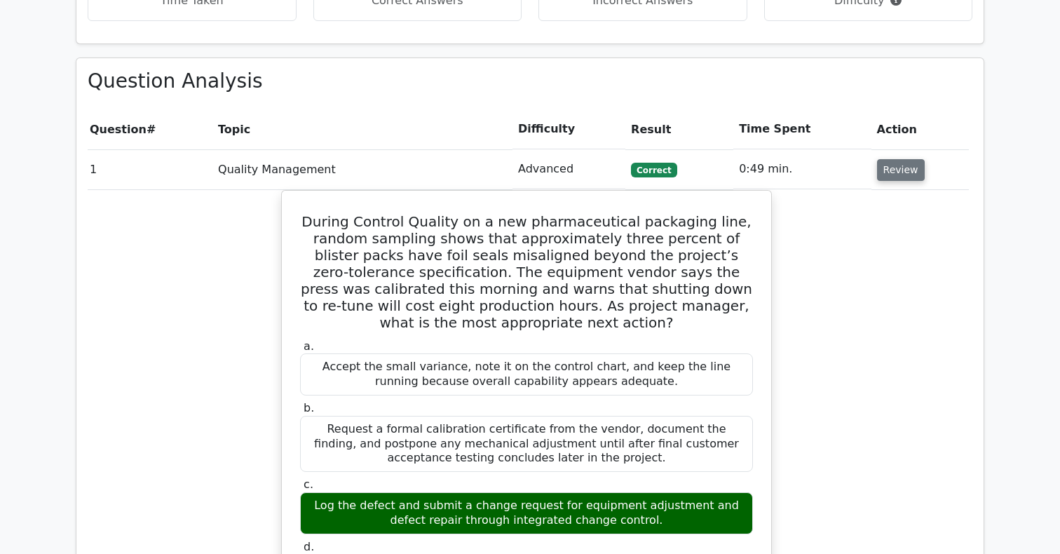
click at [900, 159] on button "Review" at bounding box center [901, 170] width 48 height 22
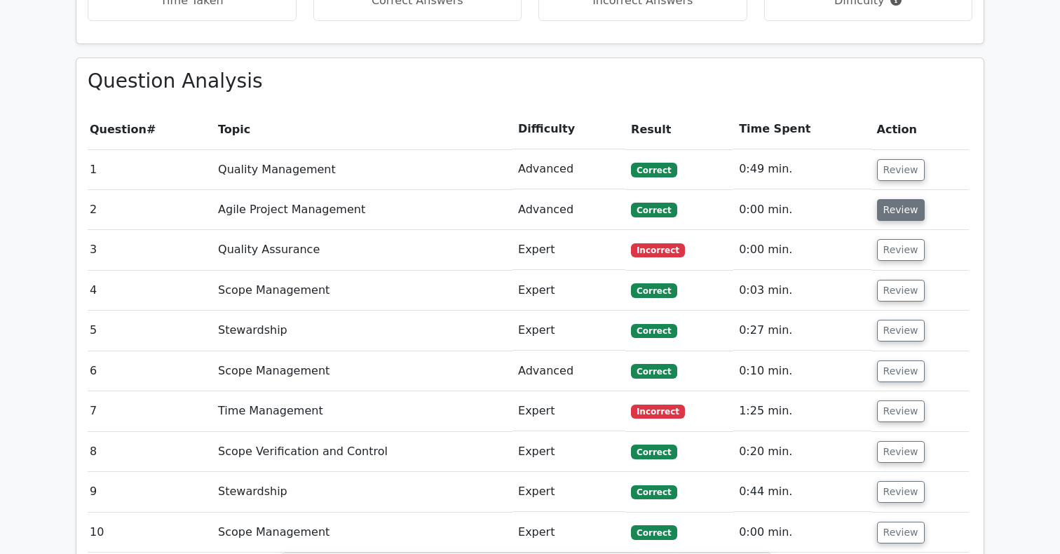
click at [896, 199] on button "Review" at bounding box center [901, 210] width 48 height 22
click at [633, 203] on span "Correct" at bounding box center [654, 210] width 46 height 14
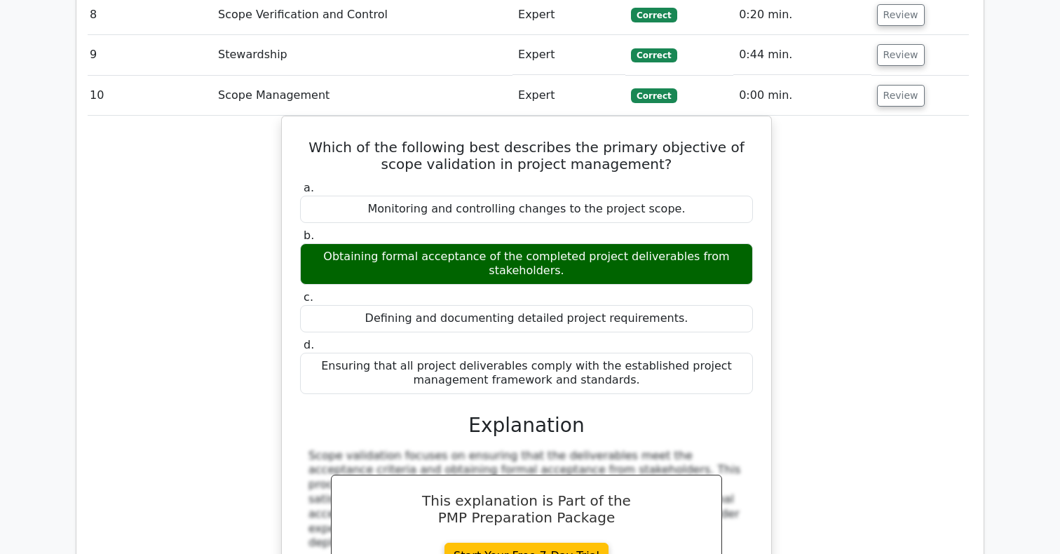
scroll to position [1401, 0]
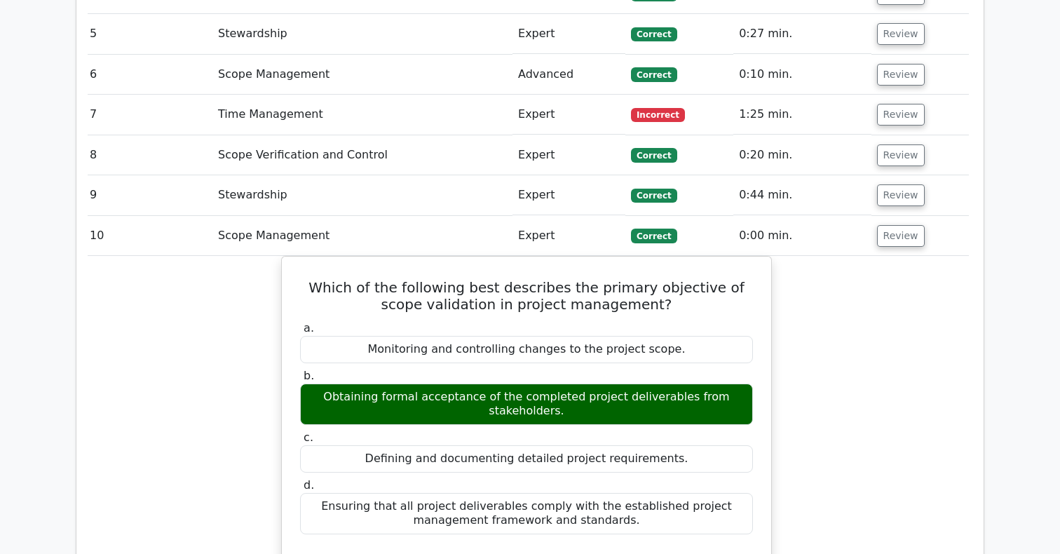
drag, startPoint x: 892, startPoint y: 184, endPoint x: 923, endPoint y: 284, distance: 104.0
click at [923, 284] on tbody "1 Quality Management Advanced Correct 0:49 min. Review a." at bounding box center [526, 352] width 885 height 998
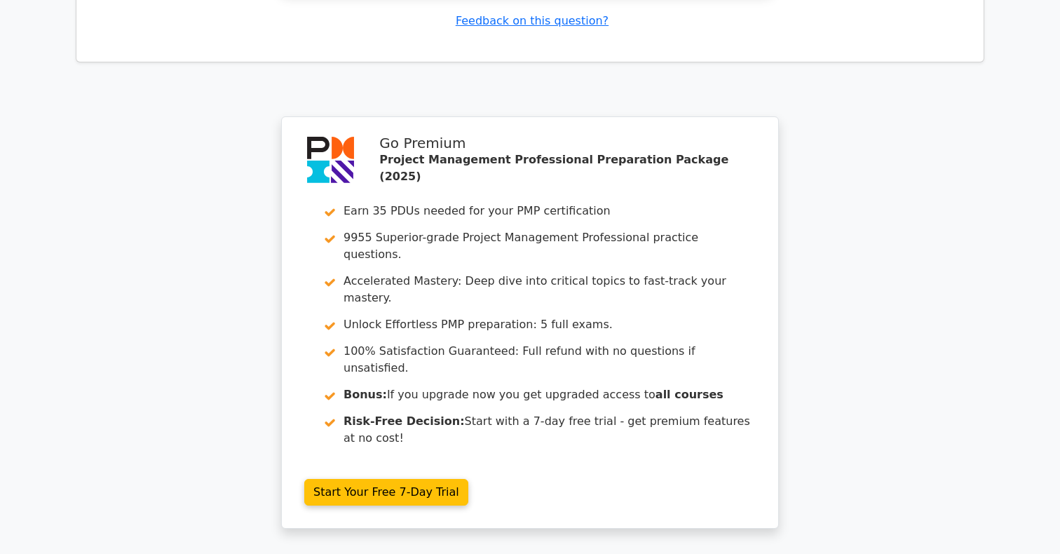
scroll to position [2249, 0]
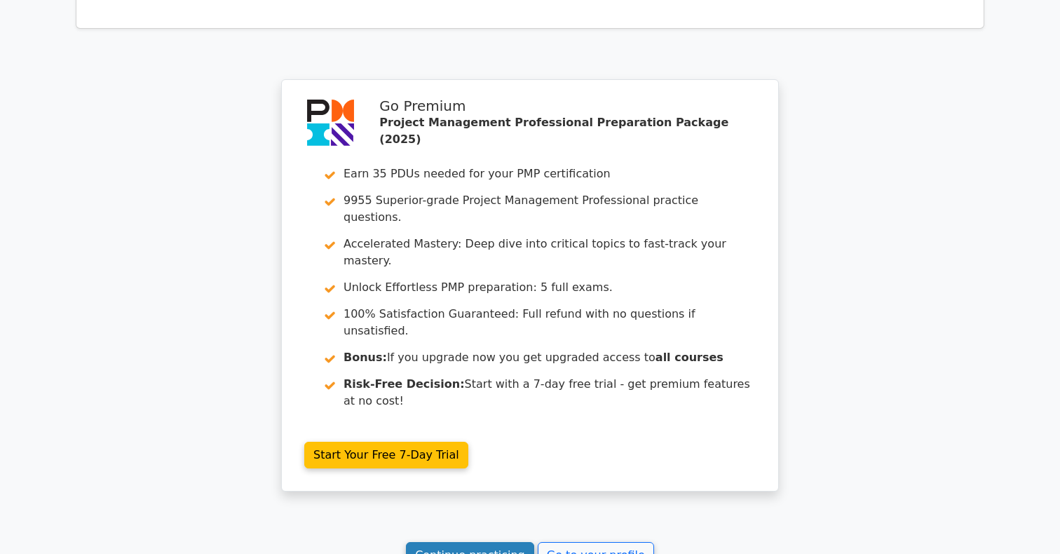
click at [480, 542] on link "Continue practicing" at bounding box center [470, 555] width 128 height 27
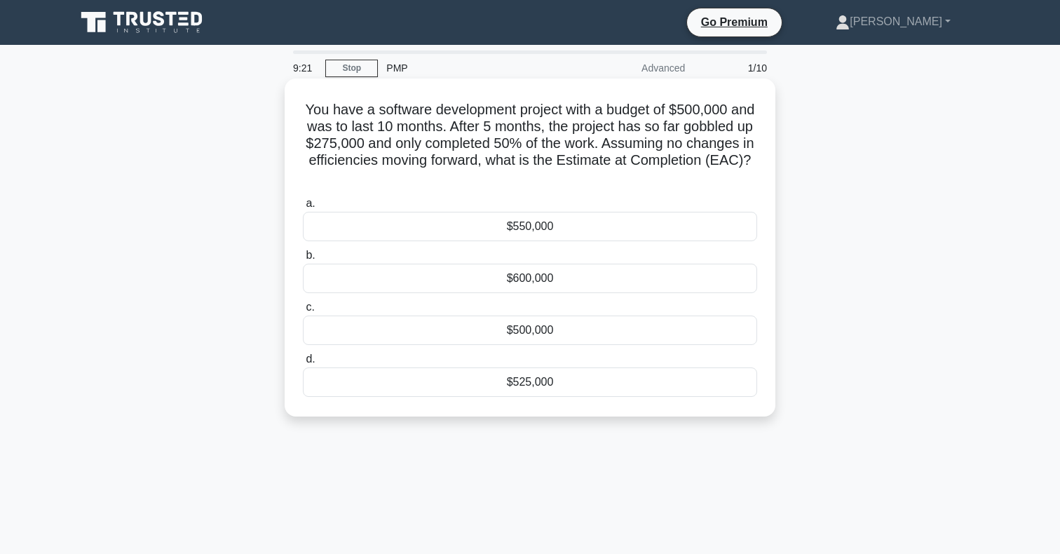
click at [586, 227] on div "$550,000" at bounding box center [530, 226] width 454 height 29
click at [303, 208] on input "a. $550,000" at bounding box center [303, 203] width 0 height 9
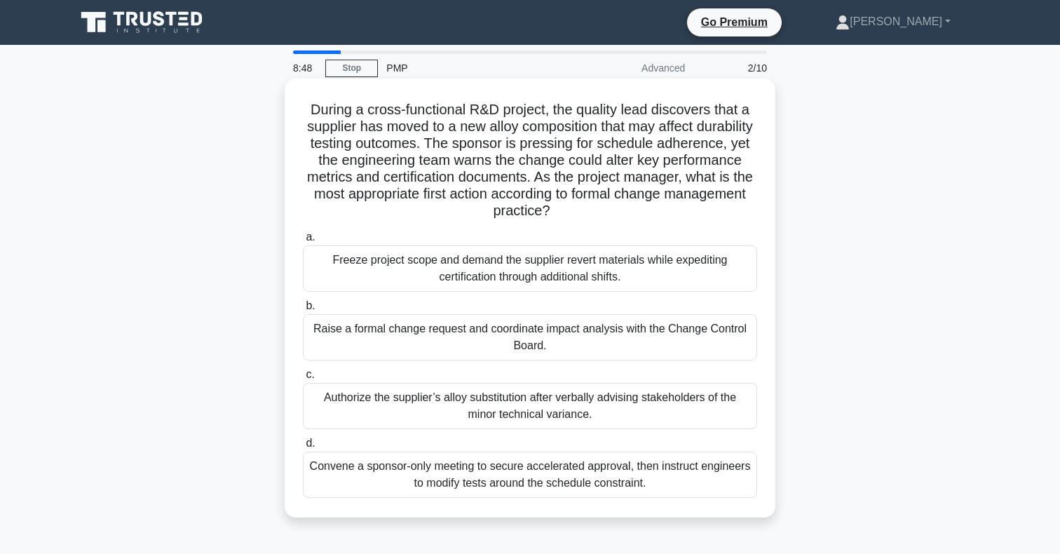
click at [365, 328] on div "Raise a formal change request and coordinate impact analysis with the Change Co…" at bounding box center [530, 337] width 454 height 46
click at [303, 311] on input "b. Raise a formal change request and coordinate impact analysis with the Change…" at bounding box center [303, 305] width 0 height 9
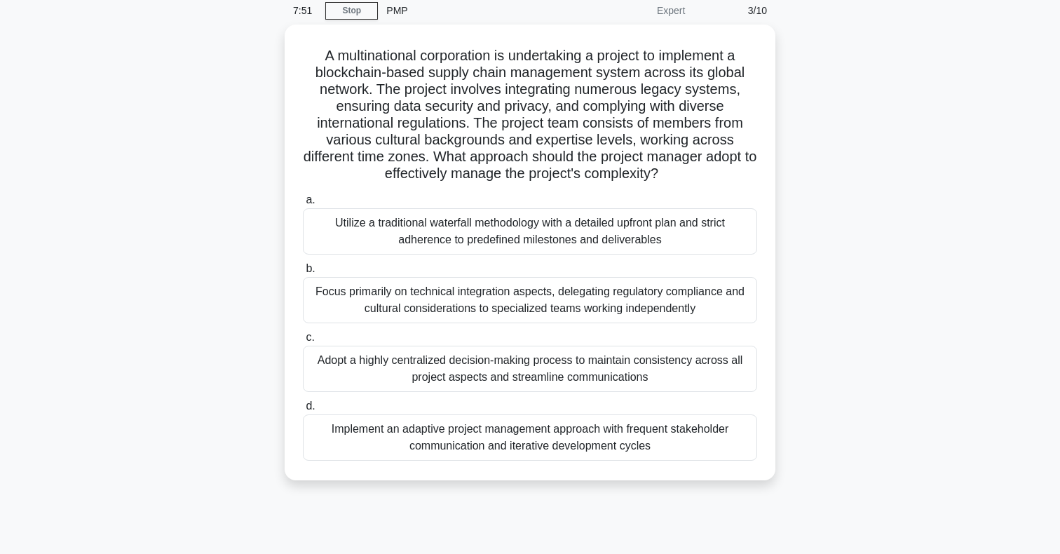
scroll to position [69, 0]
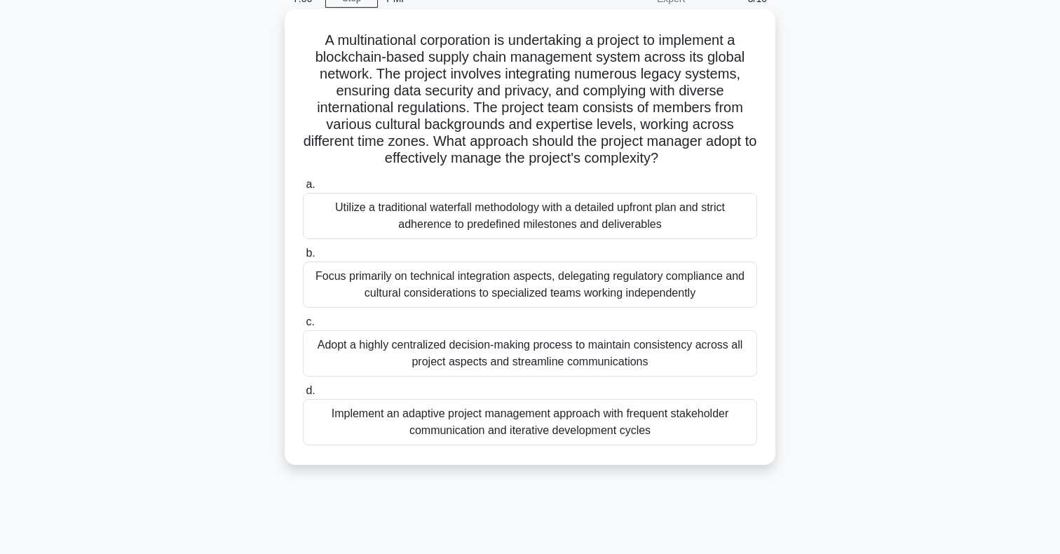
click at [354, 414] on div "Implement an adaptive project management approach with frequent stakeholder com…" at bounding box center [530, 422] width 454 height 46
click at [303, 395] on input "d. Implement an adaptive project management approach with frequent stakeholder …" at bounding box center [303, 390] width 0 height 9
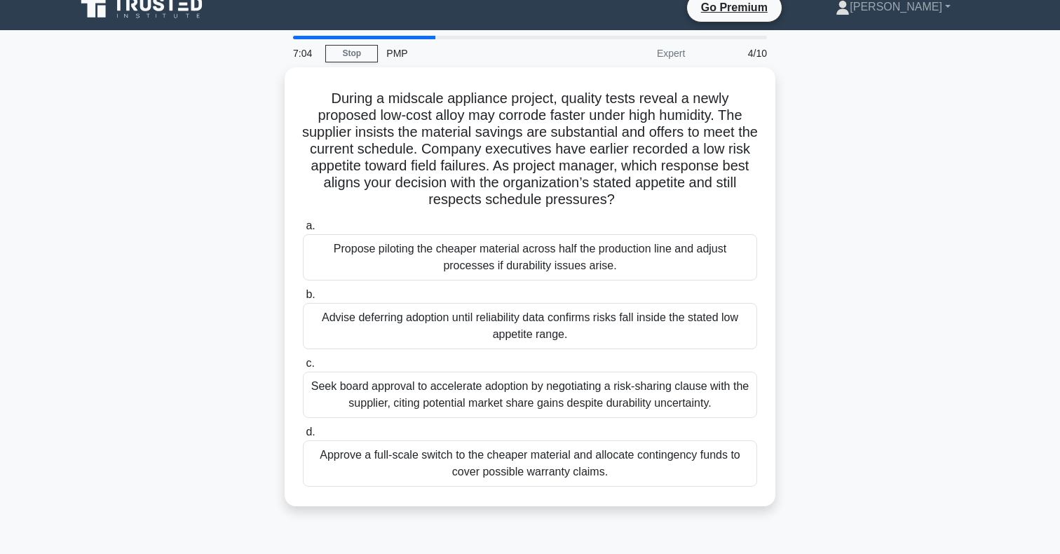
scroll to position [0, 0]
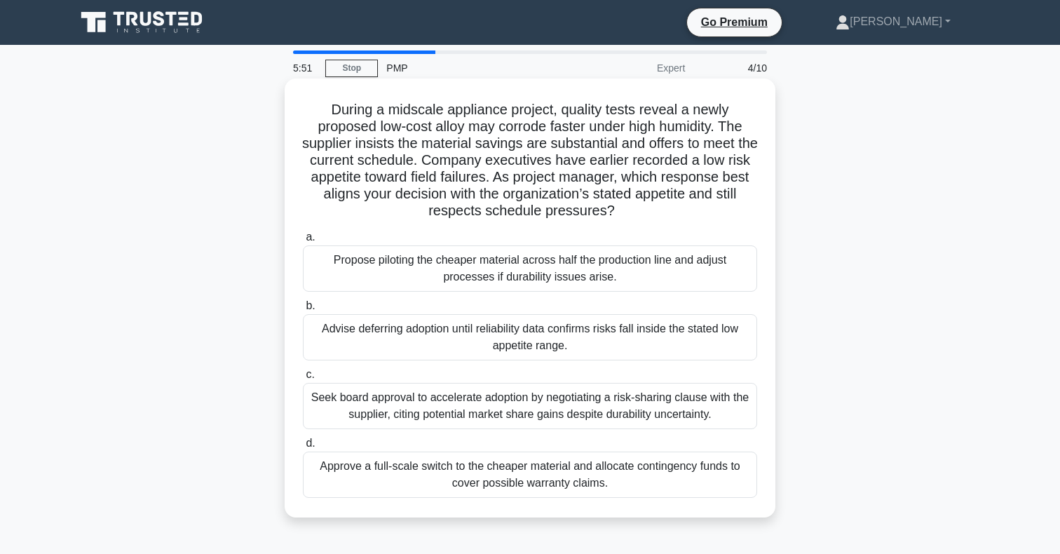
click at [435, 344] on div "Advise deferring adoption until reliability data confirms risks fall inside the…" at bounding box center [530, 337] width 454 height 46
click at [303, 311] on input "b. Advise deferring adoption until reliability data confirms risks fall inside …" at bounding box center [303, 305] width 0 height 9
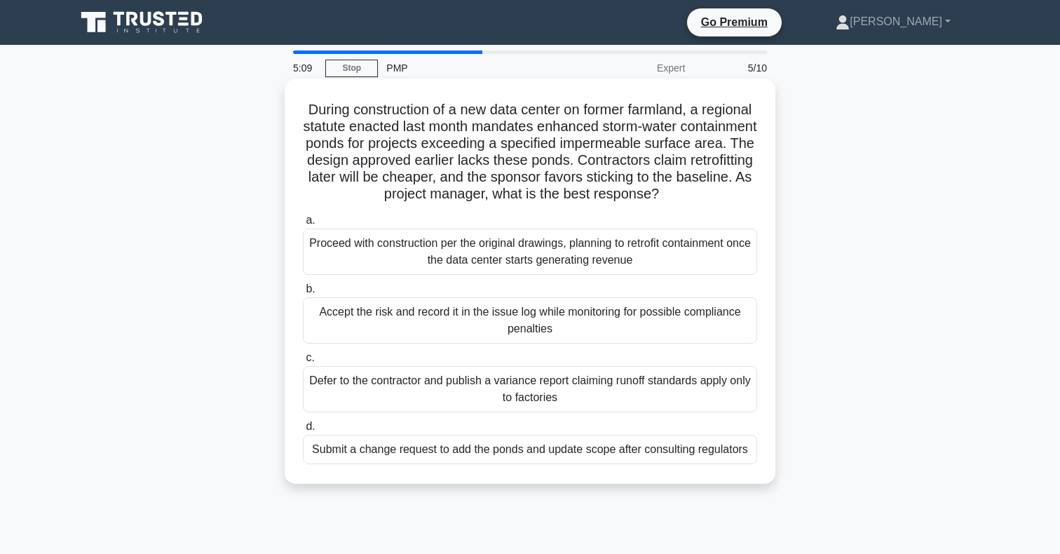
click at [435, 438] on div "Submit a change request to add the ponds and update scope after consulting regu…" at bounding box center [530, 449] width 454 height 29
click at [303, 431] on input "d. Submit a change request to add the ponds and update scope after consulting r…" at bounding box center [303, 426] width 0 height 9
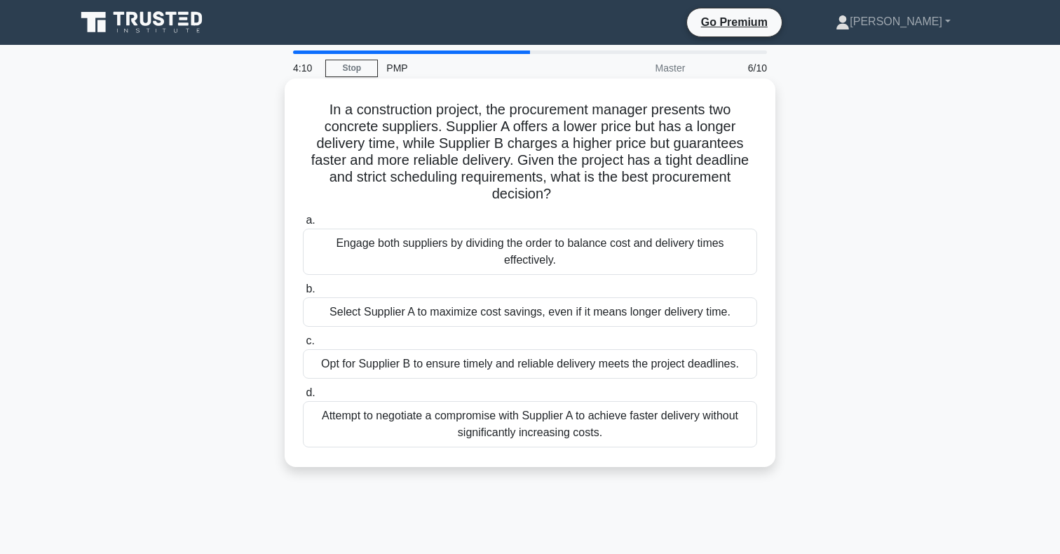
click at [445, 366] on div "Opt for Supplier B to ensure timely and reliable delivery meets the project dea…" at bounding box center [530, 363] width 454 height 29
click at [303, 346] on input "c. Opt for Supplier B to ensure timely and reliable delivery meets the project …" at bounding box center [303, 341] width 0 height 9
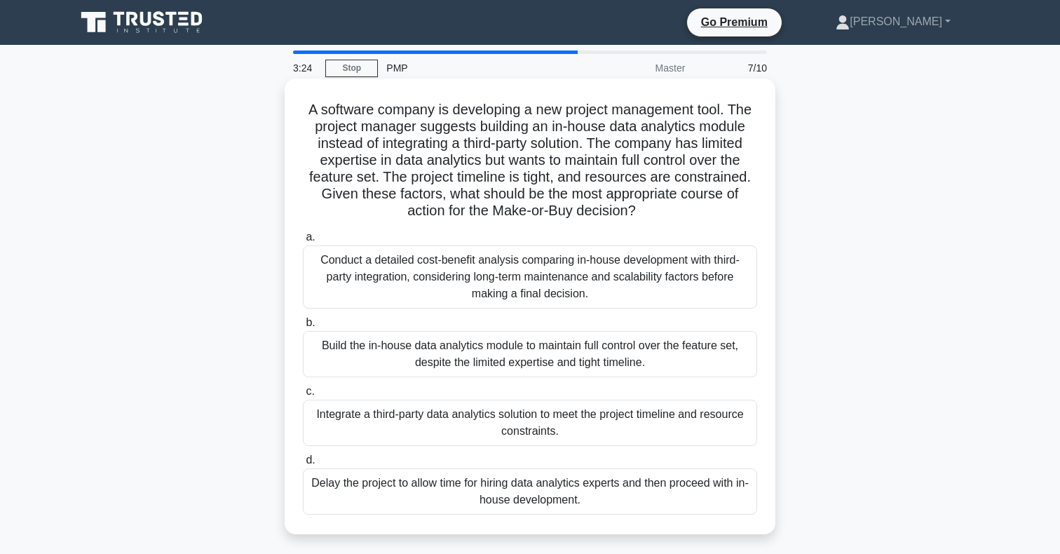
click at [454, 280] on div "Conduct a detailed cost-benefit analysis comparing in-house development with th…" at bounding box center [530, 276] width 454 height 63
click at [303, 242] on input "a. Conduct a detailed cost-benefit analysis comparing in-house development with…" at bounding box center [303, 237] width 0 height 9
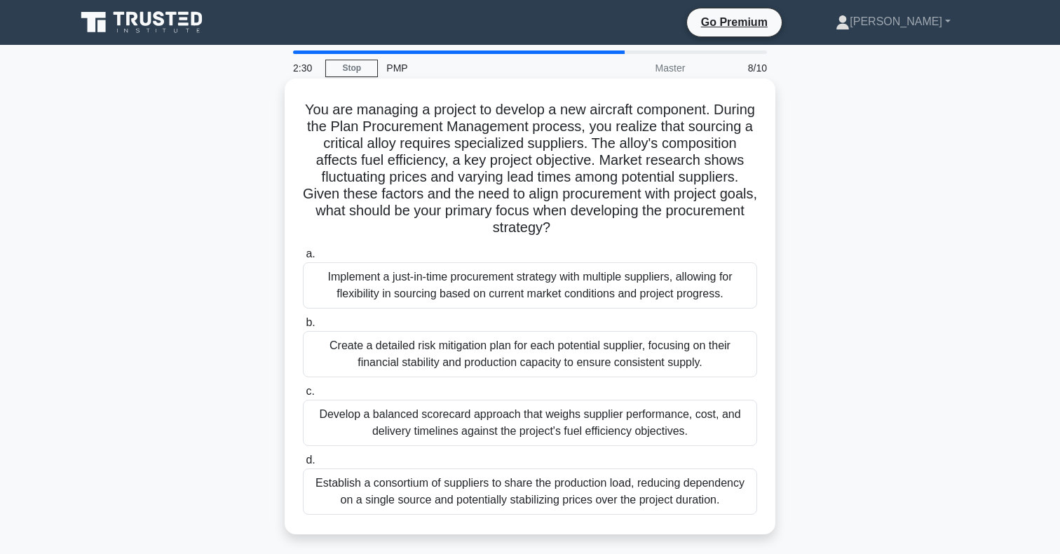
click at [475, 426] on div "Develop a balanced scorecard approach that weighs supplier performance, cost, a…" at bounding box center [530, 423] width 454 height 46
click at [303, 396] on input "c. Develop a balanced scorecard approach that weighs supplier performance, cost…" at bounding box center [303, 391] width 0 height 9
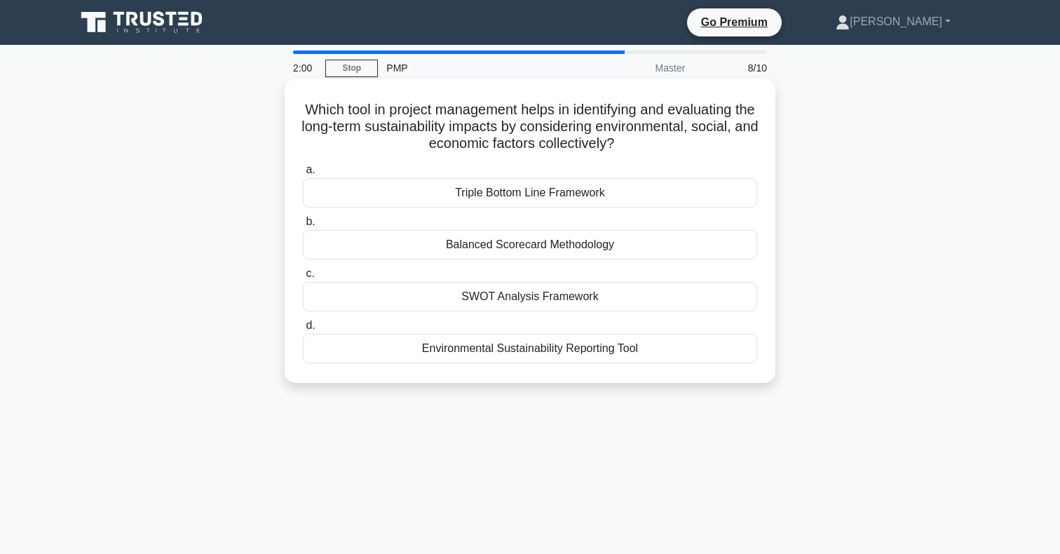
click at [498, 355] on div "Environmental Sustainability Reporting Tool" at bounding box center [530, 348] width 454 height 29
click at [303, 330] on input "d. Environmental Sustainability Reporting Tool" at bounding box center [303, 325] width 0 height 9
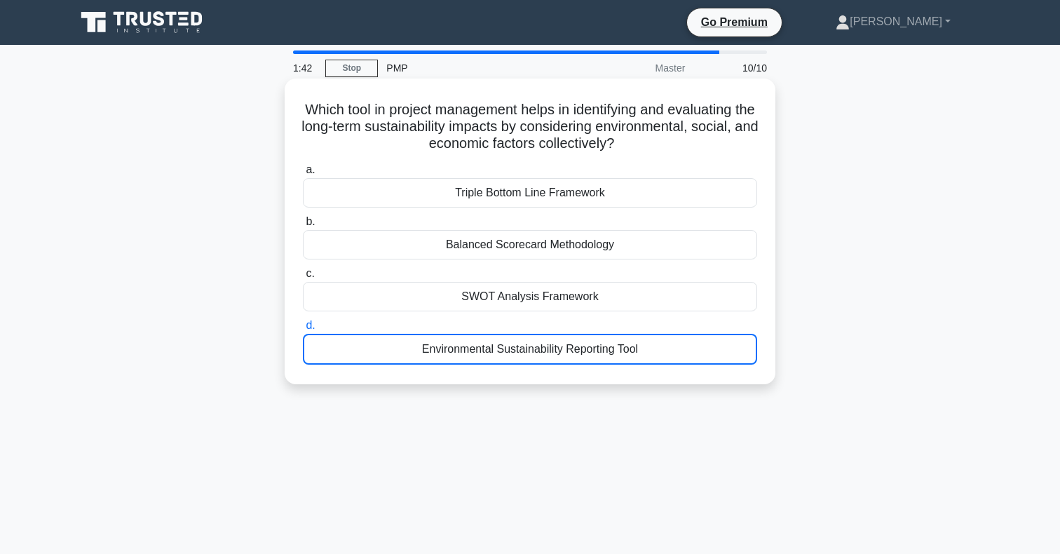
click at [454, 355] on div "Environmental Sustainability Reporting Tool" at bounding box center [530, 349] width 454 height 31
click at [303, 330] on input "d. Environmental Sustainability Reporting Tool" at bounding box center [303, 325] width 0 height 9
click at [439, 349] on div "Environmental Sustainability Reporting Tool" at bounding box center [530, 349] width 454 height 31
click at [303, 330] on input "d. Environmental Sustainability Reporting Tool" at bounding box center [303, 325] width 0 height 9
click at [439, 349] on div "Environmental Sustainability Reporting Tool" at bounding box center [530, 349] width 454 height 31
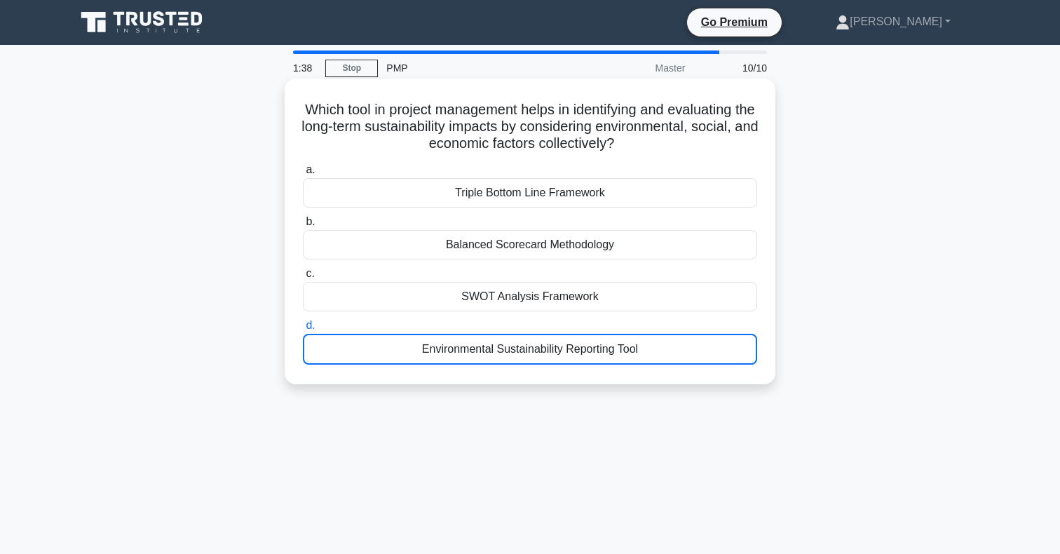
click at [303, 330] on input "d. Environmental Sustainability Reporting Tool" at bounding box center [303, 325] width 0 height 9
click at [439, 349] on div "Environmental Sustainability Reporting Tool" at bounding box center [530, 349] width 454 height 31
click at [303, 330] on input "d. Environmental Sustainability Reporting Tool" at bounding box center [303, 325] width 0 height 9
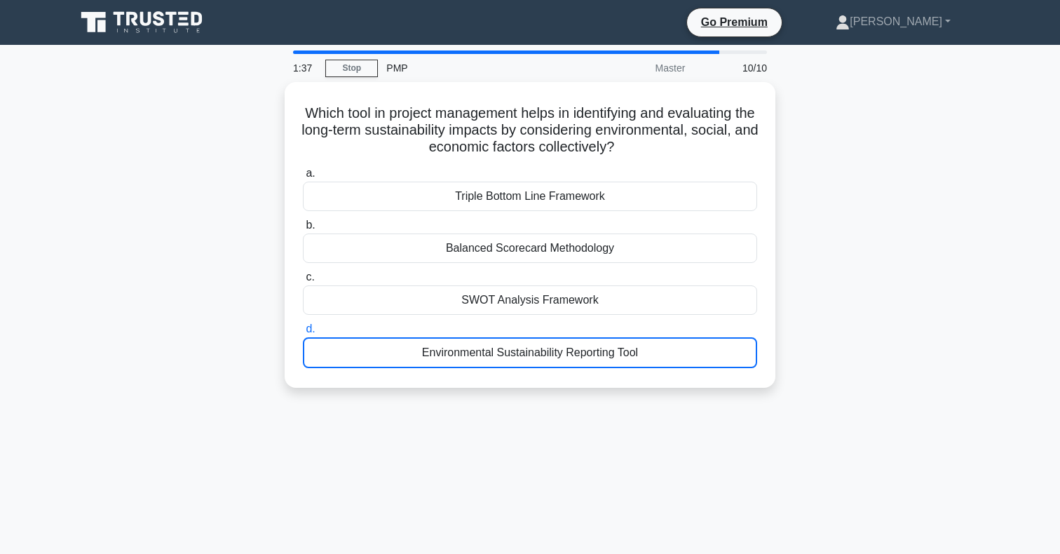
click at [738, 410] on div "1:37 Stop PMP Master 10/10 Which tool in project management helps in identifyin…" at bounding box center [529, 400] width 925 height 701
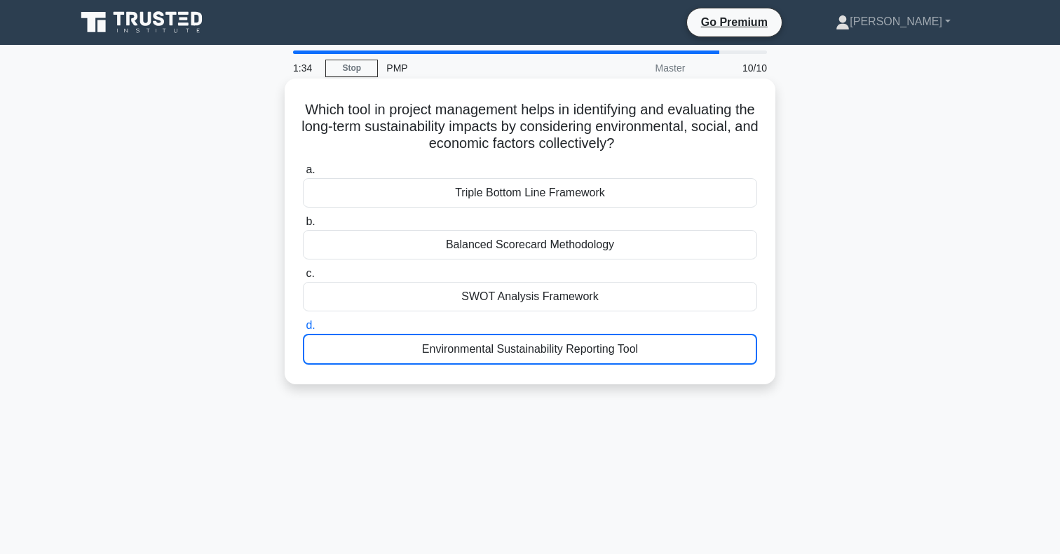
click at [550, 201] on div "Triple Bottom Line Framework" at bounding box center [530, 192] width 454 height 29
click at [303, 175] on input "a. Triple Bottom Line Framework" at bounding box center [303, 169] width 0 height 9
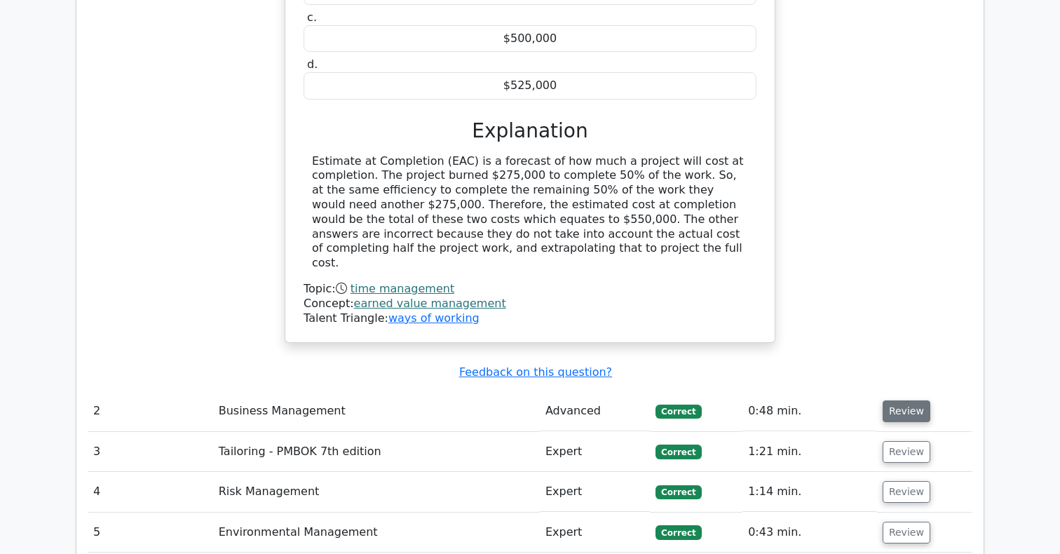
click at [902, 400] on button "Review" at bounding box center [907, 411] width 48 height 22
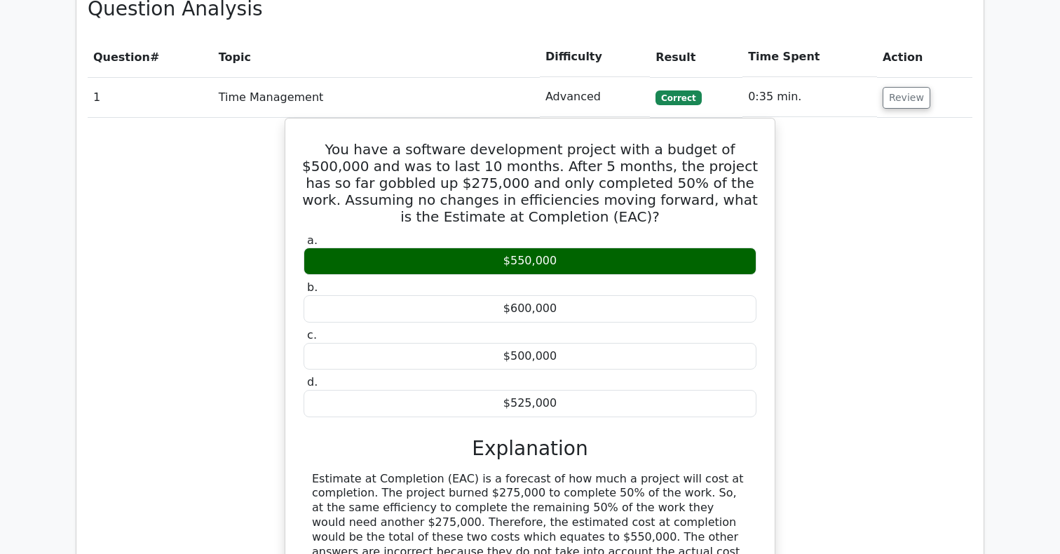
scroll to position [1172, 0]
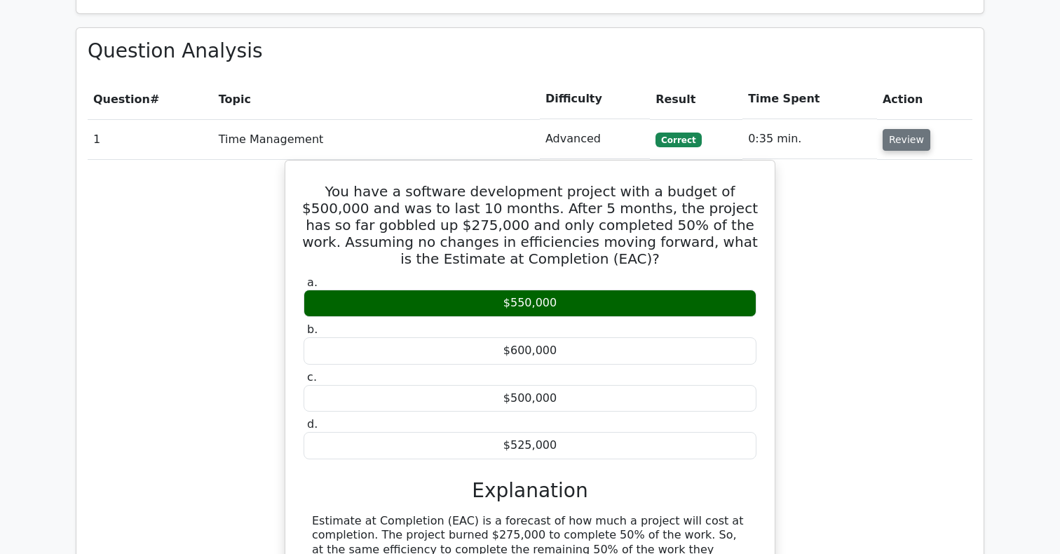
click at [900, 129] on button "Review" at bounding box center [907, 140] width 48 height 22
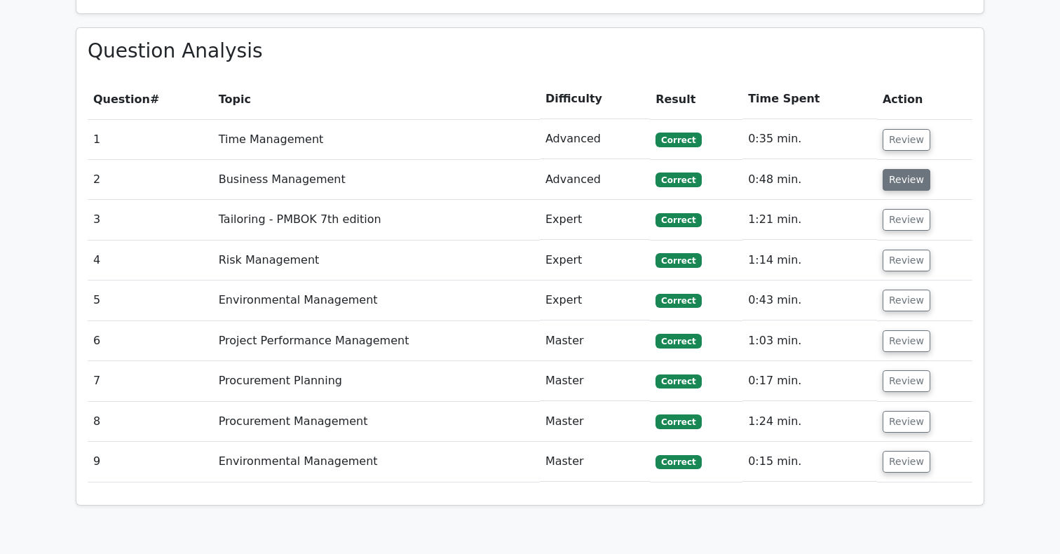
click at [901, 169] on button "Review" at bounding box center [907, 180] width 48 height 22
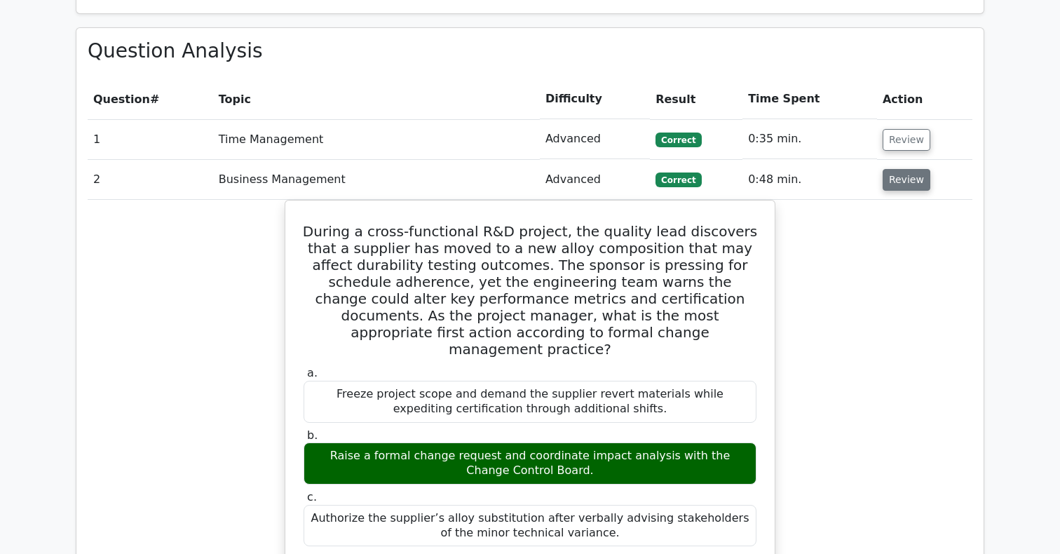
click at [911, 169] on button "Review" at bounding box center [907, 180] width 48 height 22
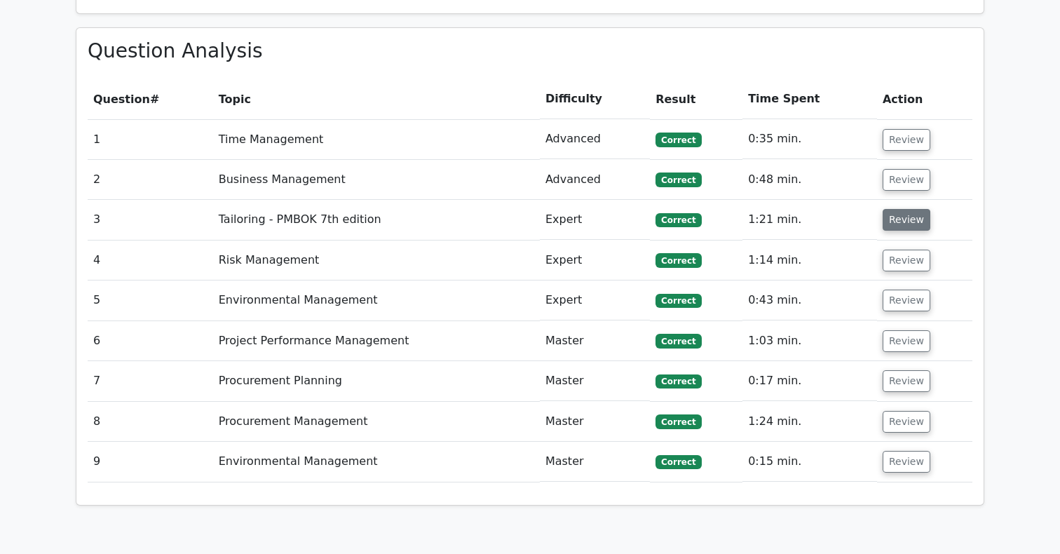
click at [908, 209] on button "Review" at bounding box center [907, 220] width 48 height 22
click at [638, 200] on td "Expert" at bounding box center [595, 220] width 110 height 40
click at [907, 209] on button "Review" at bounding box center [907, 220] width 48 height 22
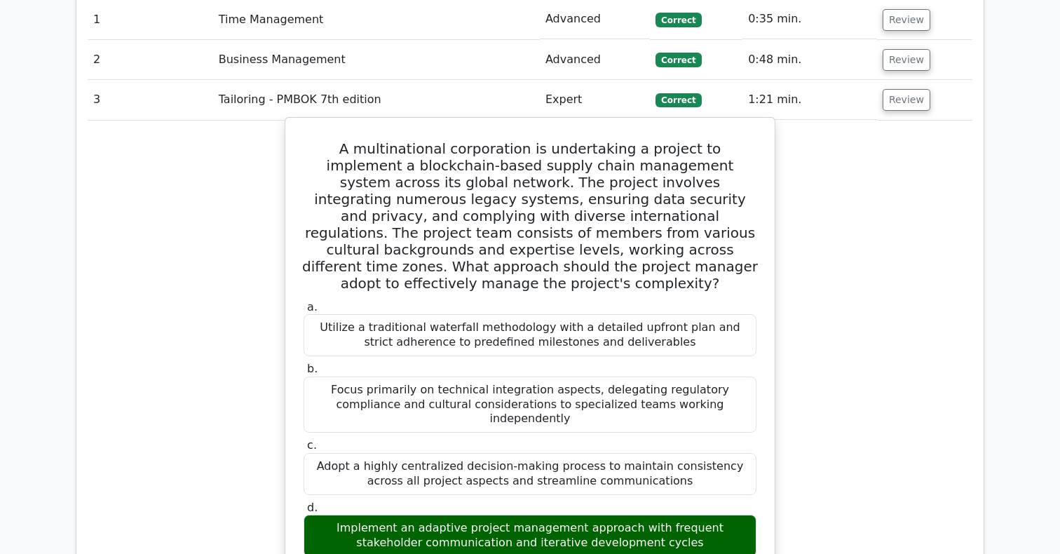
scroll to position [1294, 0]
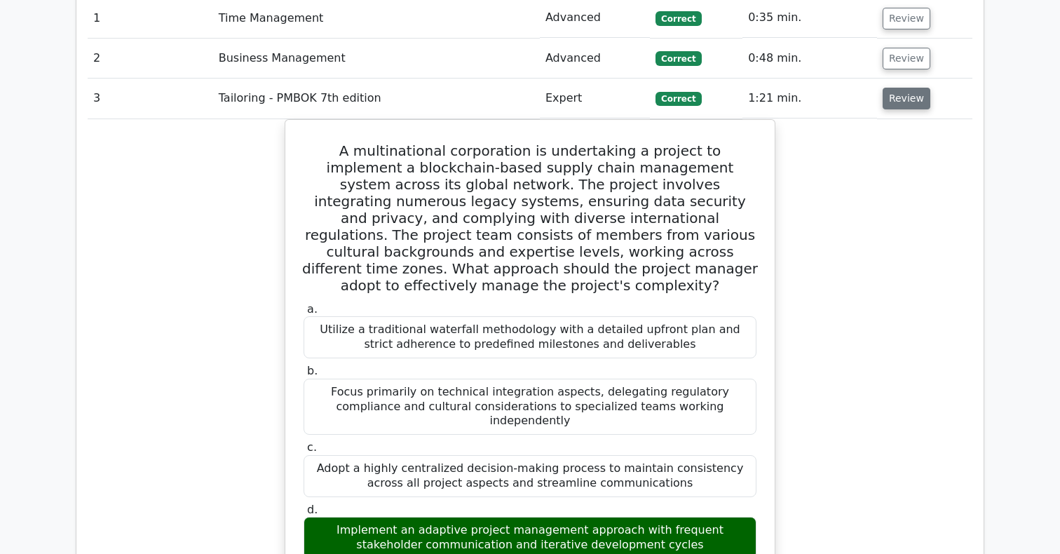
click at [904, 88] on button "Review" at bounding box center [907, 99] width 48 height 22
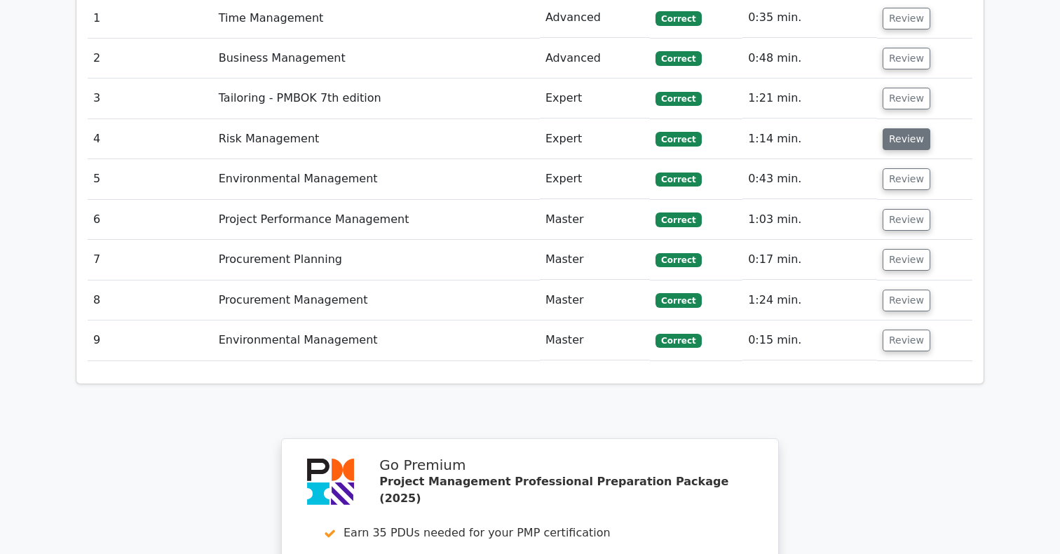
click at [896, 128] on button "Review" at bounding box center [907, 139] width 48 height 22
click at [902, 168] on button "Review" at bounding box center [907, 179] width 48 height 22
click at [907, 128] on button "Review" at bounding box center [907, 139] width 48 height 22
click at [898, 128] on button "Review" at bounding box center [907, 139] width 48 height 22
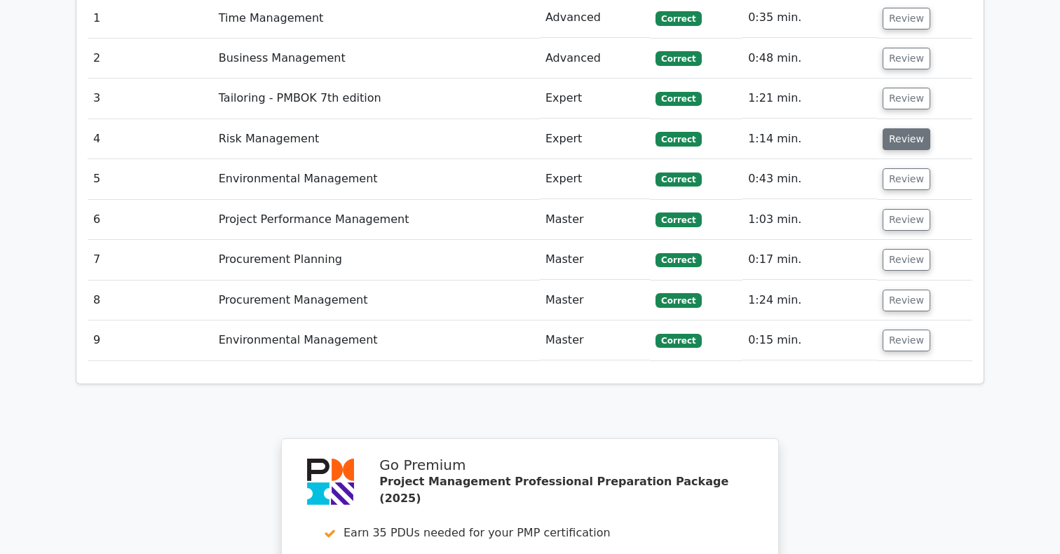
click at [897, 128] on button "Review" at bounding box center [907, 139] width 48 height 22
click at [895, 128] on button "Review" at bounding box center [907, 139] width 48 height 22
click at [898, 168] on button "Review" at bounding box center [907, 179] width 48 height 22
click at [906, 128] on button "Review" at bounding box center [907, 139] width 48 height 22
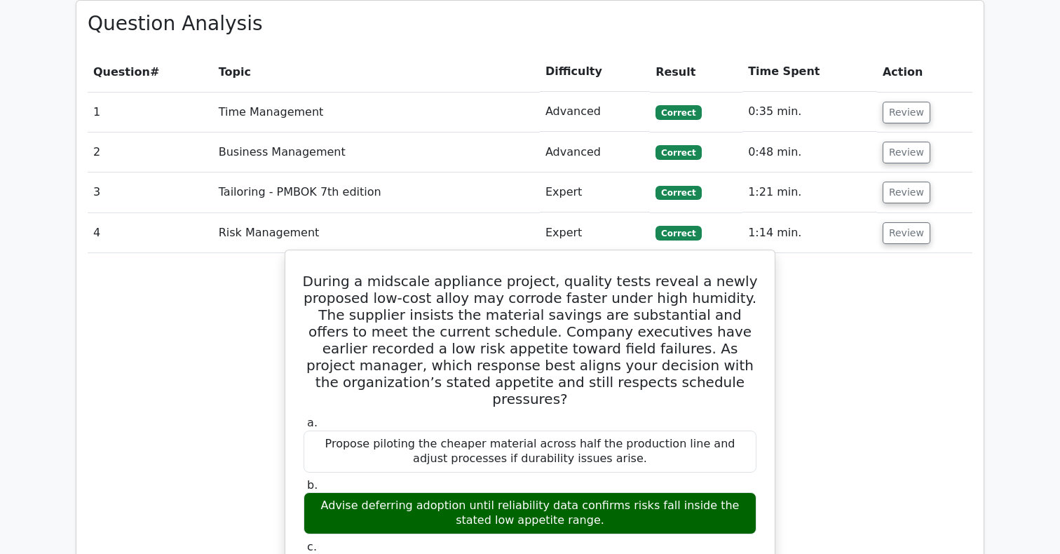
scroll to position [1181, 0]
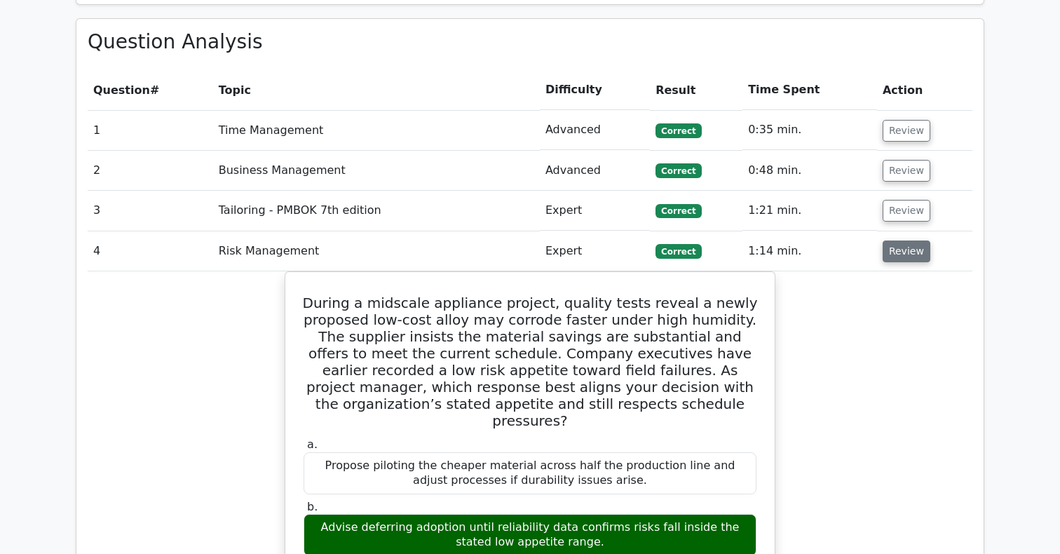
click at [906, 240] on button "Review" at bounding box center [907, 251] width 48 height 22
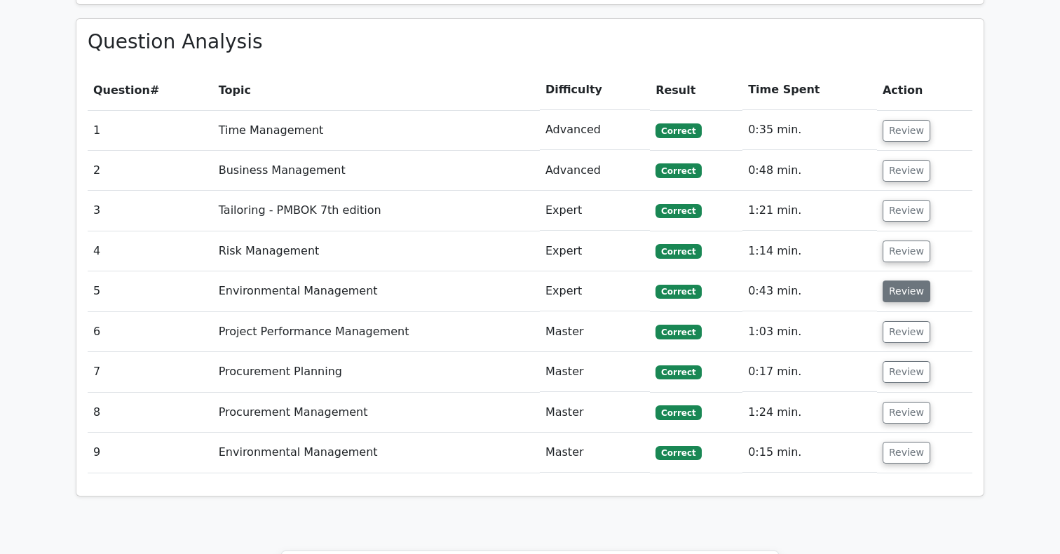
click at [900, 280] on button "Review" at bounding box center [907, 291] width 48 height 22
click at [904, 321] on button "Review" at bounding box center [907, 332] width 48 height 22
click at [903, 280] on button "Review" at bounding box center [907, 291] width 48 height 22
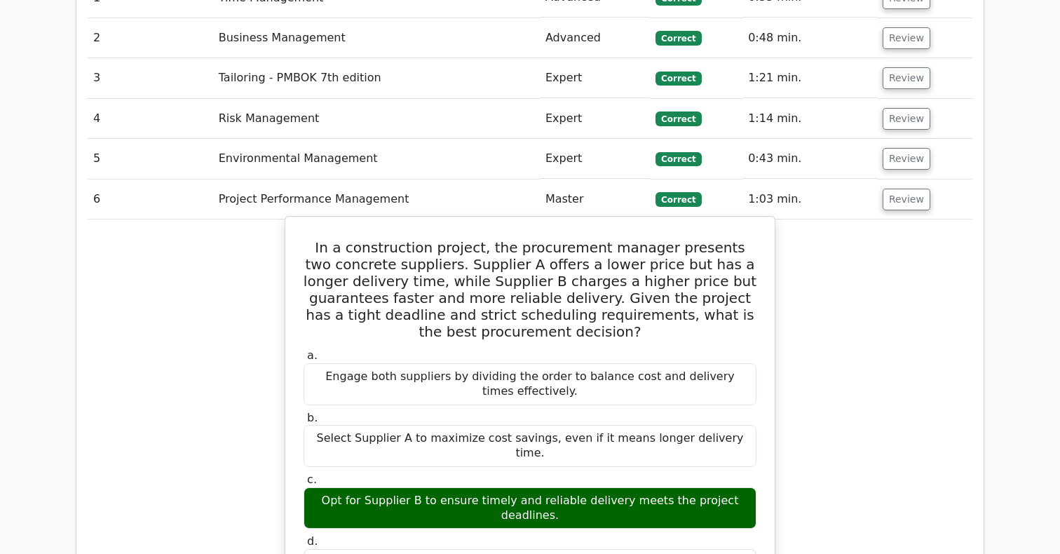
scroll to position [1342, 0]
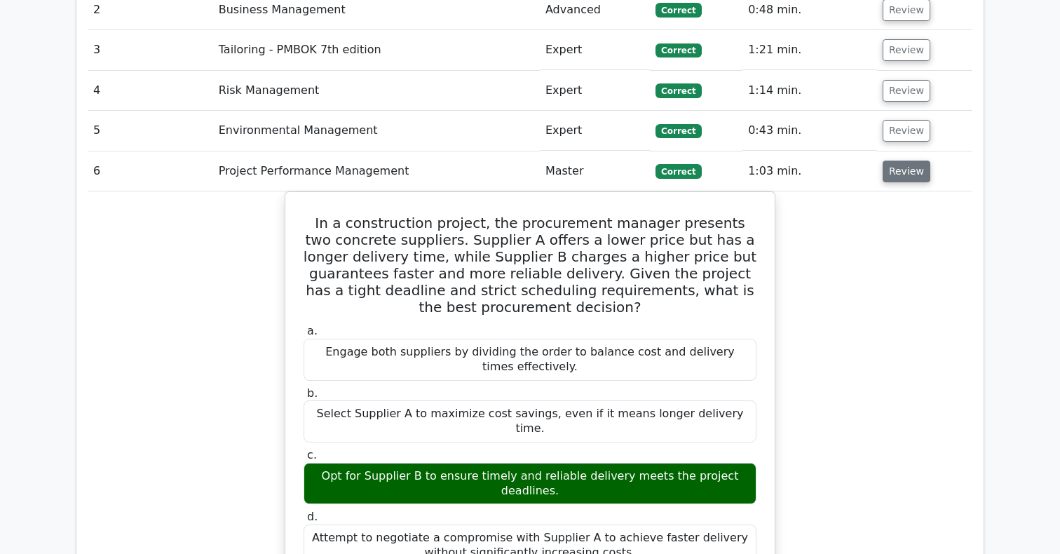
click at [902, 161] on button "Review" at bounding box center [907, 172] width 48 height 22
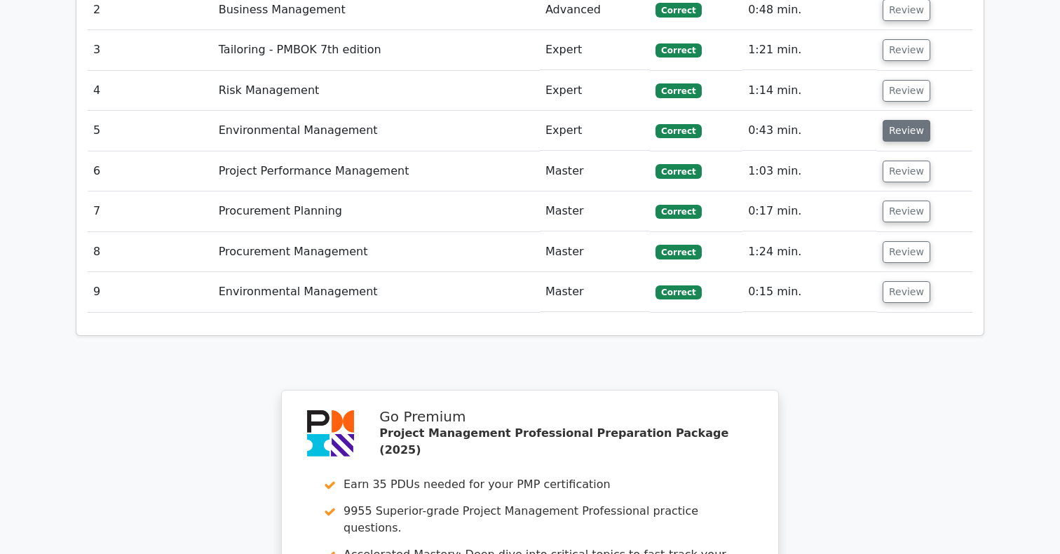
click at [902, 120] on button "Review" at bounding box center [907, 131] width 48 height 22
click at [904, 120] on button "Review" at bounding box center [907, 131] width 48 height 22
click at [911, 120] on button "Review" at bounding box center [907, 131] width 48 height 22
click at [905, 120] on button "Review" at bounding box center [907, 131] width 48 height 22
click at [906, 191] on td "Review" at bounding box center [924, 211] width 95 height 40
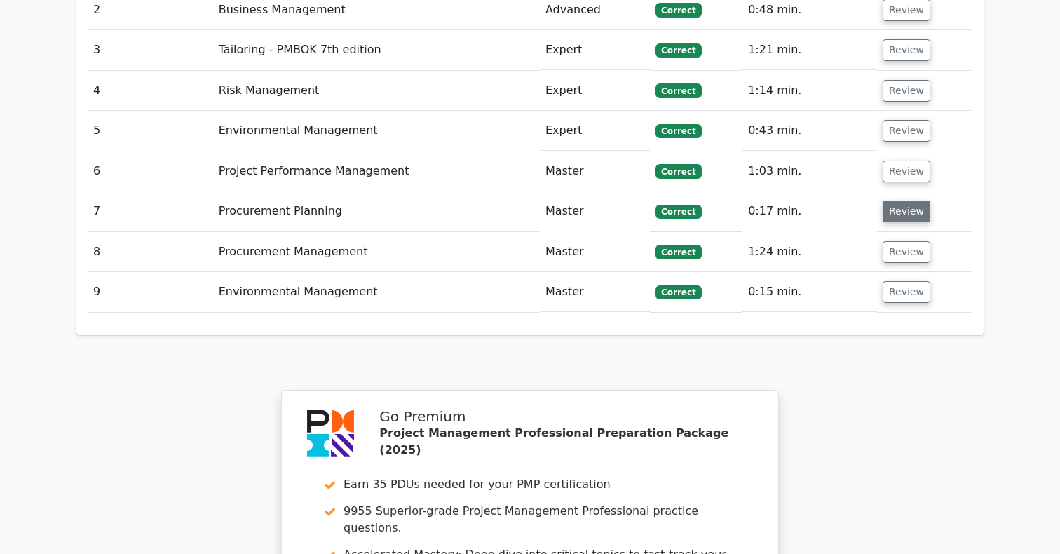
click at [905, 201] on button "Review" at bounding box center [907, 212] width 48 height 22
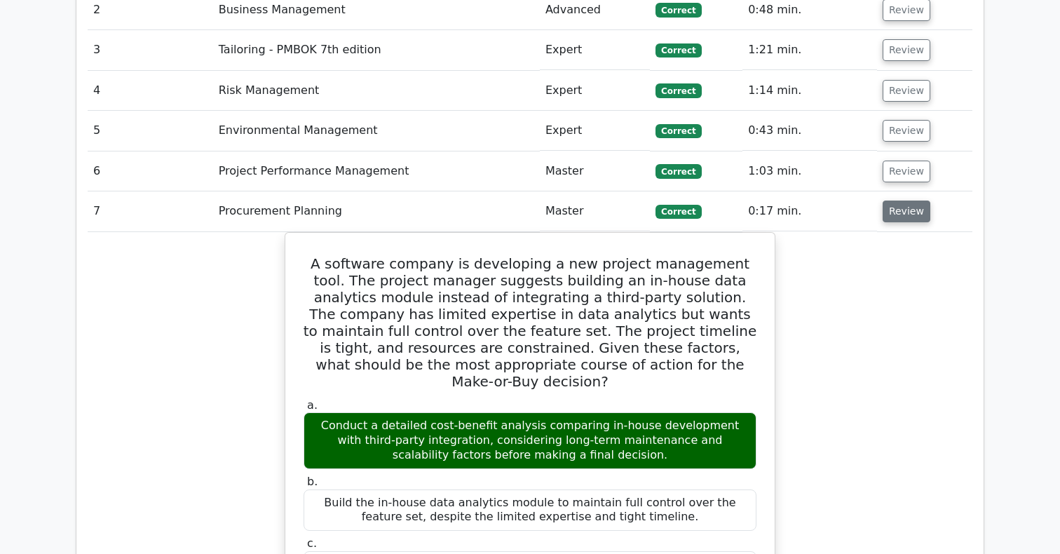
click at [901, 201] on button "Review" at bounding box center [907, 212] width 48 height 22
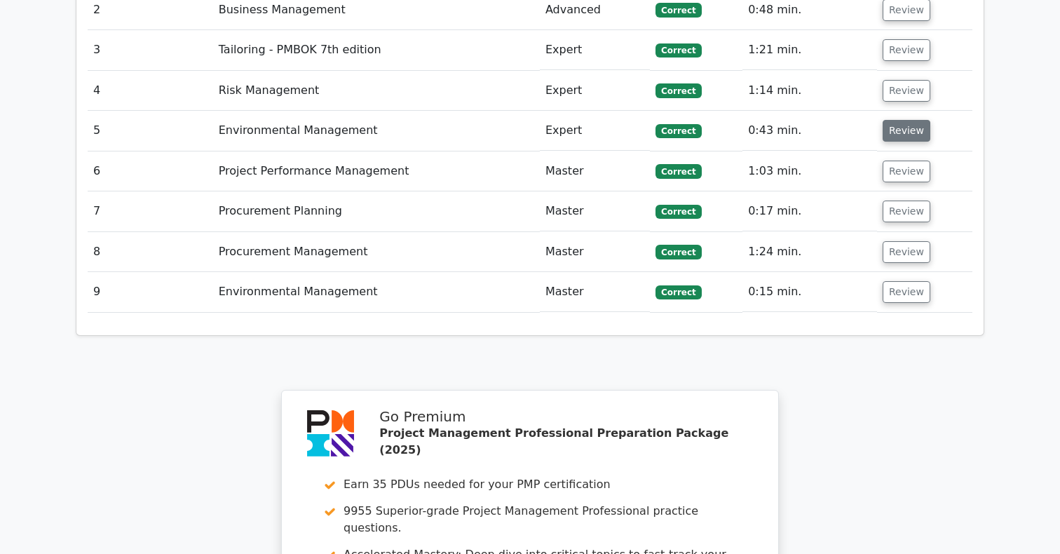
click at [904, 120] on button "Review" at bounding box center [907, 131] width 48 height 22
click at [890, 201] on button "Review" at bounding box center [907, 212] width 48 height 22
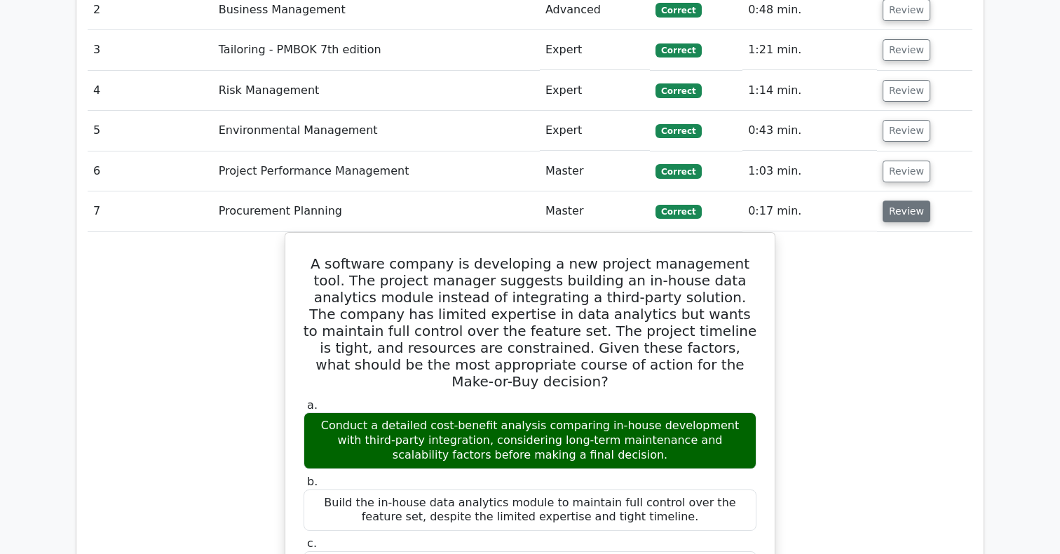
click at [890, 201] on button "Review" at bounding box center [907, 212] width 48 height 22
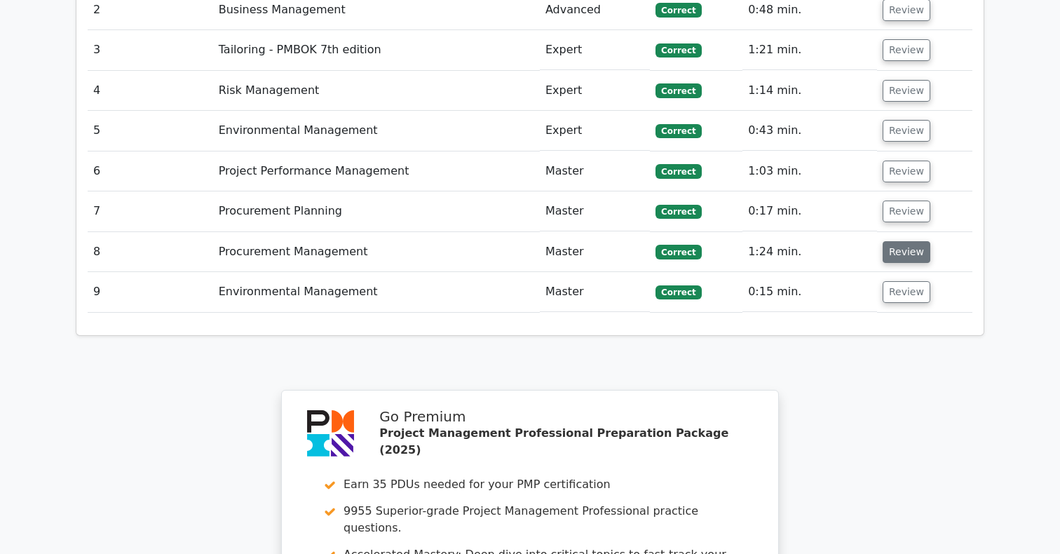
click at [891, 241] on button "Review" at bounding box center [907, 252] width 48 height 22
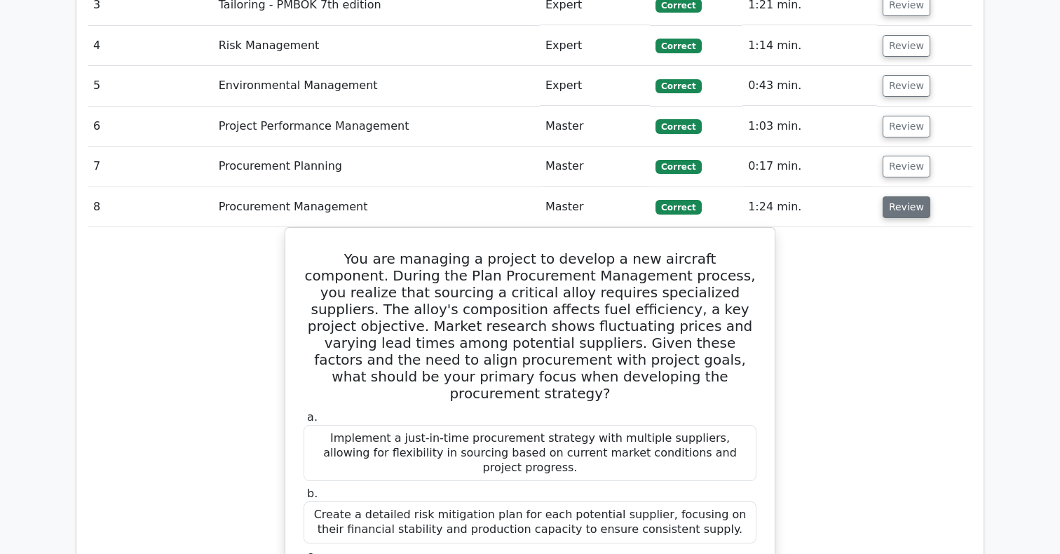
scroll to position [1360, 0]
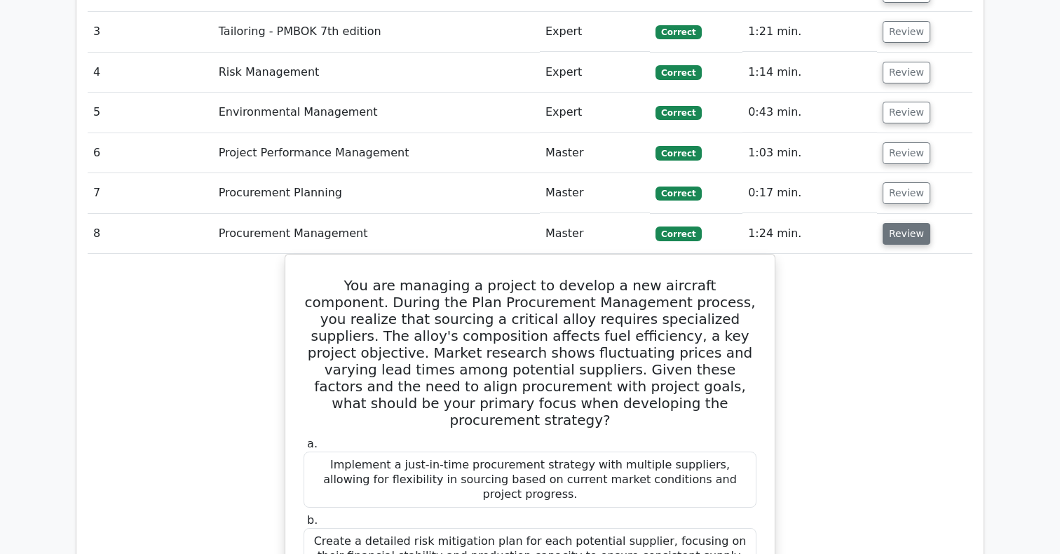
click at [883, 223] on button "Review" at bounding box center [907, 234] width 48 height 22
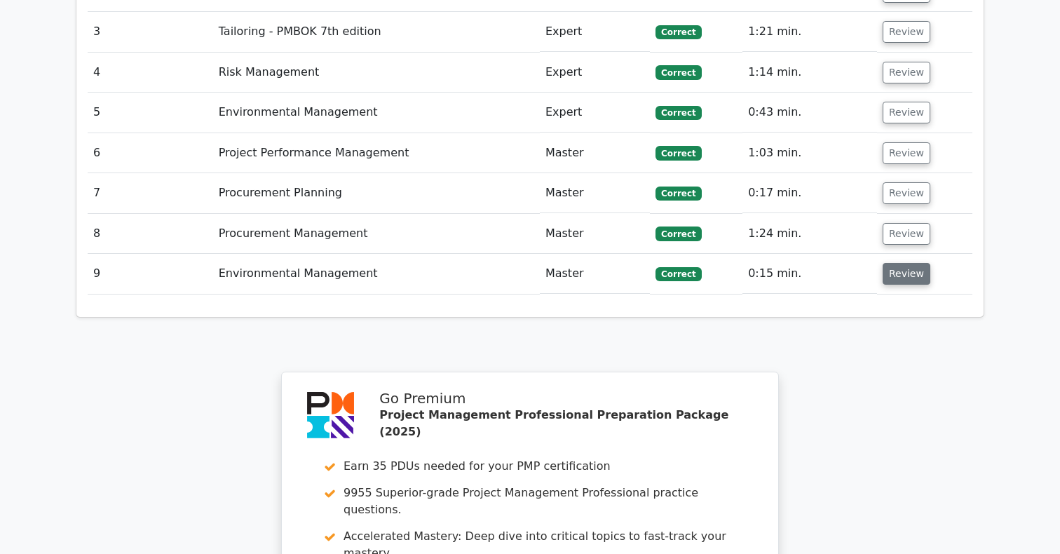
click at [894, 263] on button "Review" at bounding box center [907, 274] width 48 height 22
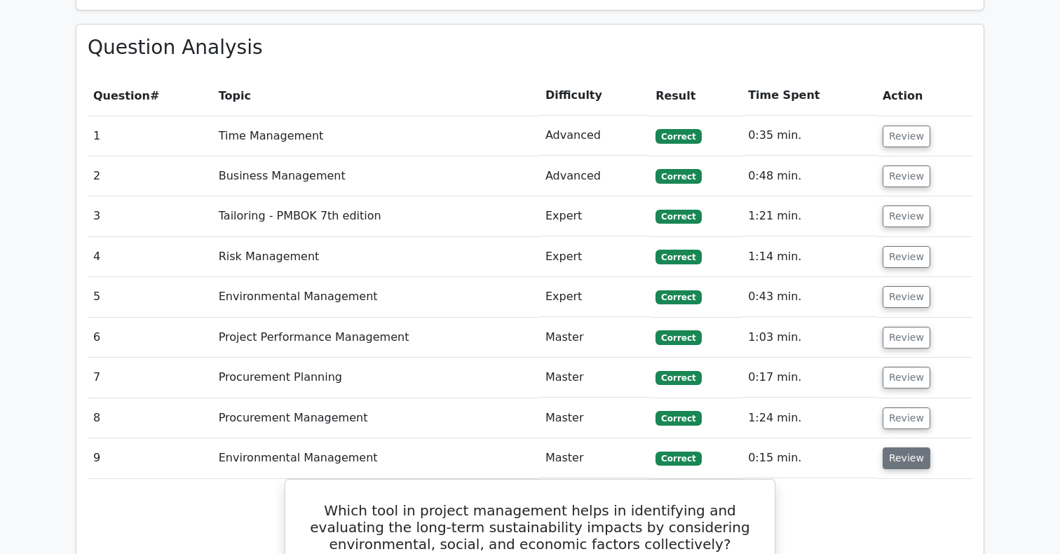
scroll to position [1108, 0]
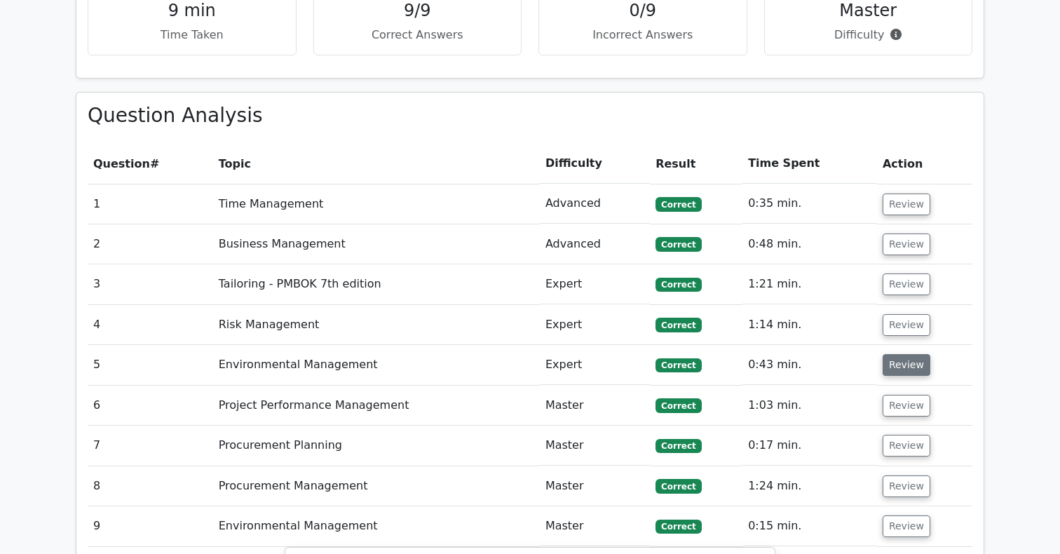
click at [908, 354] on button "Review" at bounding box center [907, 365] width 48 height 22
click at [914, 354] on button "Review" at bounding box center [907, 365] width 48 height 22
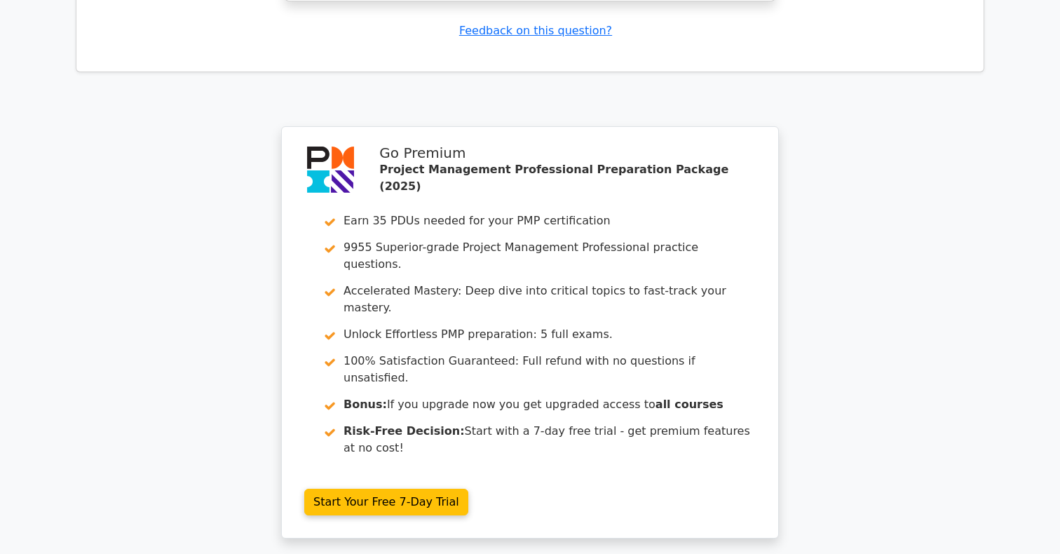
scroll to position [2367, 0]
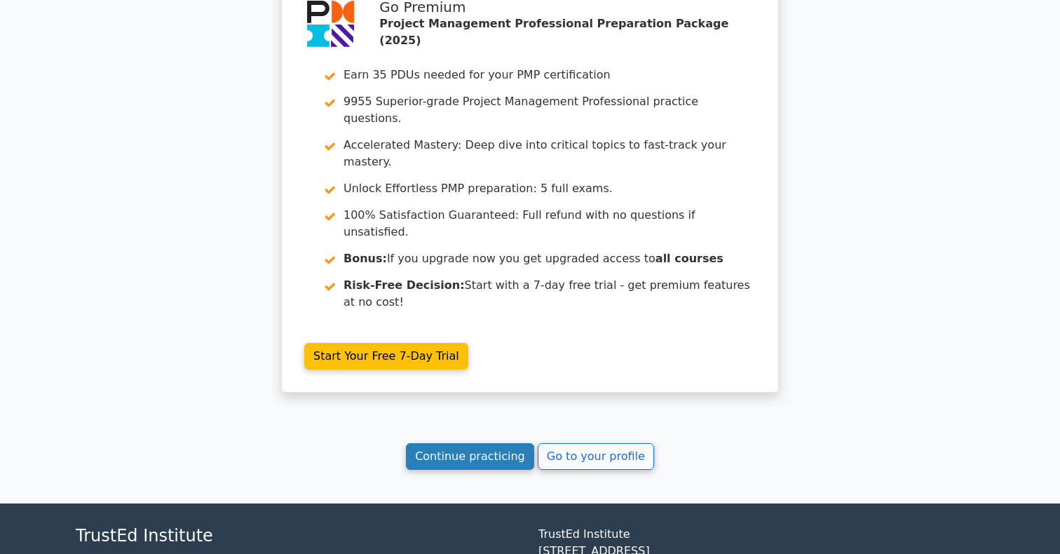
click at [507, 443] on link "Continue practicing" at bounding box center [470, 456] width 128 height 27
